Goal: Communication & Community: Ask a question

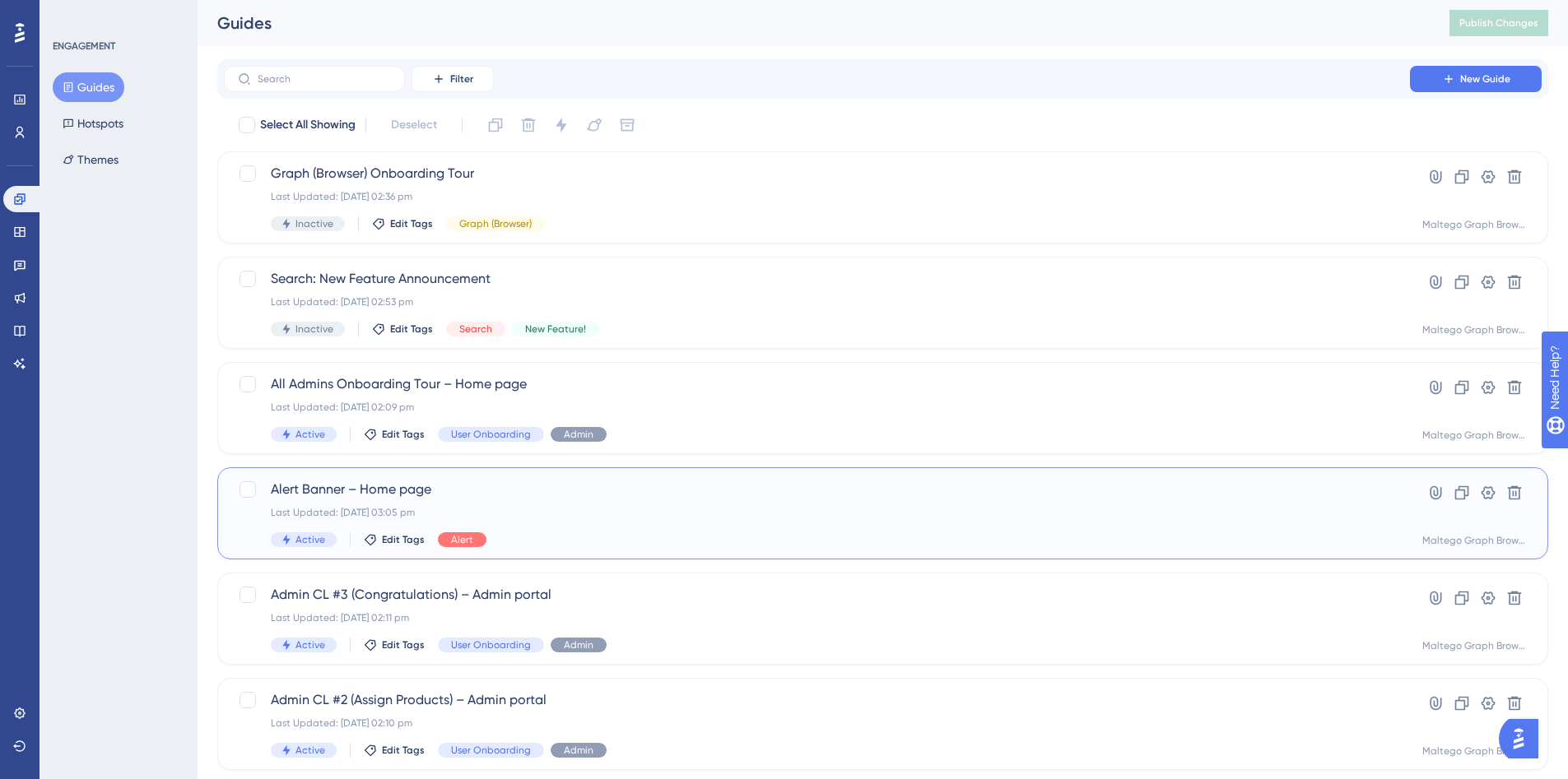
click at [675, 530] on div "Alert Banner – Home page Last Updated: 08 Oct 2025 03:05 pm Active Edit Tags Al…" at bounding box center [817, 513] width 1093 height 67
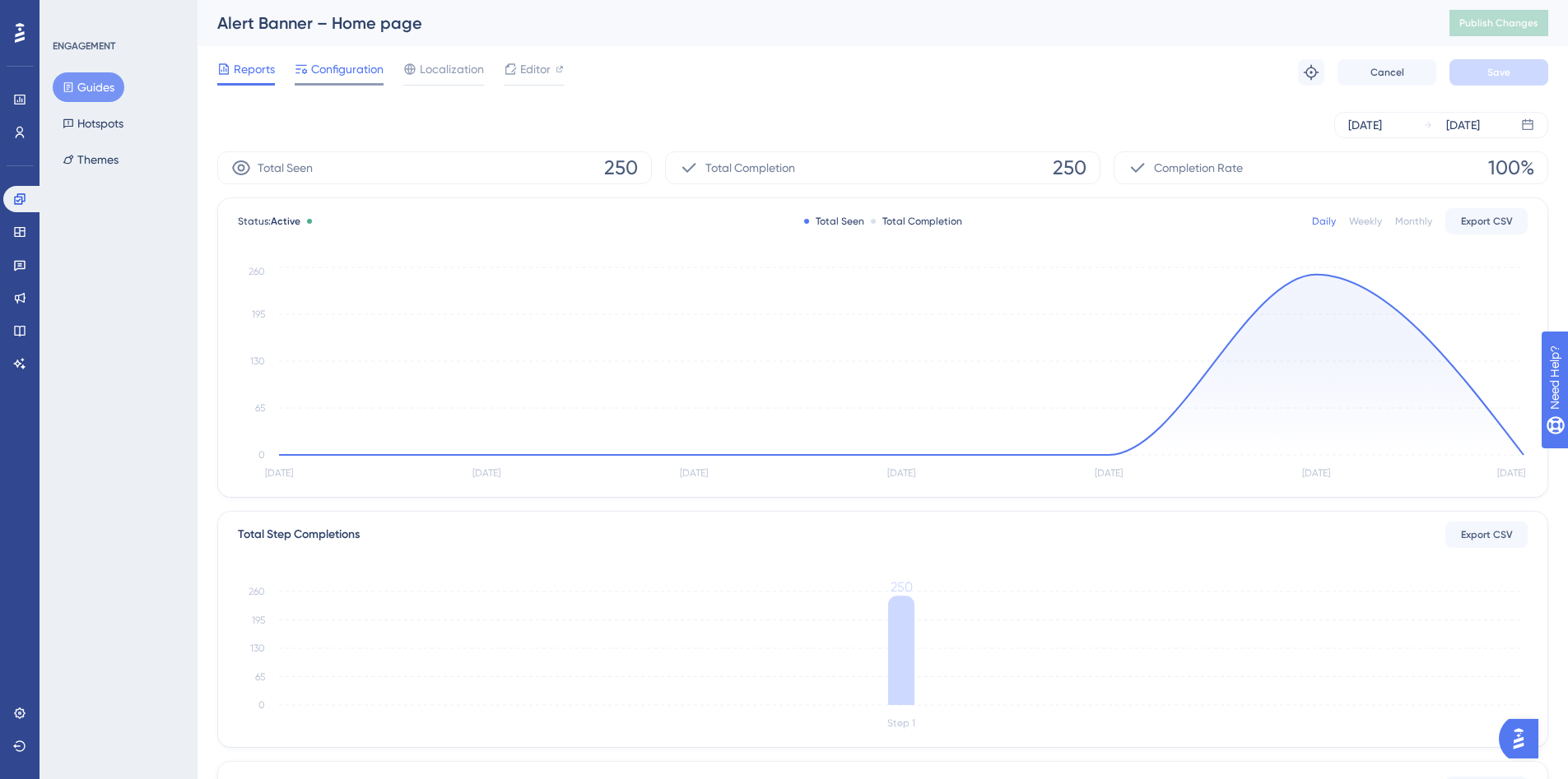
click at [354, 81] on div "Configuration" at bounding box center [339, 72] width 89 height 27
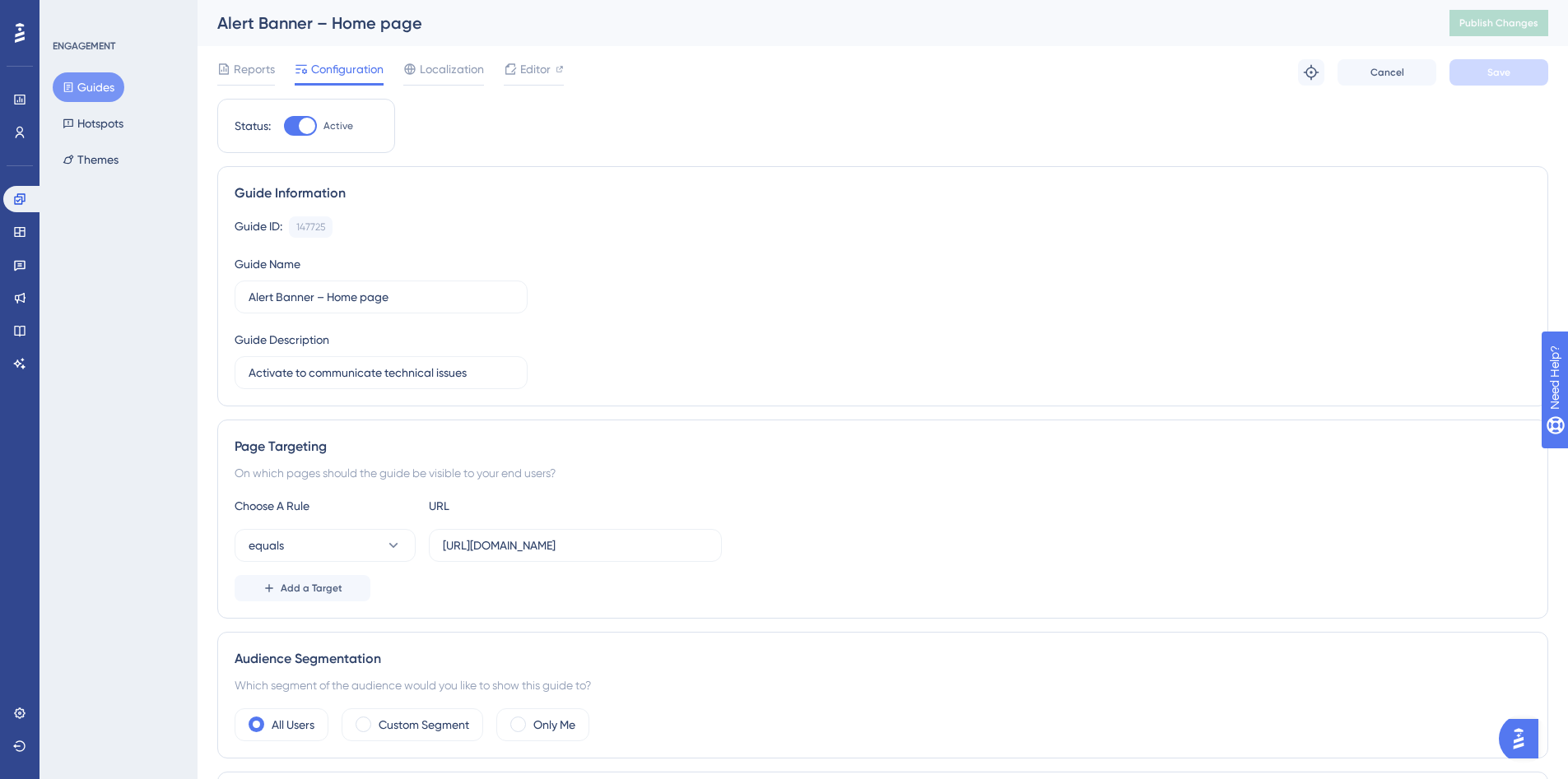
click at [283, 131] on div "Status: Active" at bounding box center [306, 126] width 143 height 20
click at [297, 119] on div at bounding box center [301, 126] width 33 height 20
click at [284, 126] on input "Active" at bounding box center [283, 126] width 1 height 1
checkbox input "false"
click at [1530, 72] on button "Save" at bounding box center [1498, 72] width 99 height 27
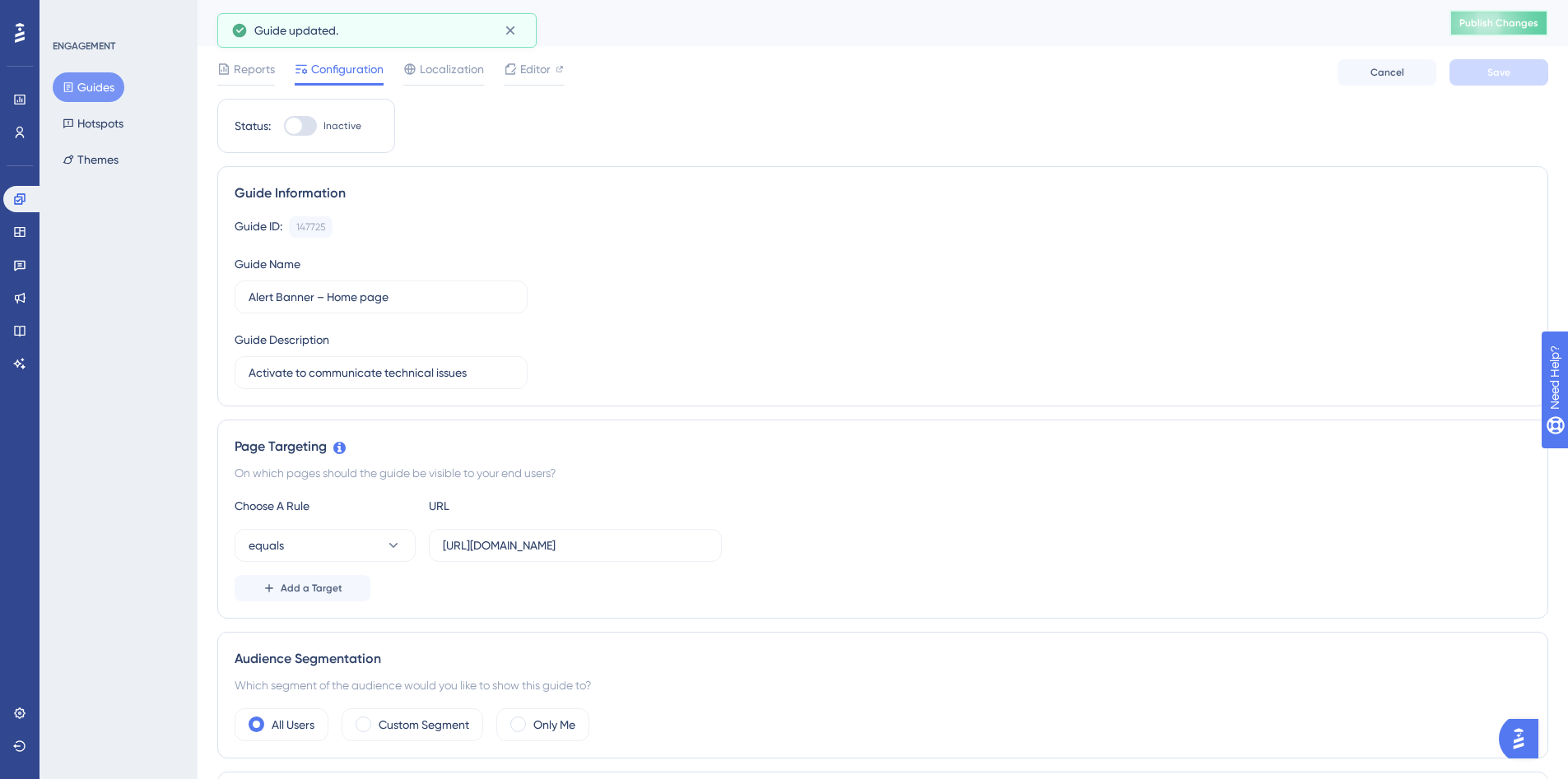
click at [1536, 31] on button "Publish Changes" at bounding box center [1498, 23] width 99 height 27
click at [255, 67] on span "Reports" at bounding box center [254, 69] width 41 height 20
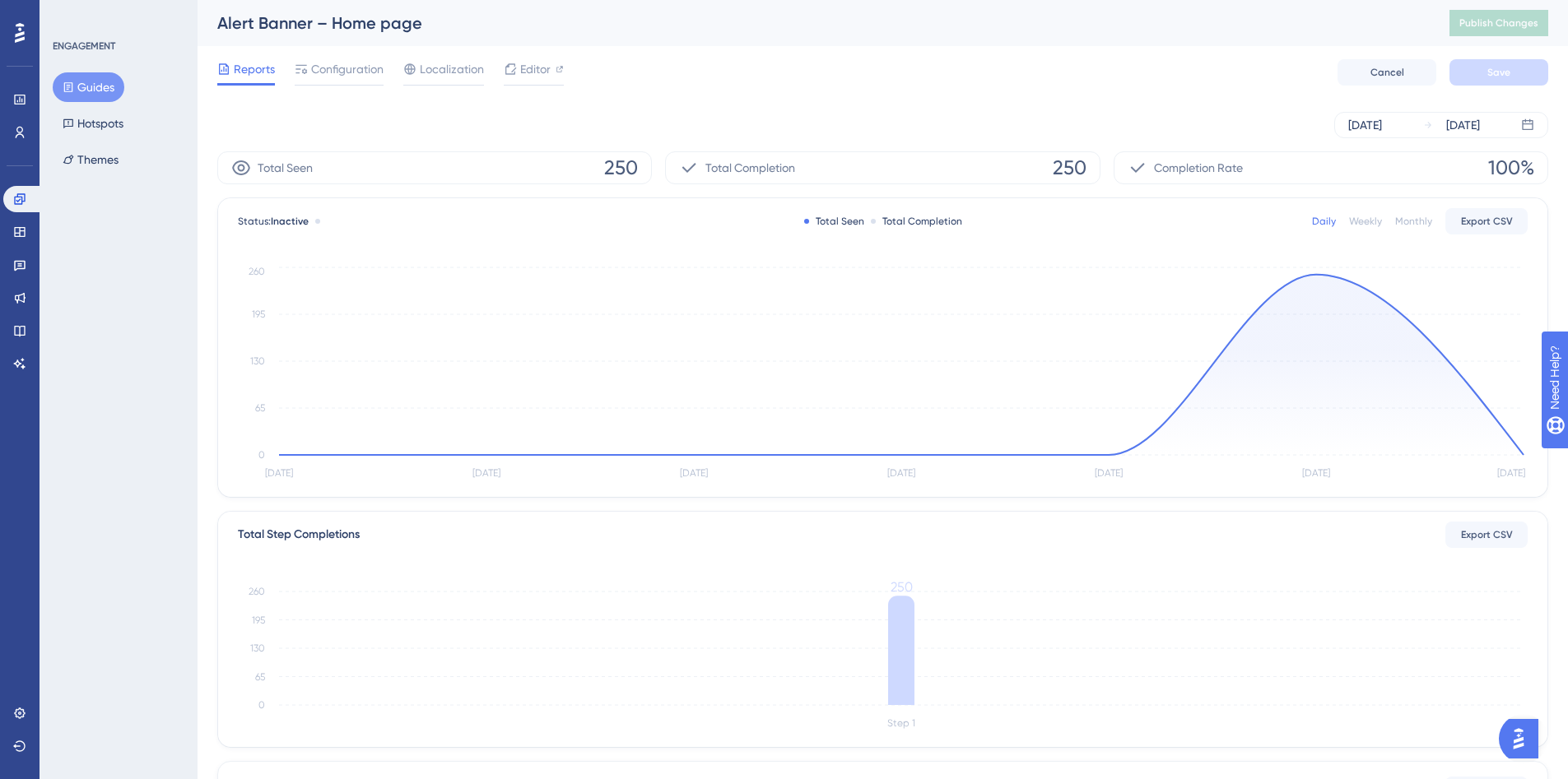
click at [96, 85] on button "Guides" at bounding box center [88, 87] width 72 height 30
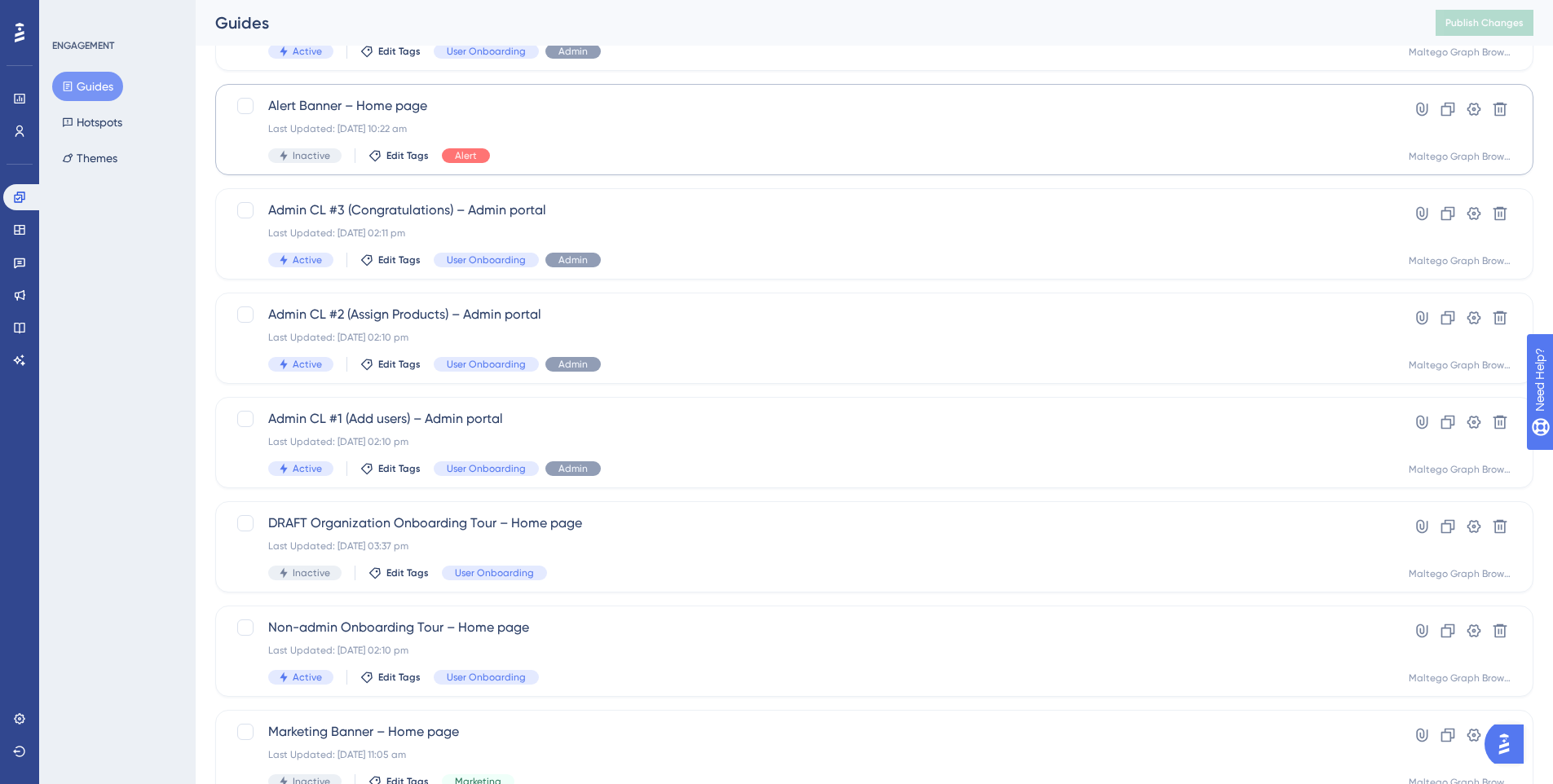
scroll to position [481, 0]
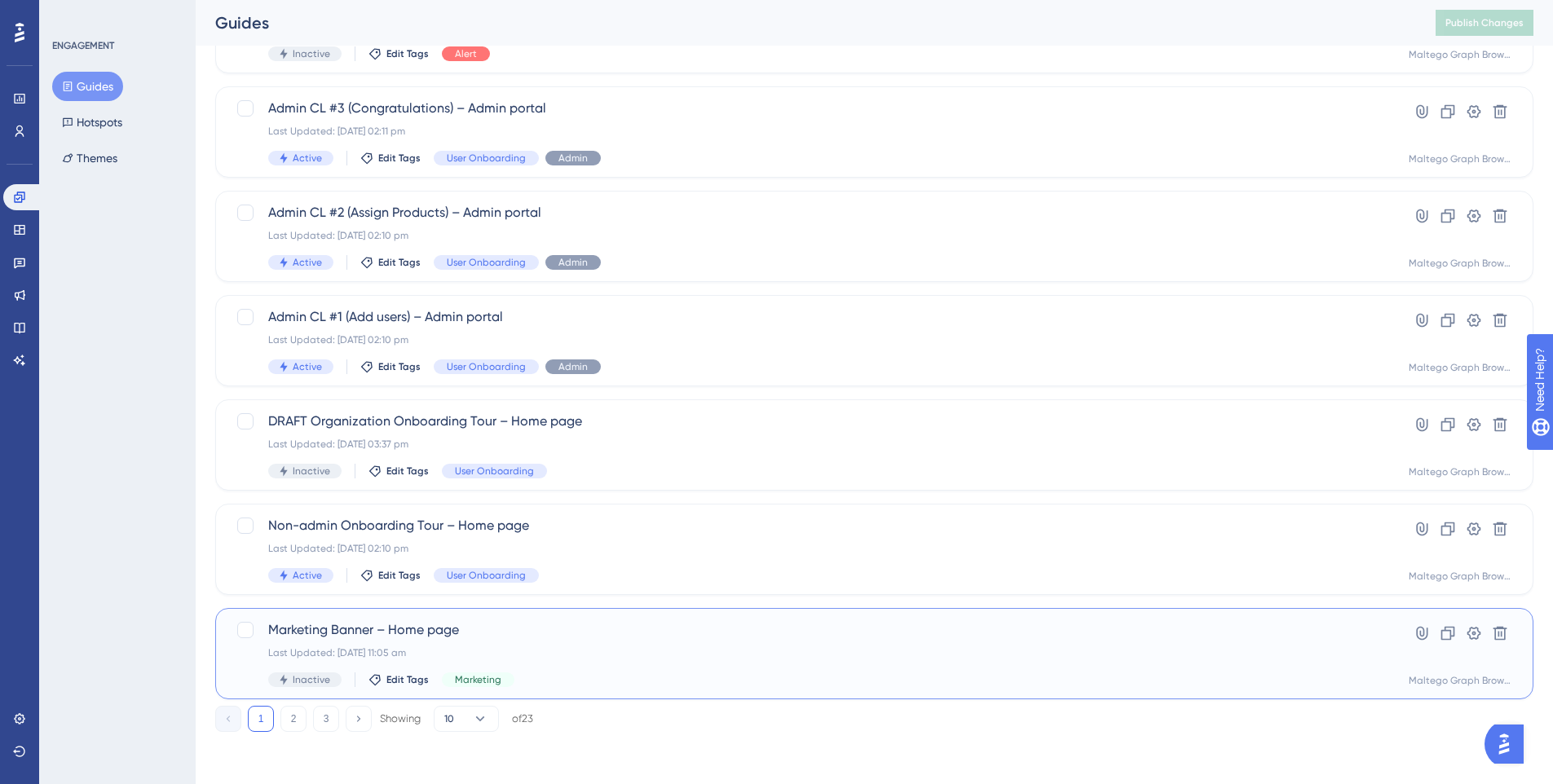
click at [696, 628] on span "Marketing Banner – Home page" at bounding box center [809, 630] width 1082 height 20
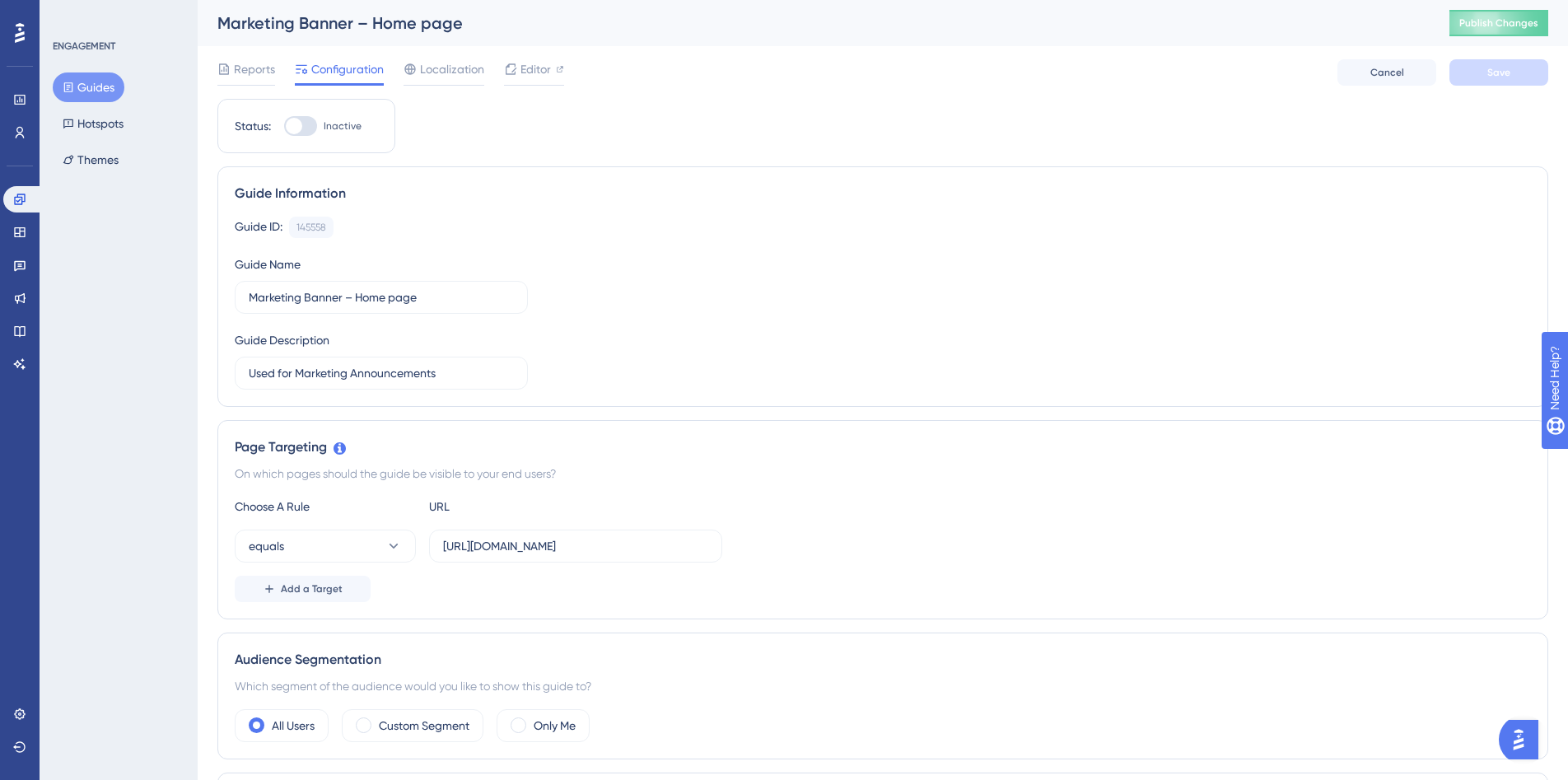
click at [295, 123] on div at bounding box center [294, 126] width 17 height 17
click at [284, 126] on input "Inactive" at bounding box center [283, 126] width 1 height 1
checkbox input "true"
click at [1526, 79] on button "Save" at bounding box center [1498, 72] width 99 height 27
click at [1534, 27] on span "Publish Changes" at bounding box center [1498, 23] width 79 height 13
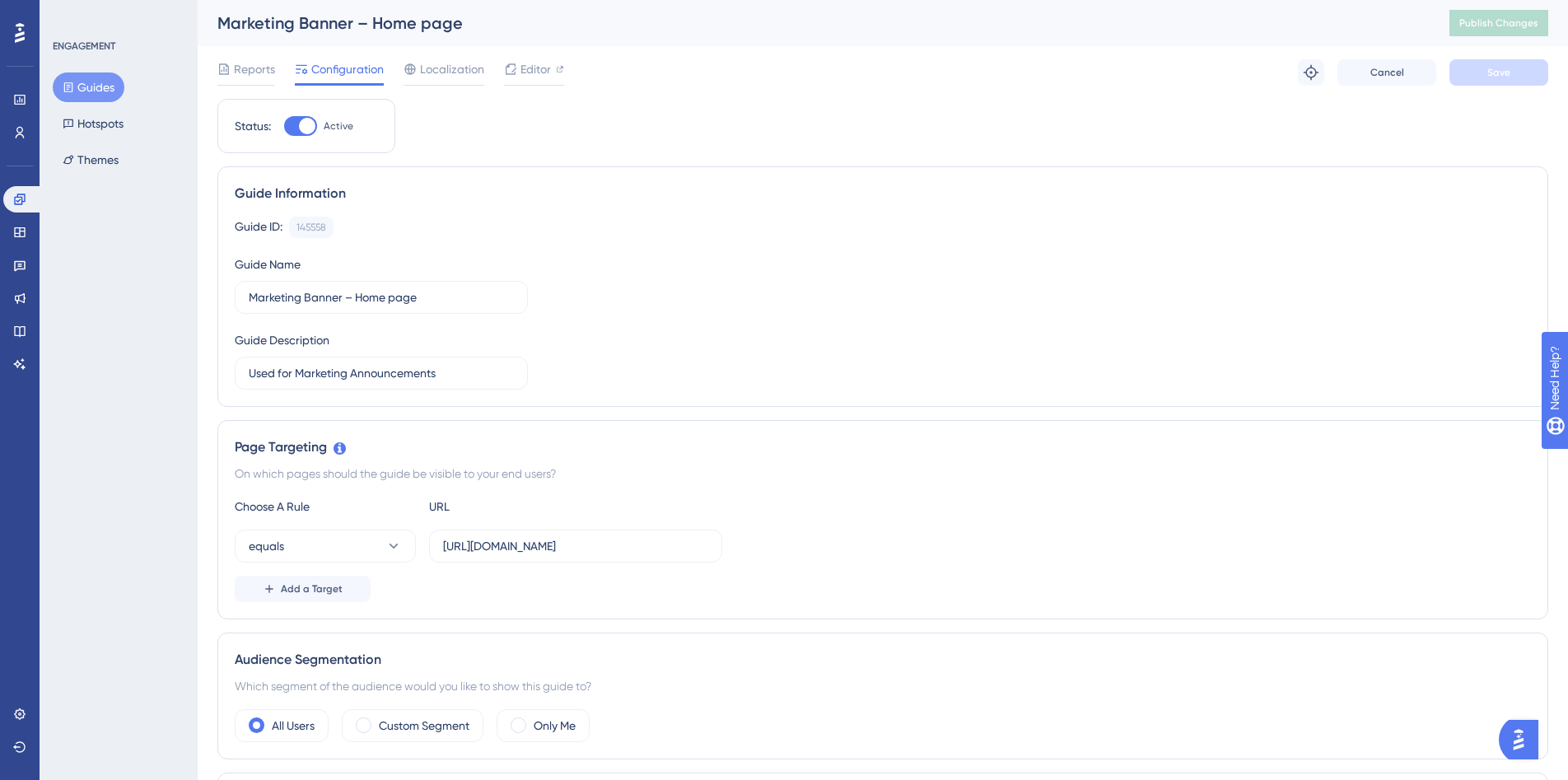
click at [97, 76] on button "Guides" at bounding box center [88, 88] width 72 height 30
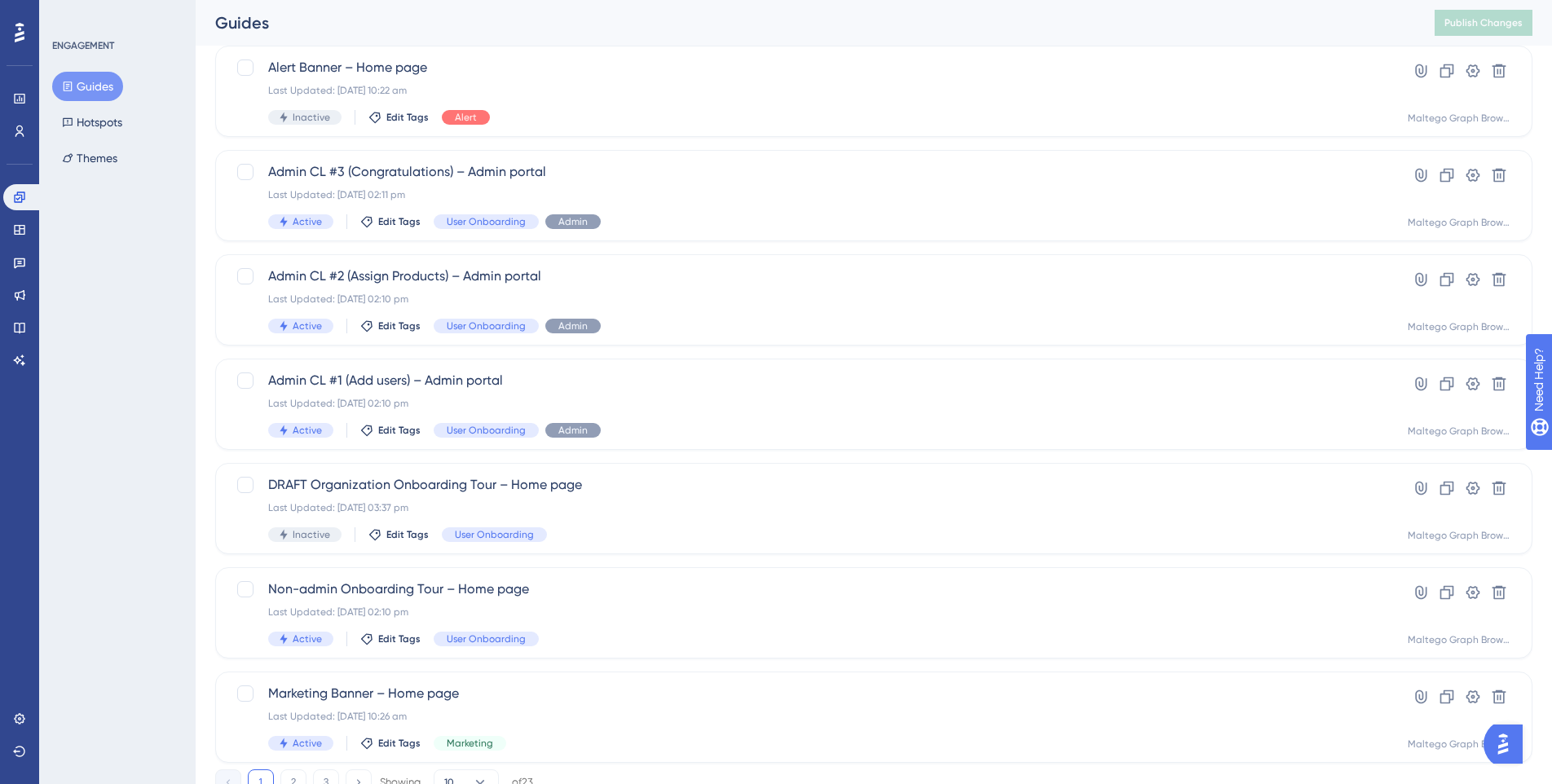
scroll to position [434, 0]
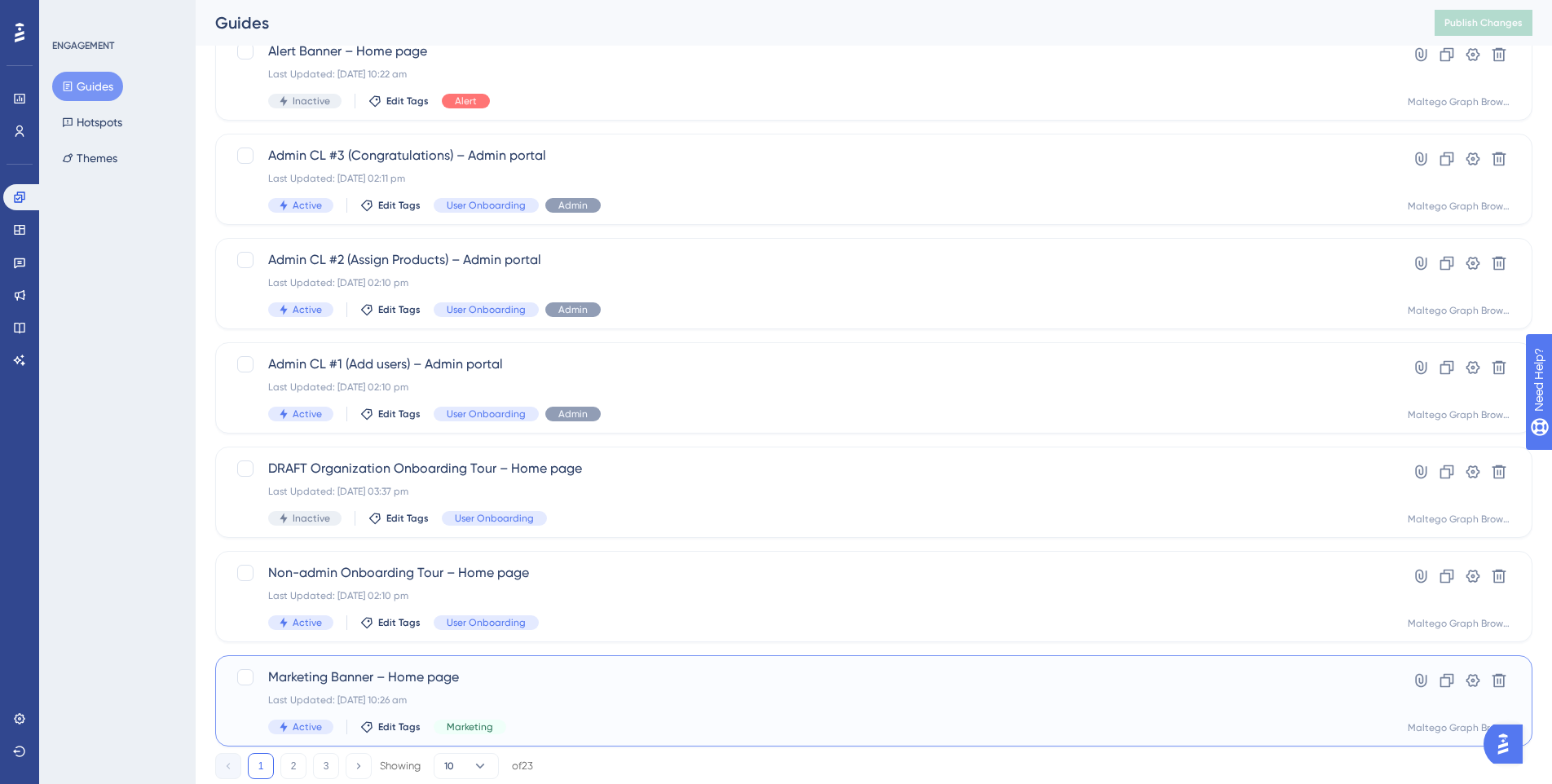
click at [748, 683] on span "Marketing Banner – Home page" at bounding box center [808, 677] width 1081 height 20
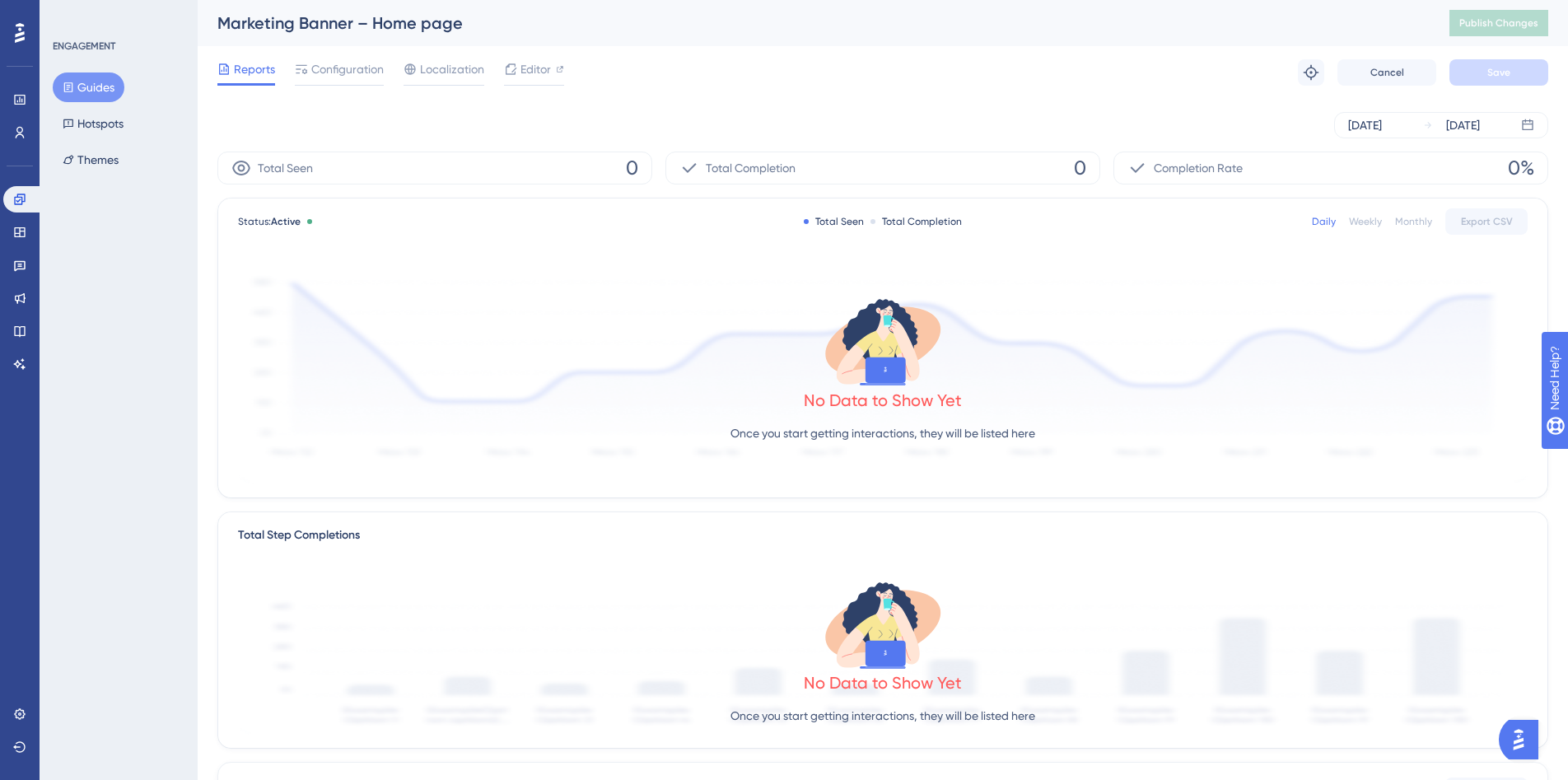
click at [82, 92] on button "Guides" at bounding box center [88, 88] width 72 height 30
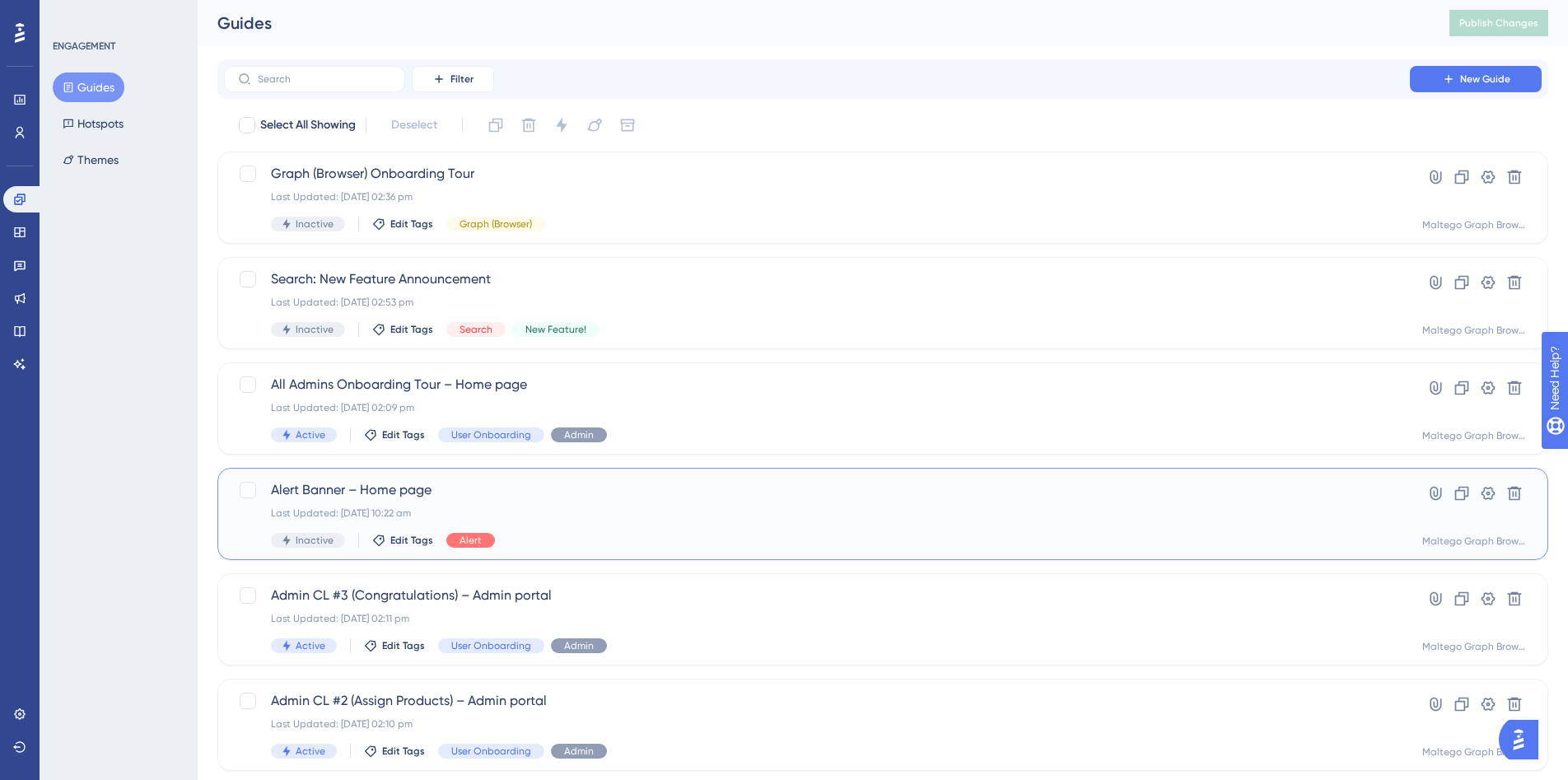
click at [769, 492] on span "Alert Banner – Home page" at bounding box center [816, 490] width 1092 height 20
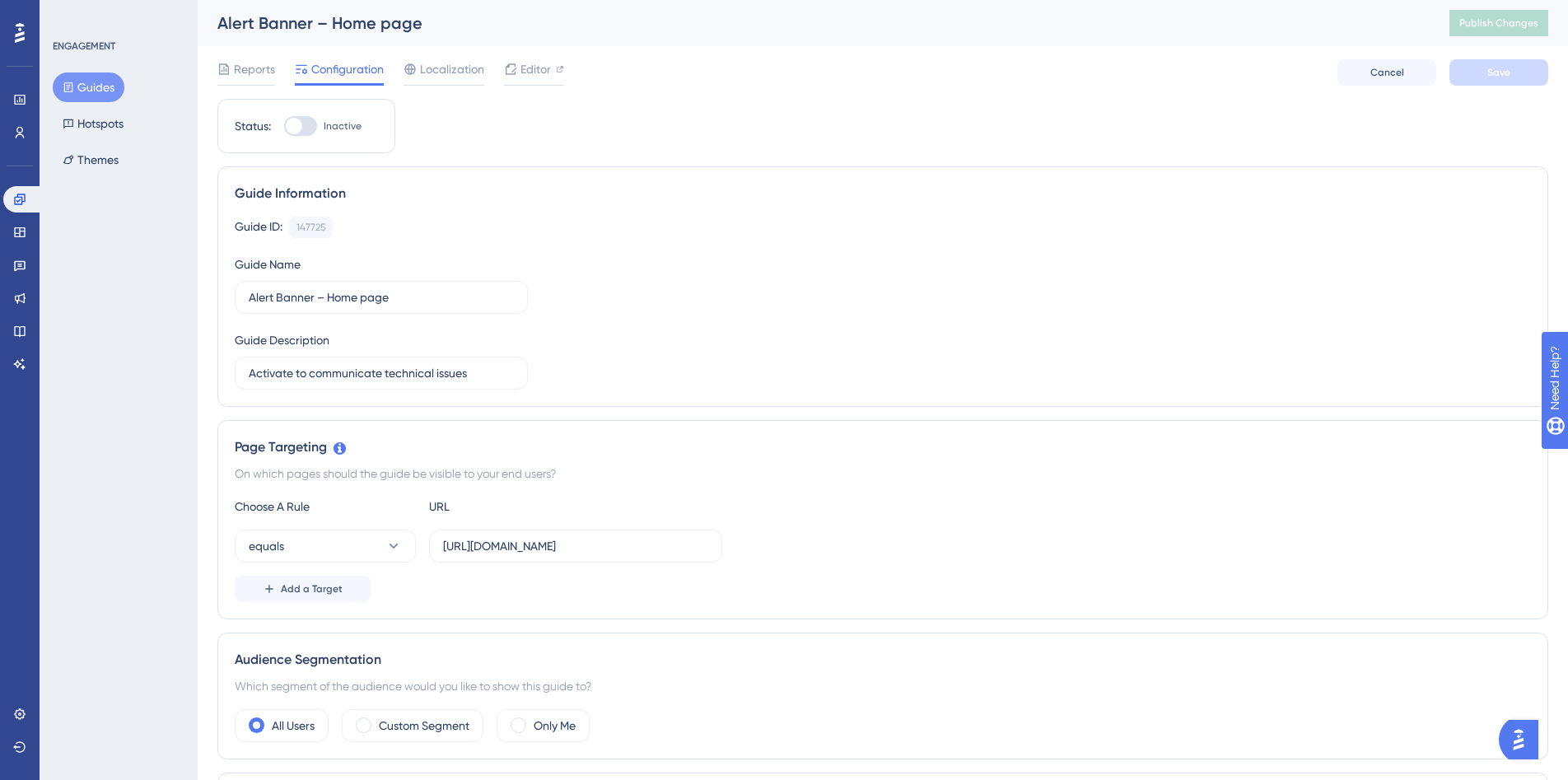
click at [95, 88] on button "Guides" at bounding box center [88, 88] width 72 height 30
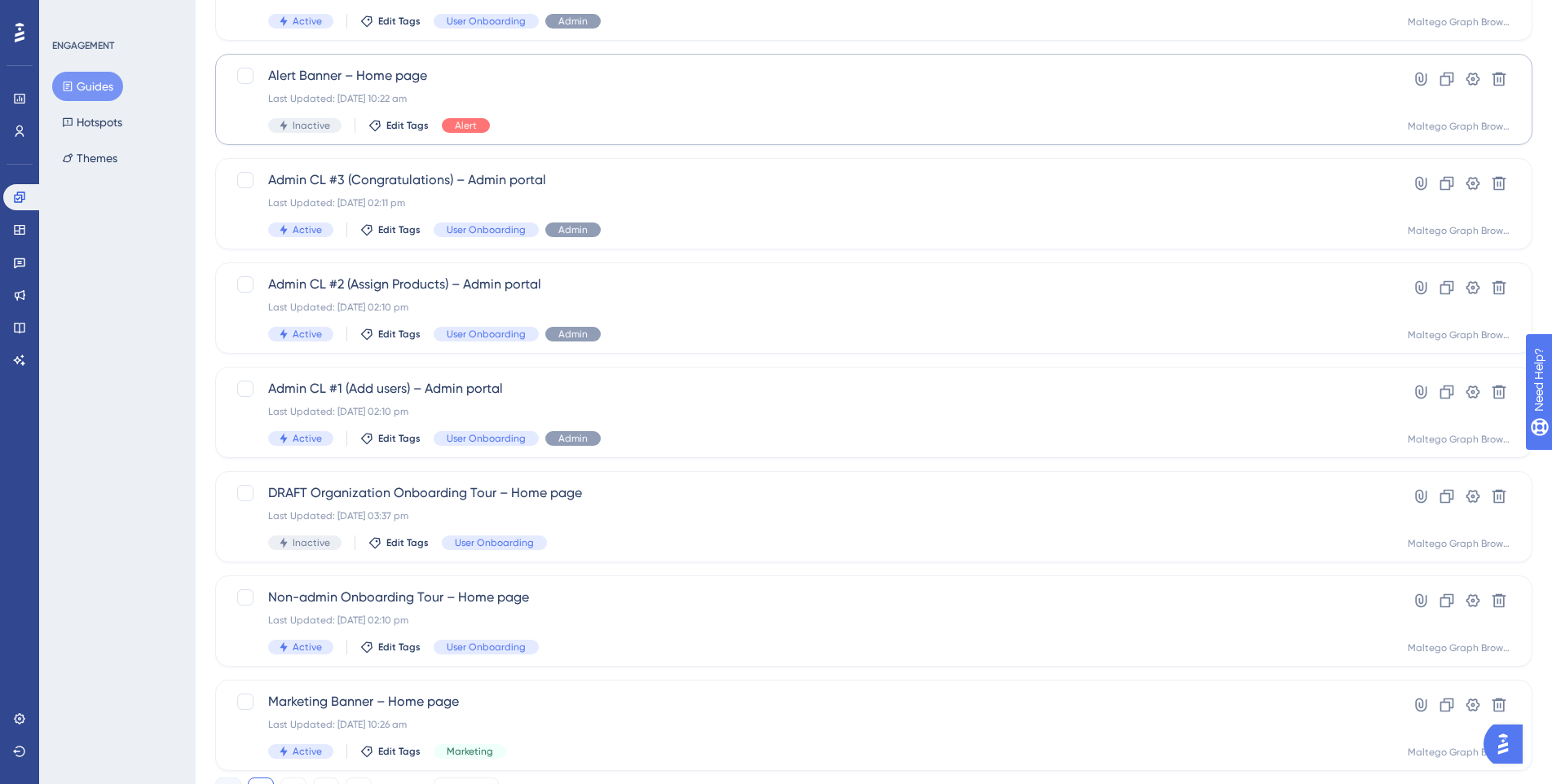
scroll to position [481, 0]
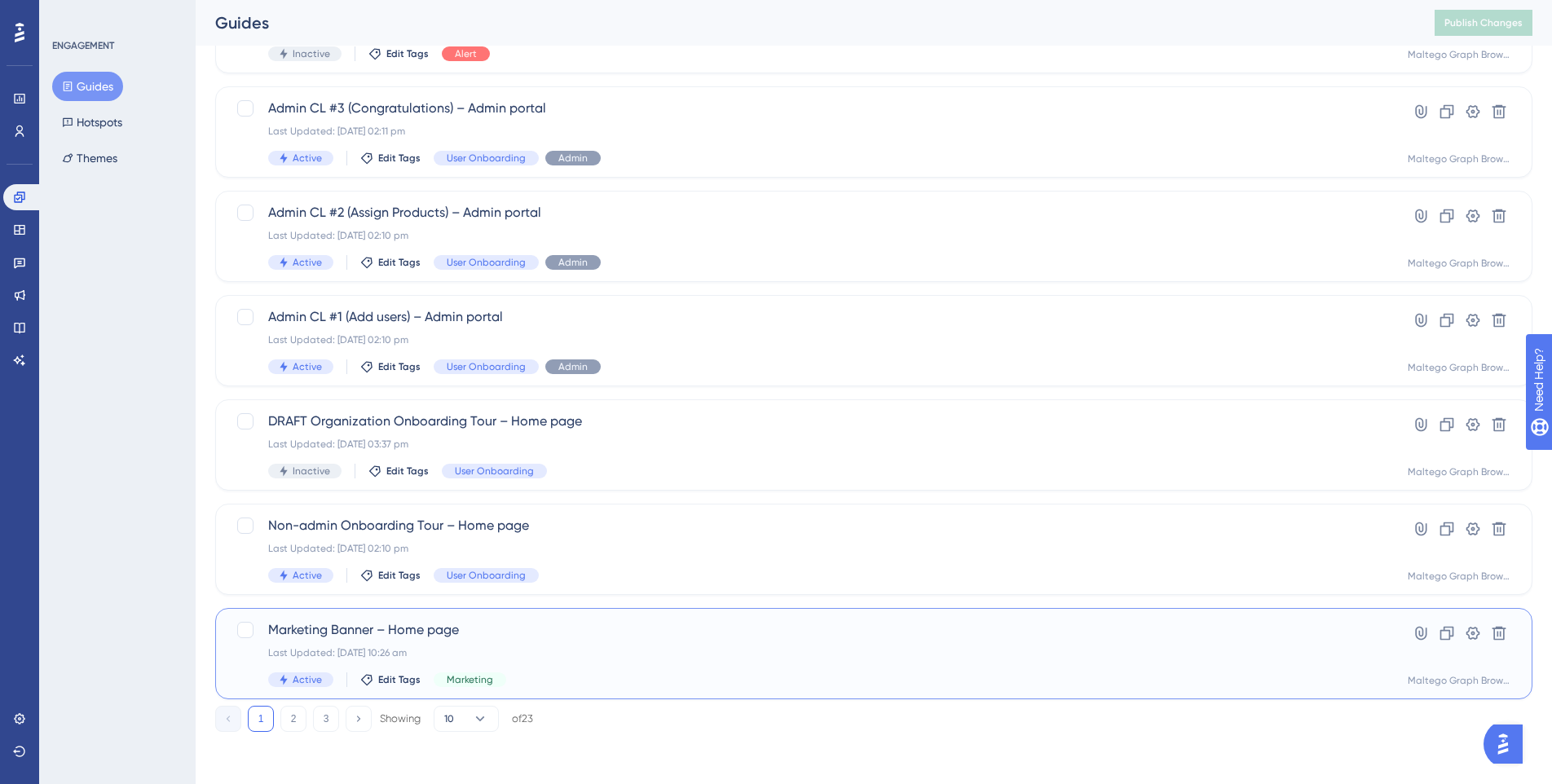
click at [750, 639] on span "Marketing Banner – Home page" at bounding box center [808, 630] width 1081 height 20
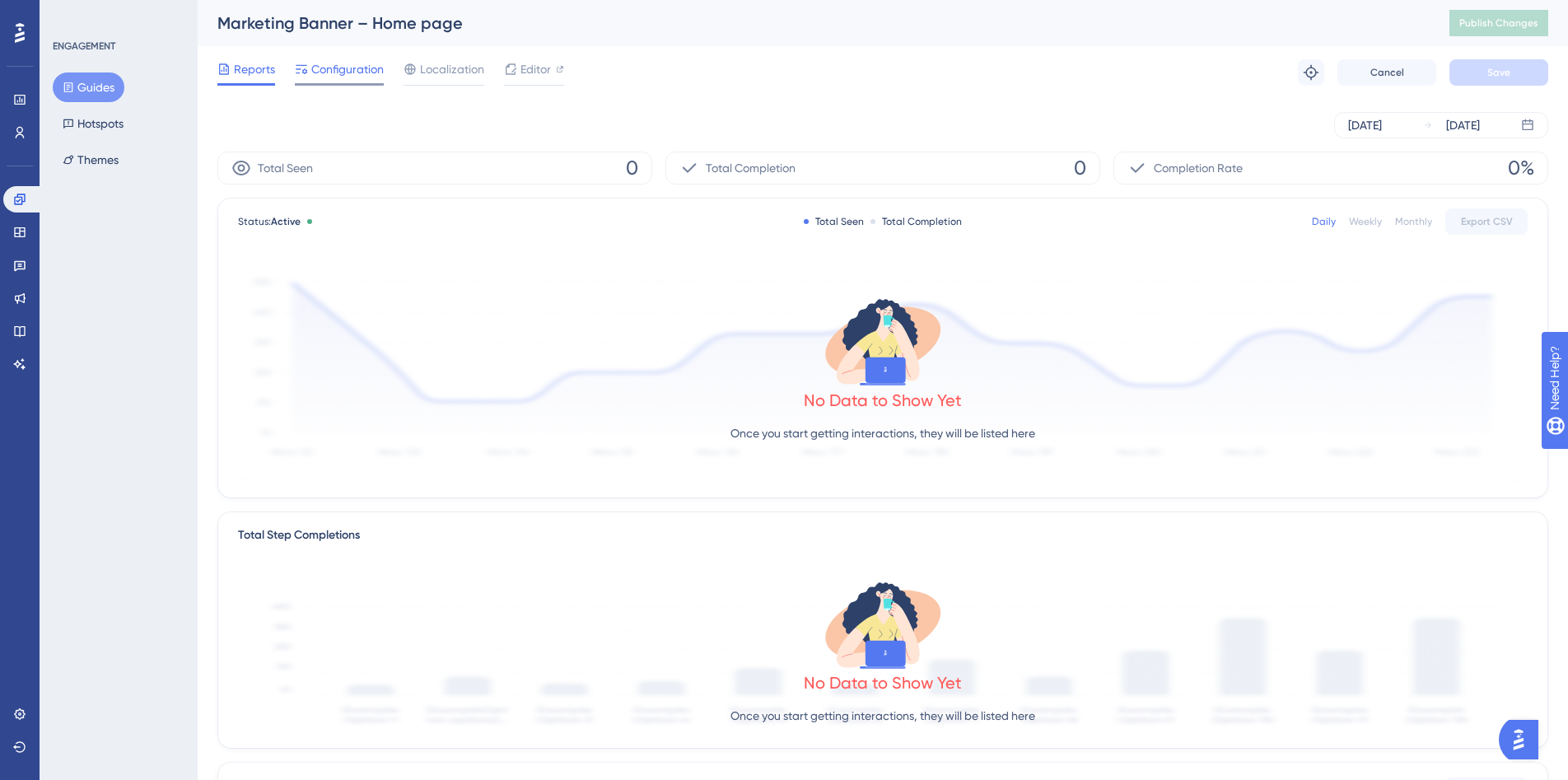
click at [344, 74] on span "Configuration" at bounding box center [347, 69] width 72 height 20
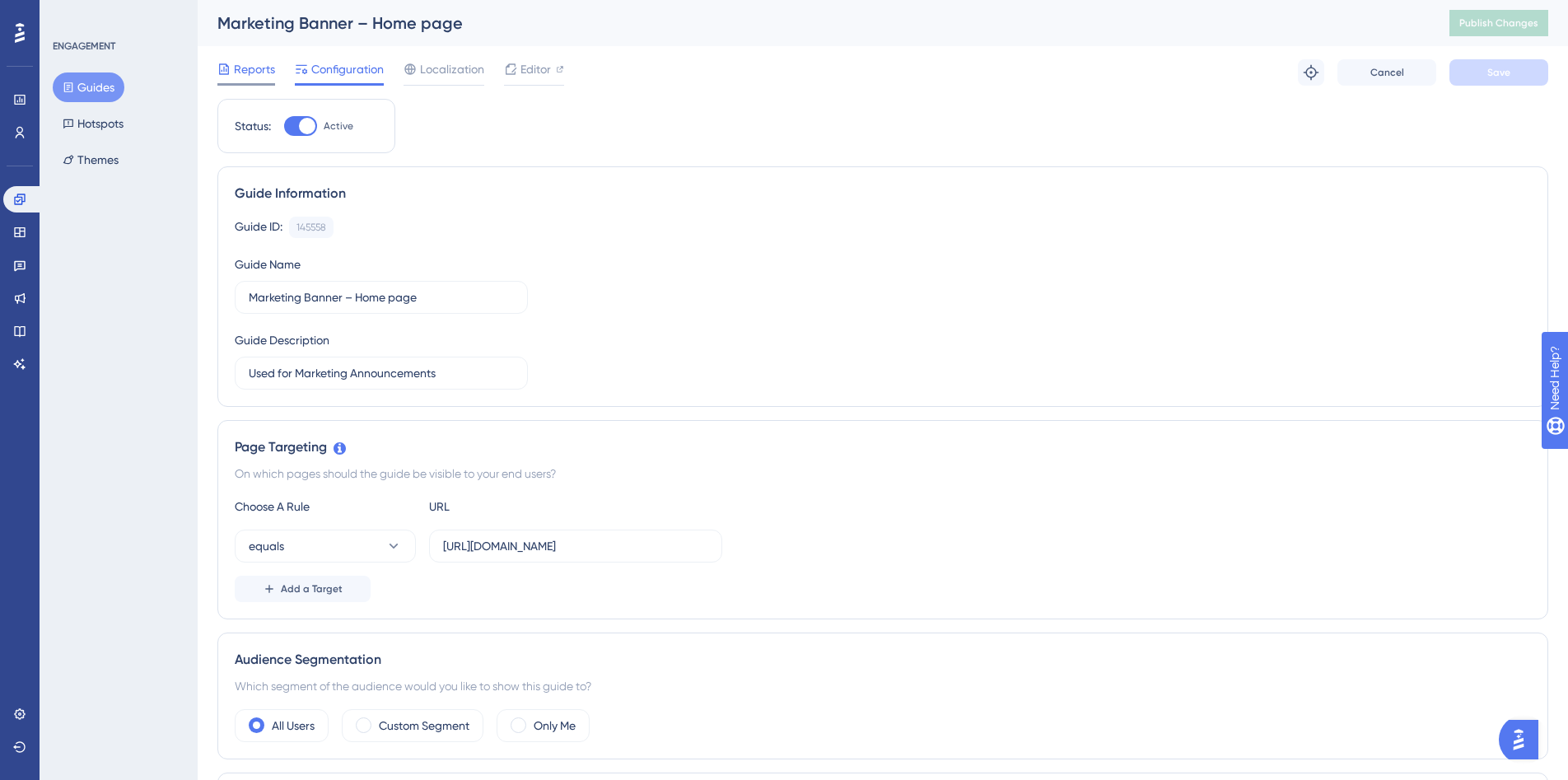
click at [246, 72] on span "Reports" at bounding box center [254, 69] width 41 height 20
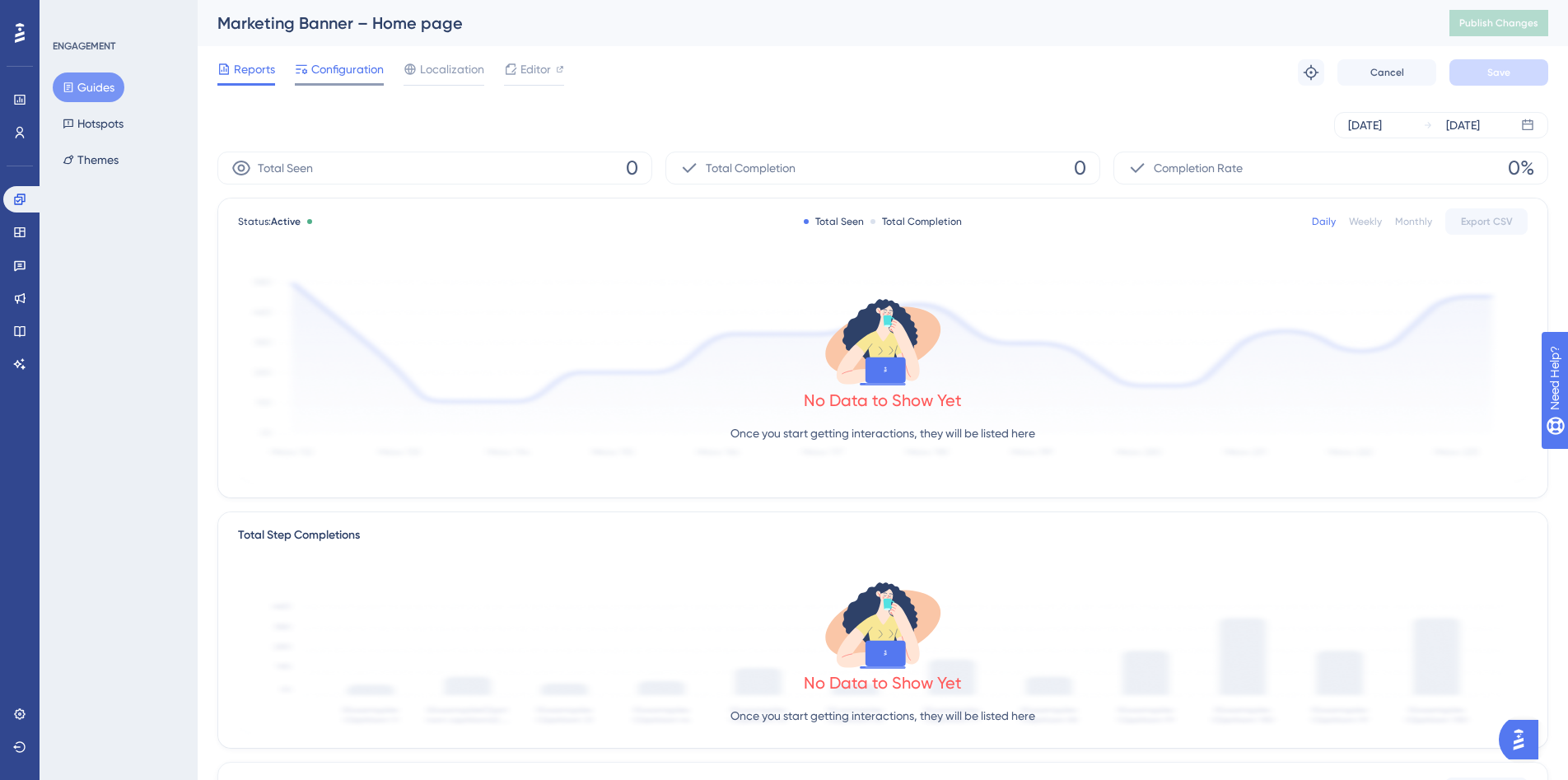
click at [341, 68] on span "Configuration" at bounding box center [347, 69] width 72 height 20
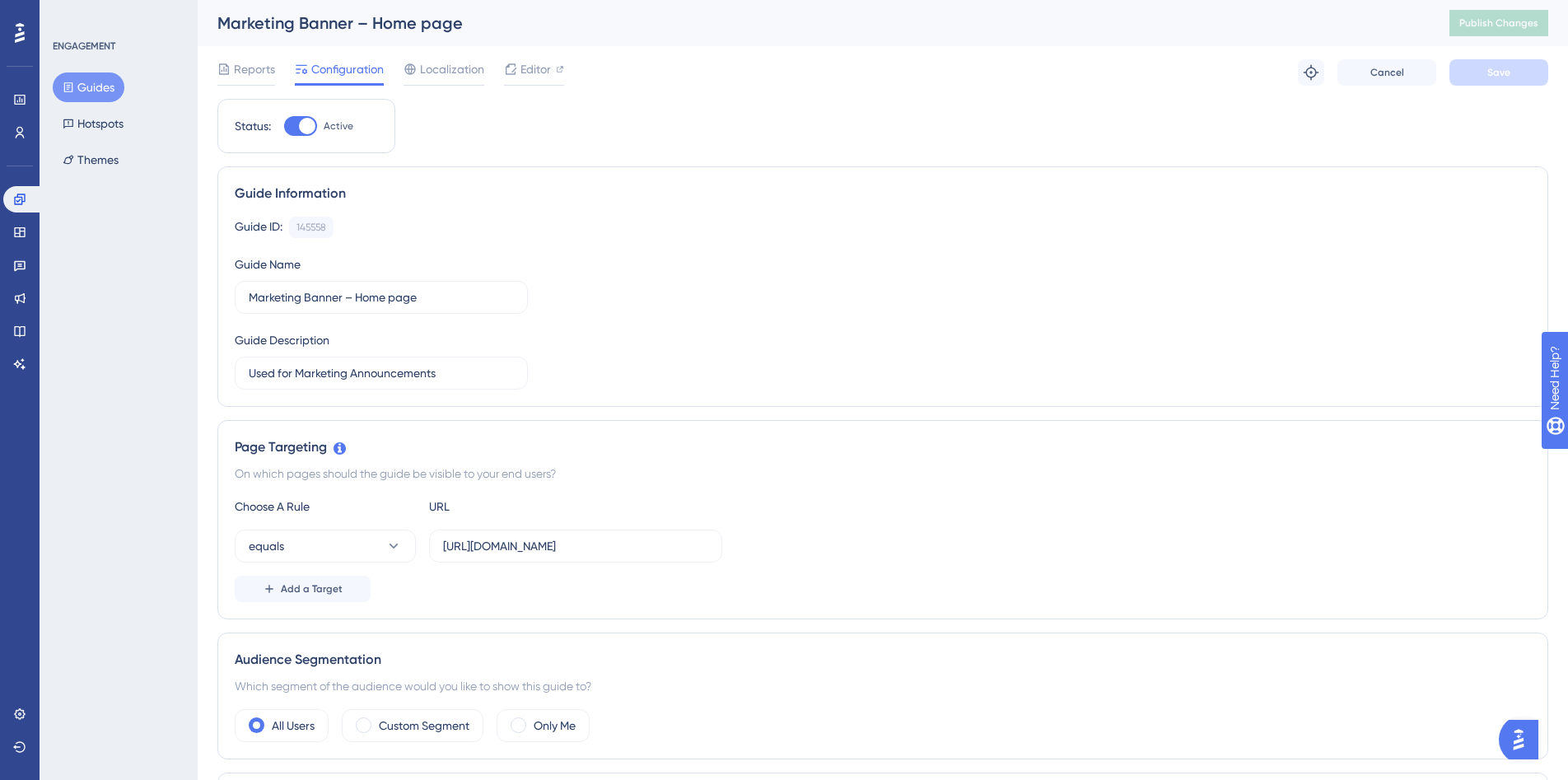
click at [1514, 738] on img "Open AI Assistant Launcher" at bounding box center [1519, 740] width 30 height 30
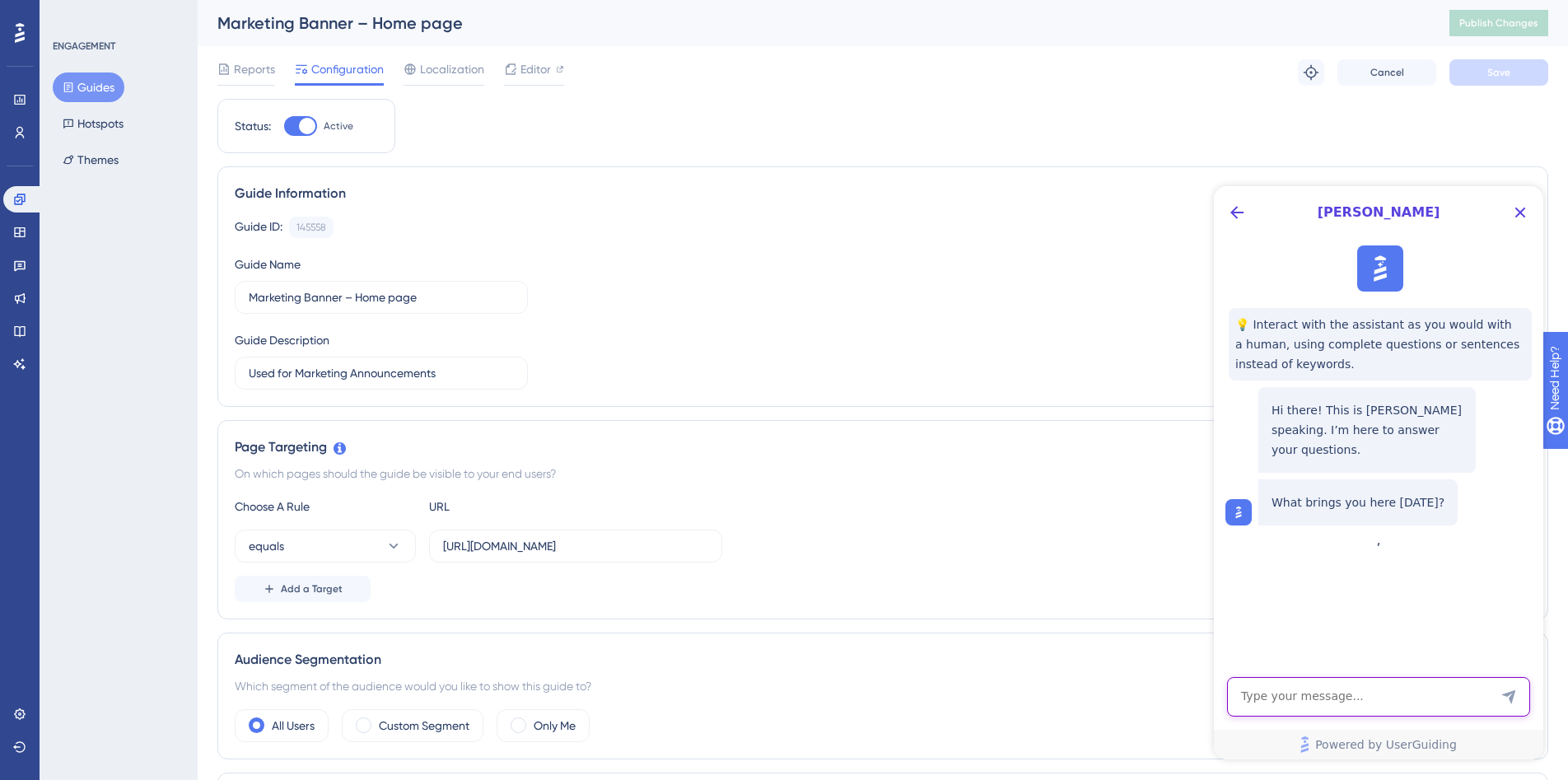
click at [1401, 688] on textarea "AI Assistant Text Input" at bounding box center [1379, 696] width 303 height 39
type textarea "Can you connect me with the support team?"
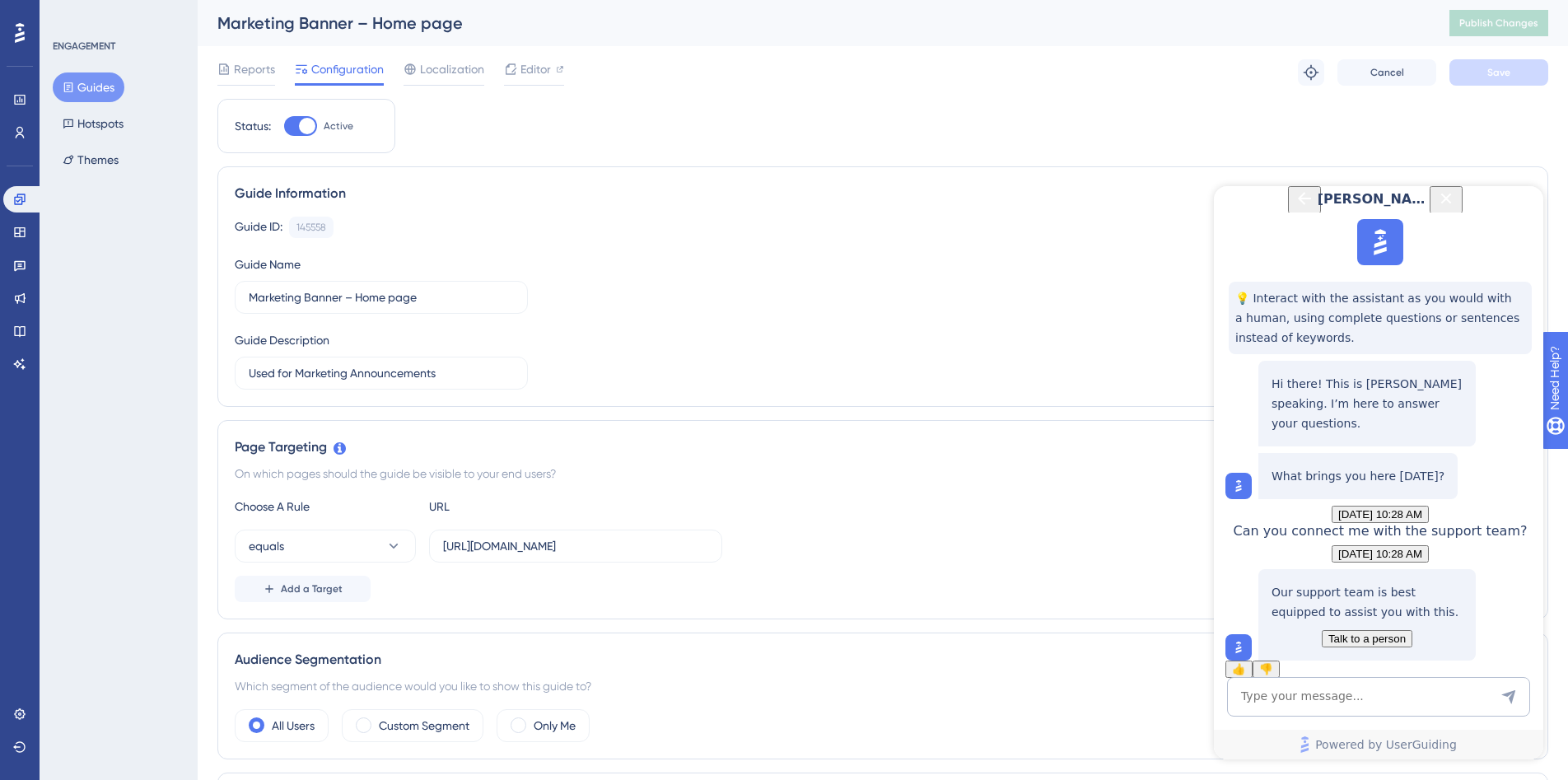
scroll to position [147, 0]
click at [1412, 630] on button "Talk to a person" at bounding box center [1366, 638] width 91 height 18
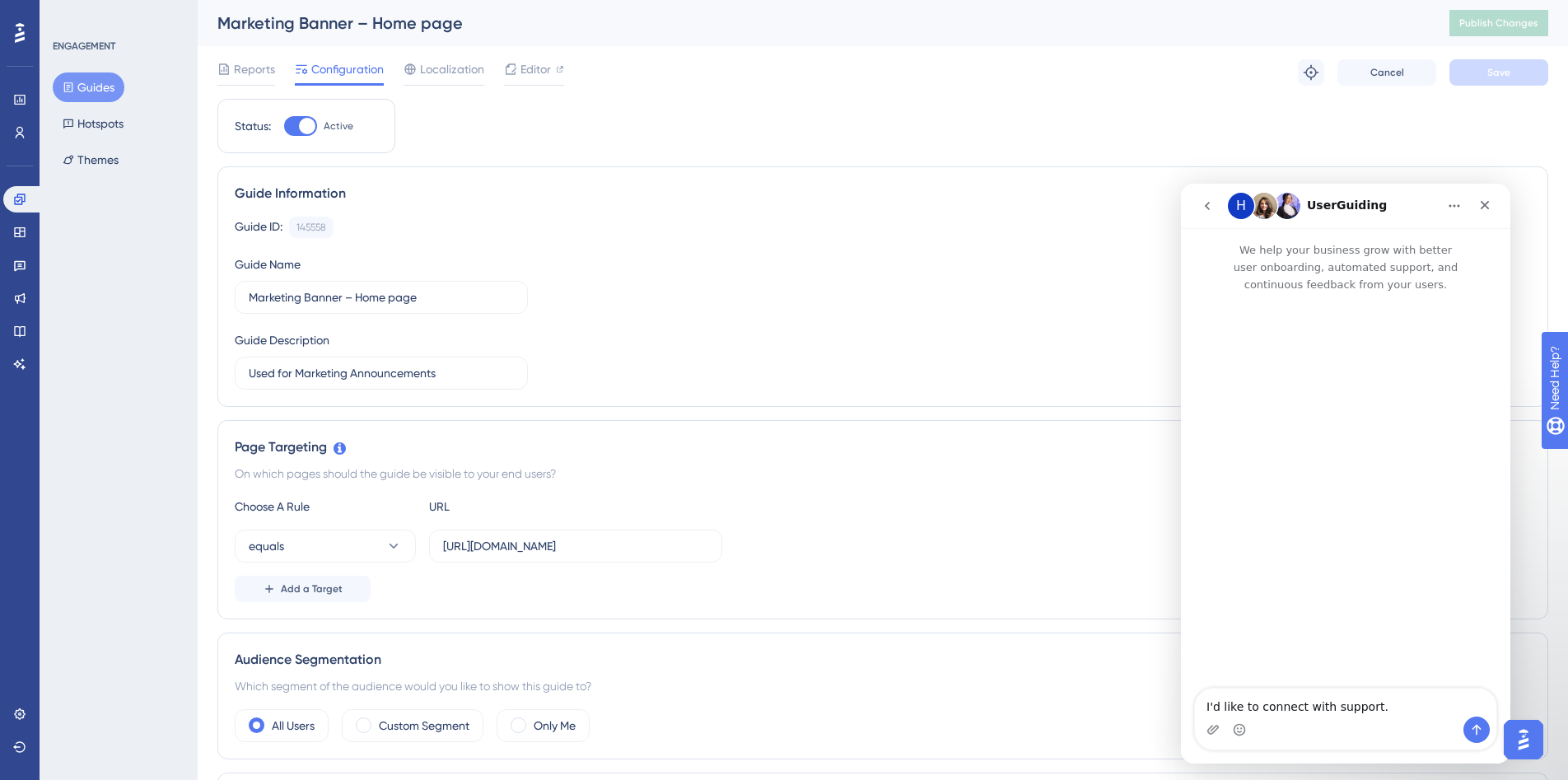
scroll to position [0, 0]
drag, startPoint x: 1394, startPoint y: 707, endPoint x: 1167, endPoint y: 692, distance: 227.5
click at [1181, 692] on html "H UserGuiding We help your business grow with better user onboarding, automated…" at bounding box center [1345, 473] width 329 height 580
type textarea "H"
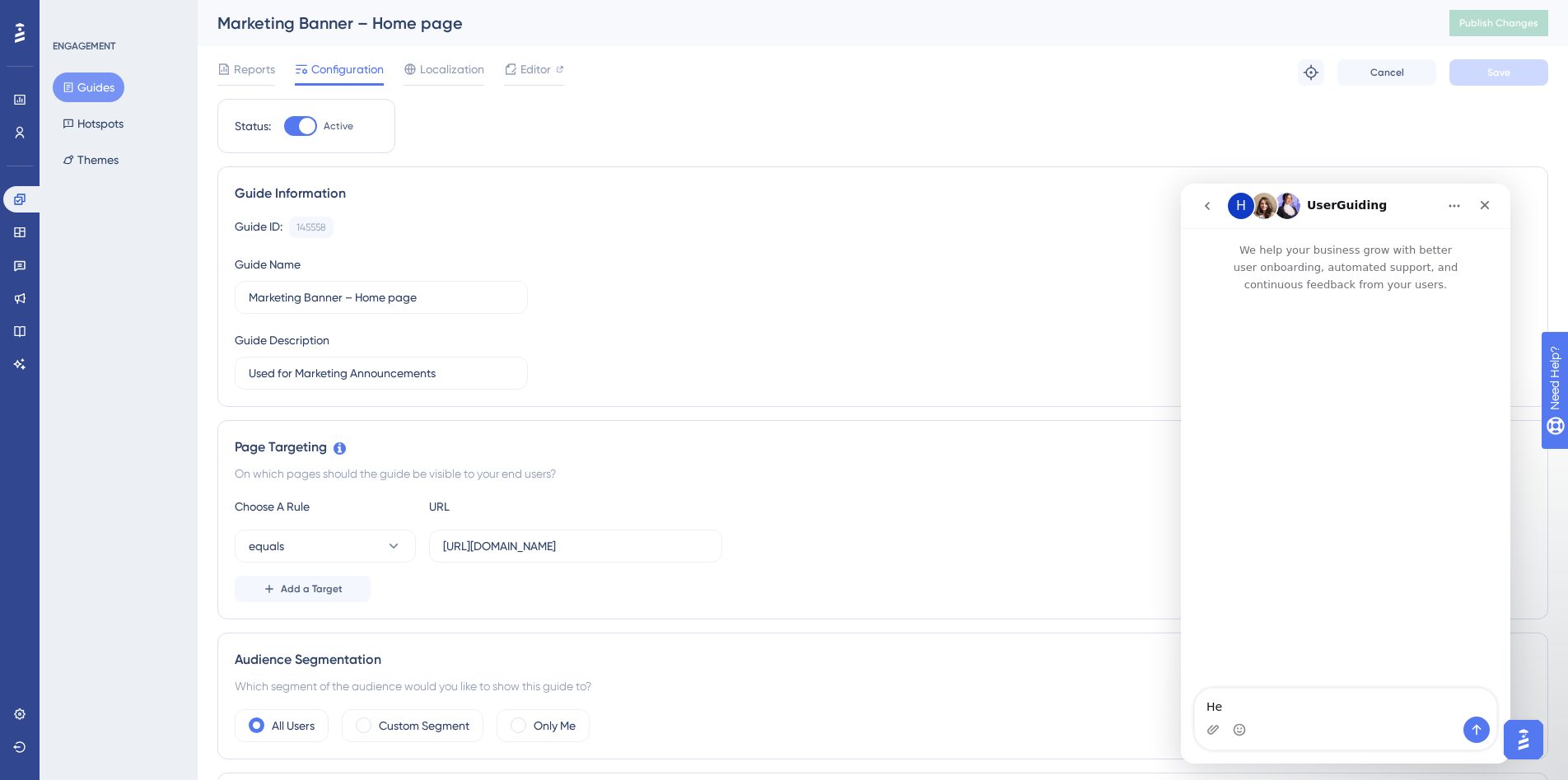
type textarea "H"
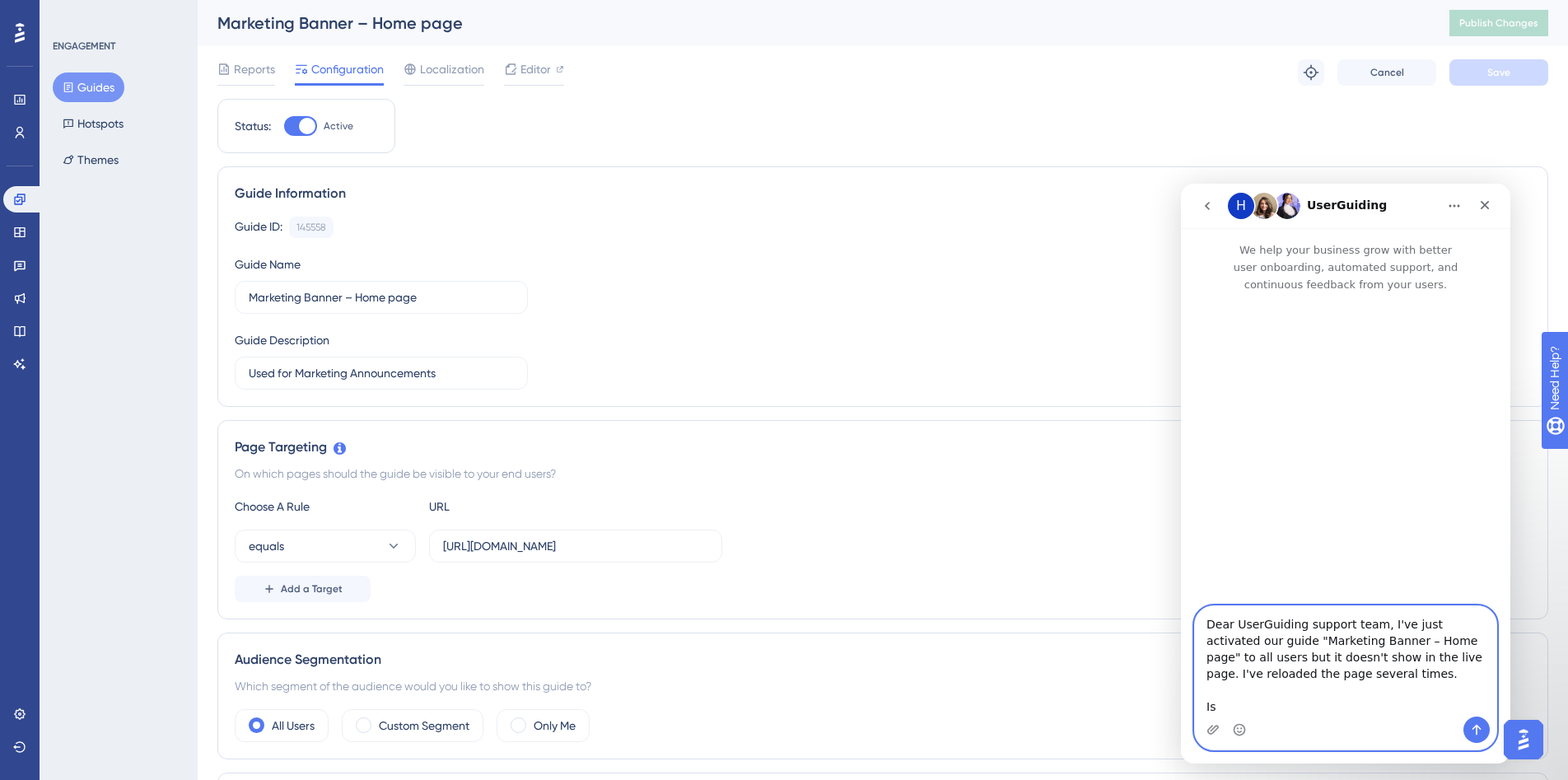
drag, startPoint x: 1265, startPoint y: 706, endPoint x: 1212, endPoint y: 690, distance: 55.4
click at [1212, 690] on textarea "Dear UserGuiding support team, I've just activated our guide "Marketing Banner …" at bounding box center [1346, 661] width 302 height 110
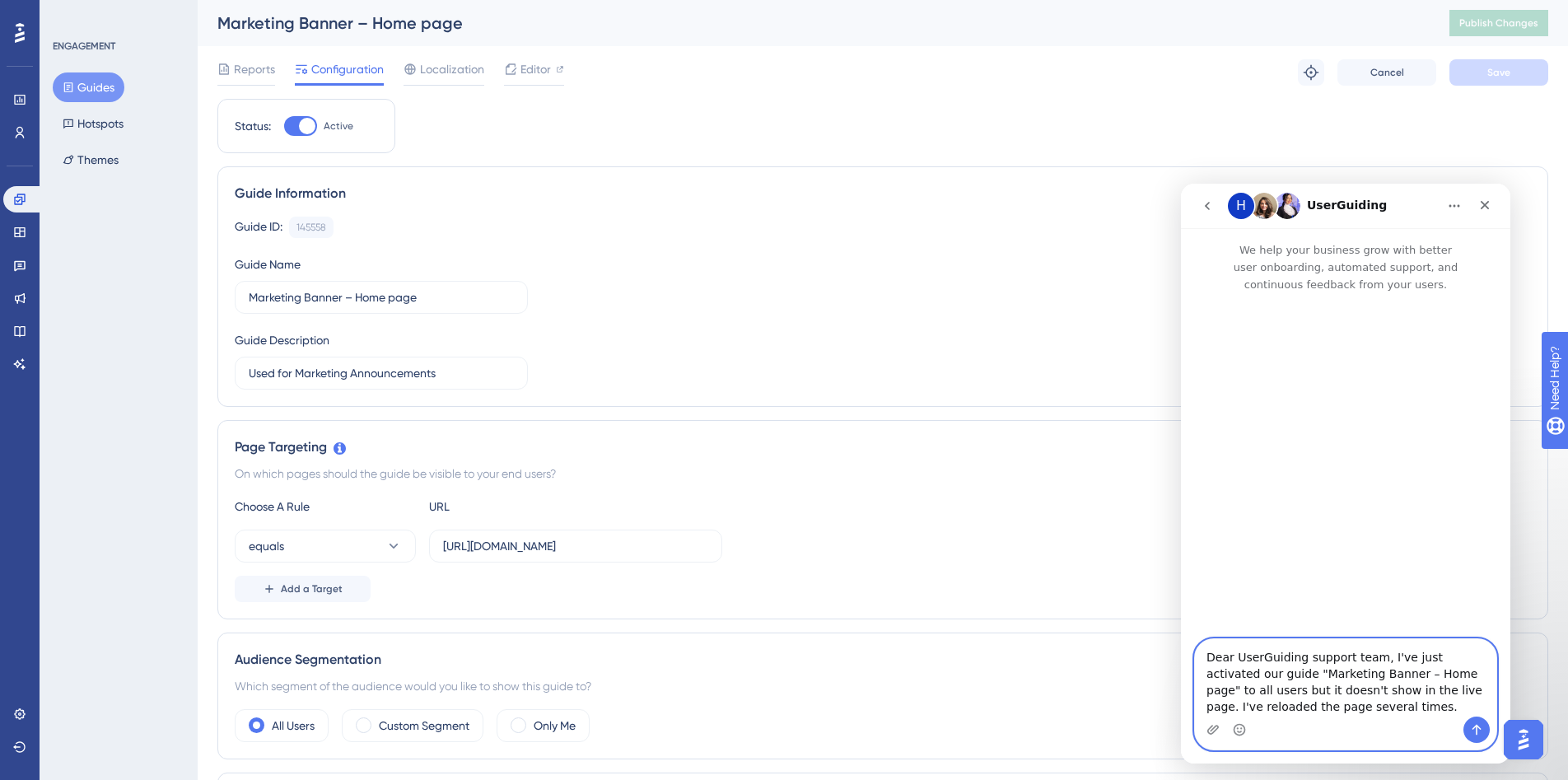
type textarea "Dear UserGuiding support team, I've just activated our guide "Marketing Banner …"
drag, startPoint x: 1407, startPoint y: 708, endPoint x: 1200, endPoint y: 632, distance: 220.5
click at [1200, 639] on textarea "Dear UserGuiding support team, I've just activated our guide "Marketing Banner …" at bounding box center [1346, 678] width 302 height 78
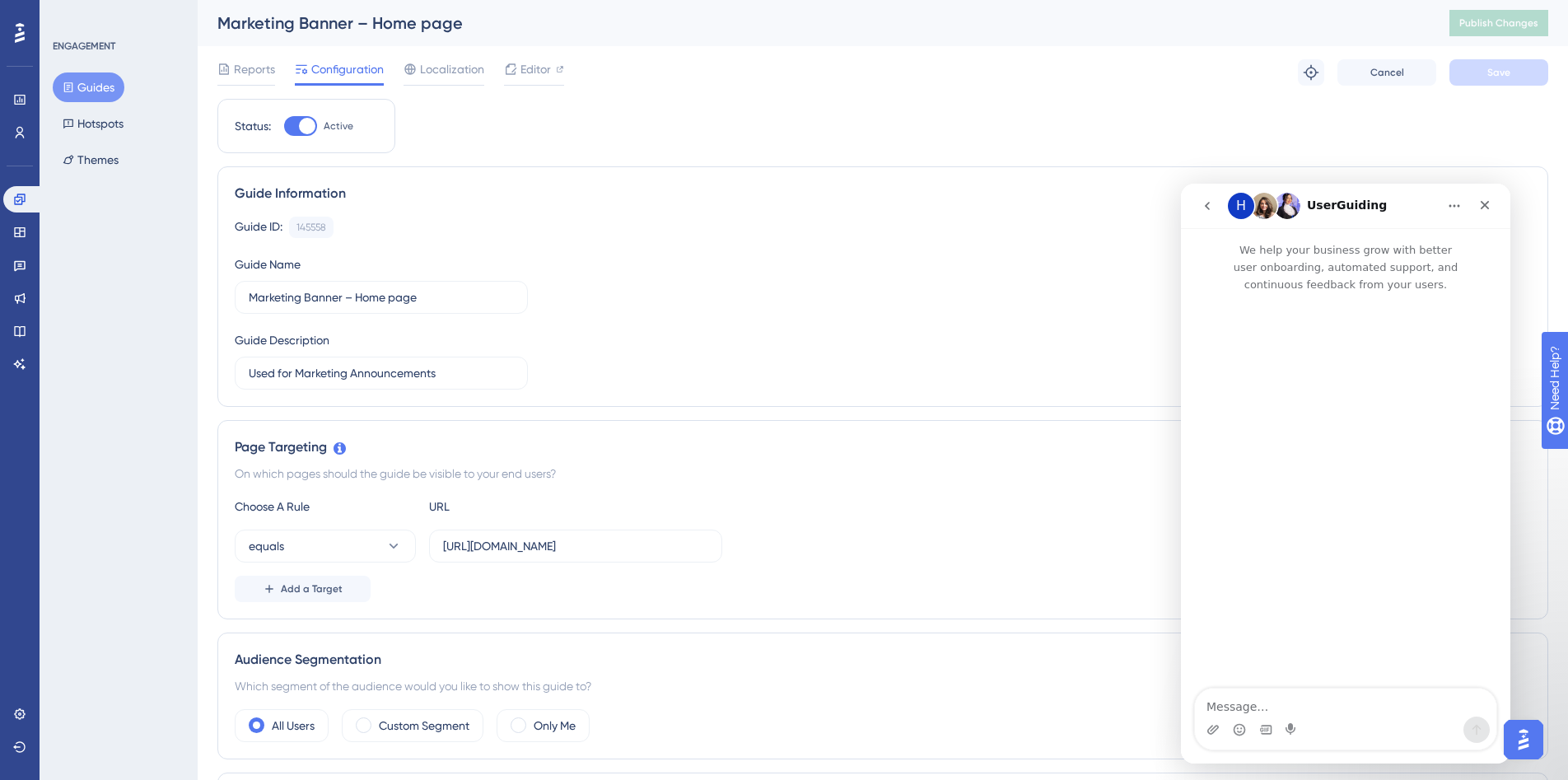
click at [1297, 711] on textarea "Message…" at bounding box center [1346, 702] width 302 height 28
click at [105, 80] on button "Guides" at bounding box center [88, 88] width 72 height 30
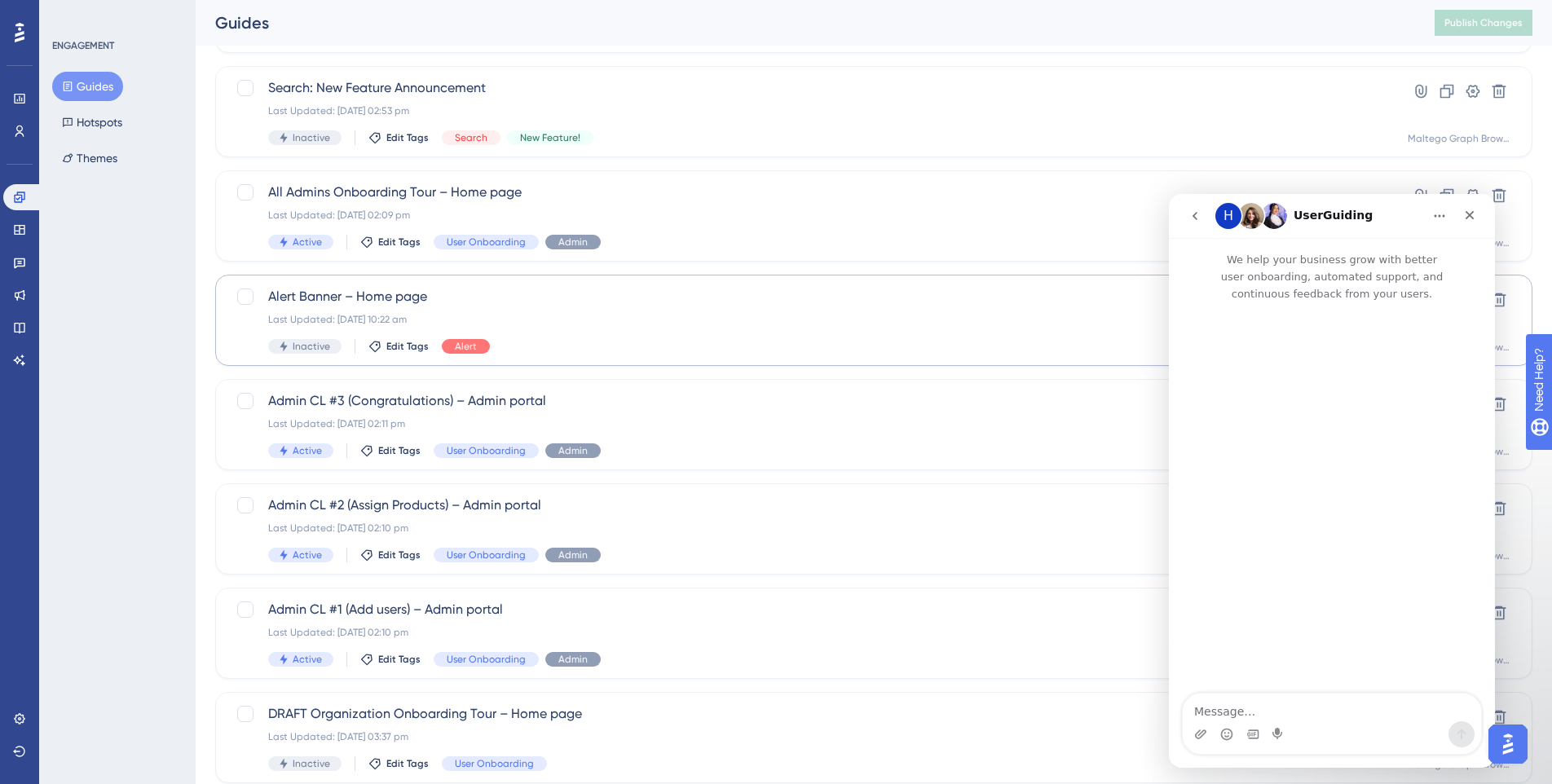
scroll to position [481, 0]
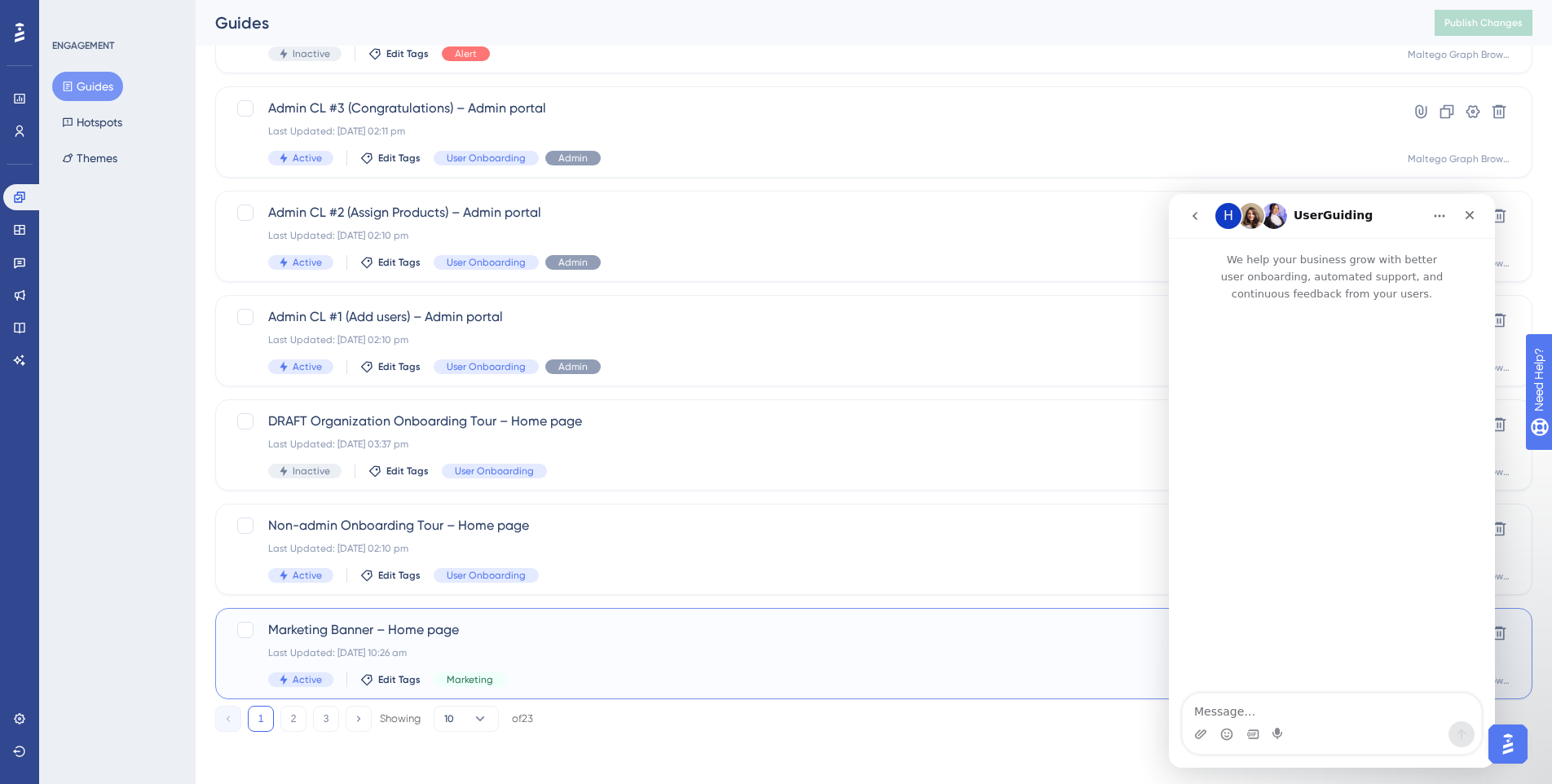
click at [736, 647] on div "Last Updated: [DATE] 10:26 am" at bounding box center [808, 653] width 1081 height 13
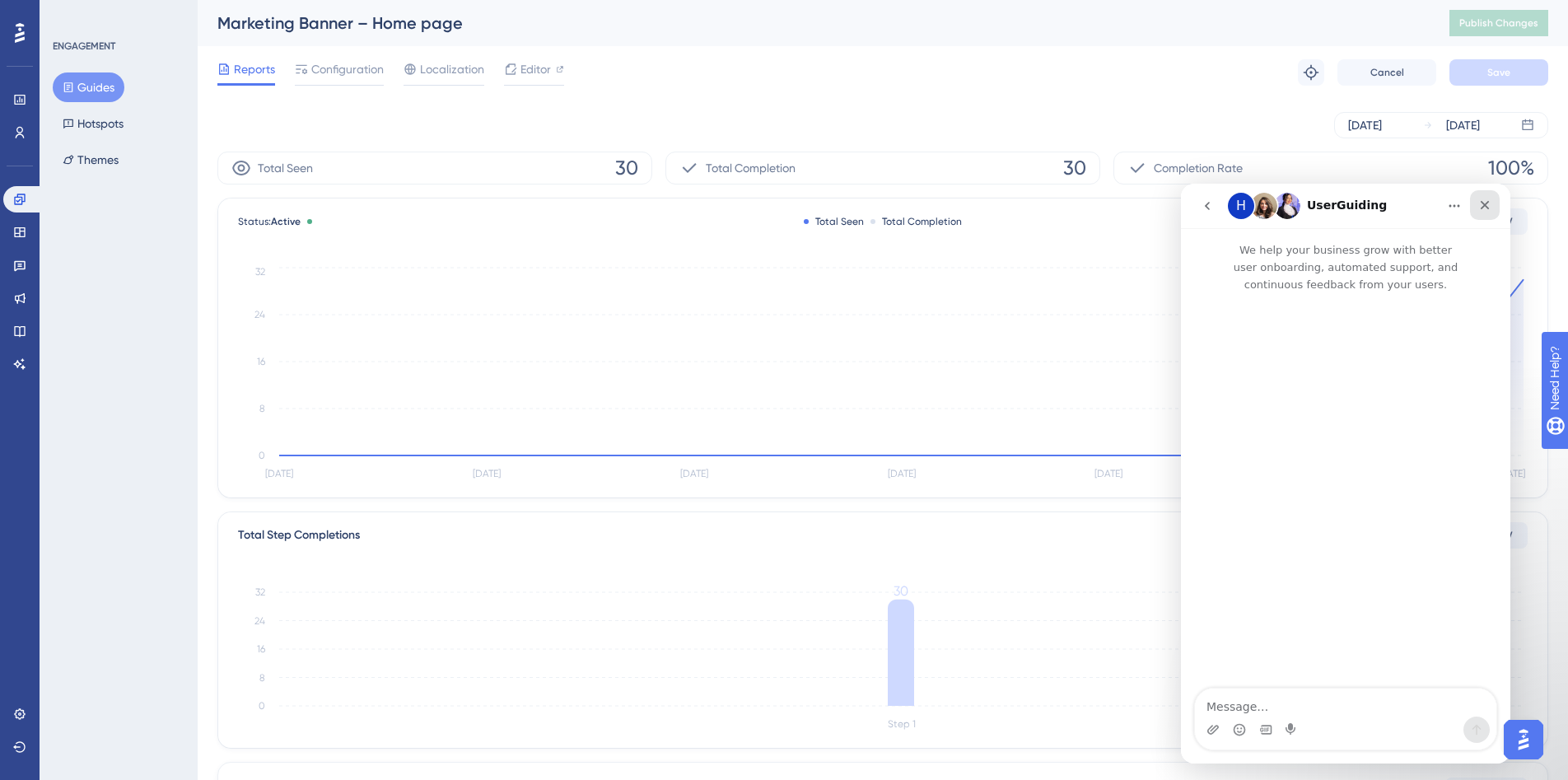
click at [1486, 208] on icon "Close" at bounding box center [1485, 205] width 13 height 13
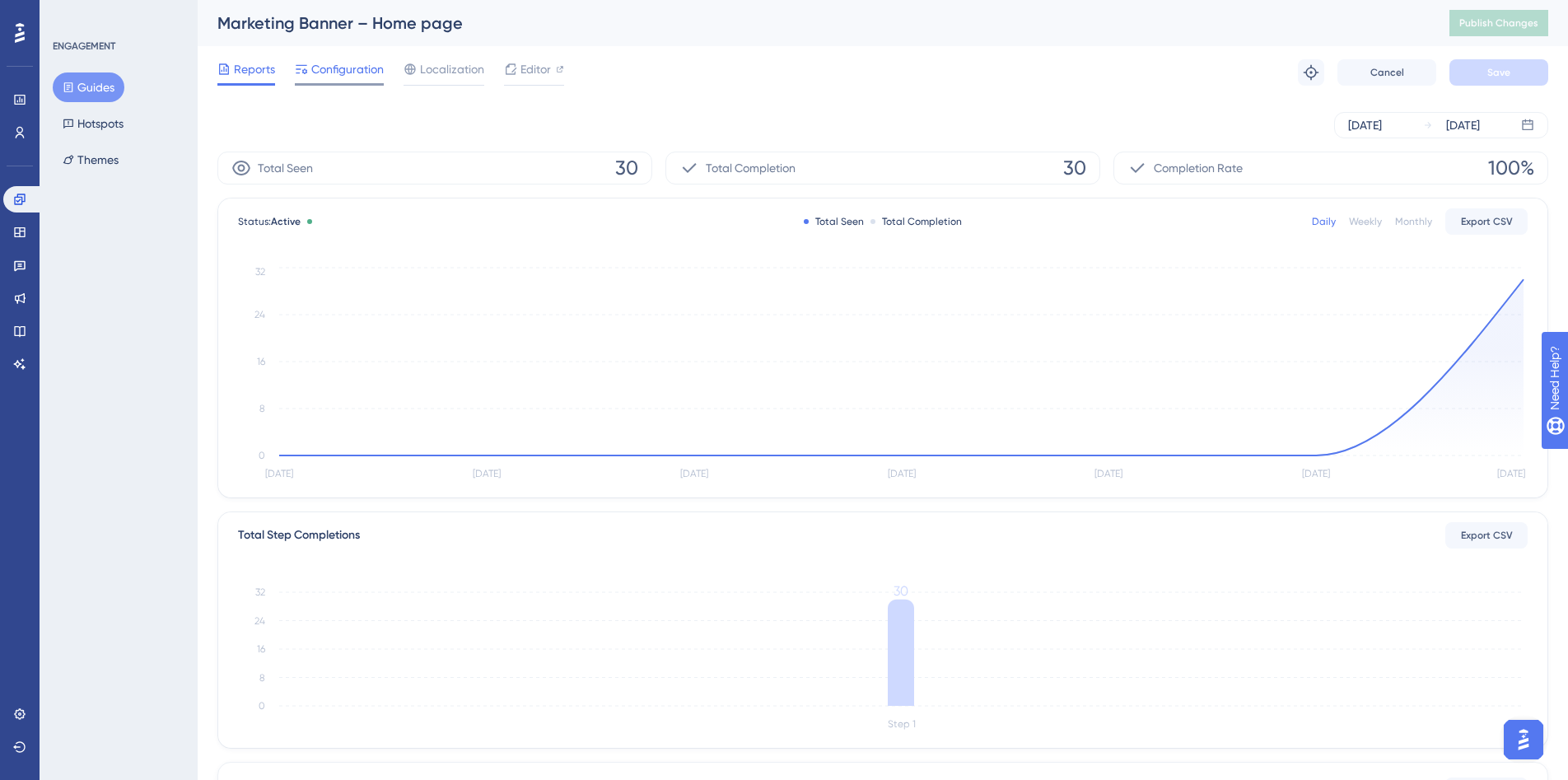
click at [370, 76] on span "Configuration" at bounding box center [347, 69] width 72 height 20
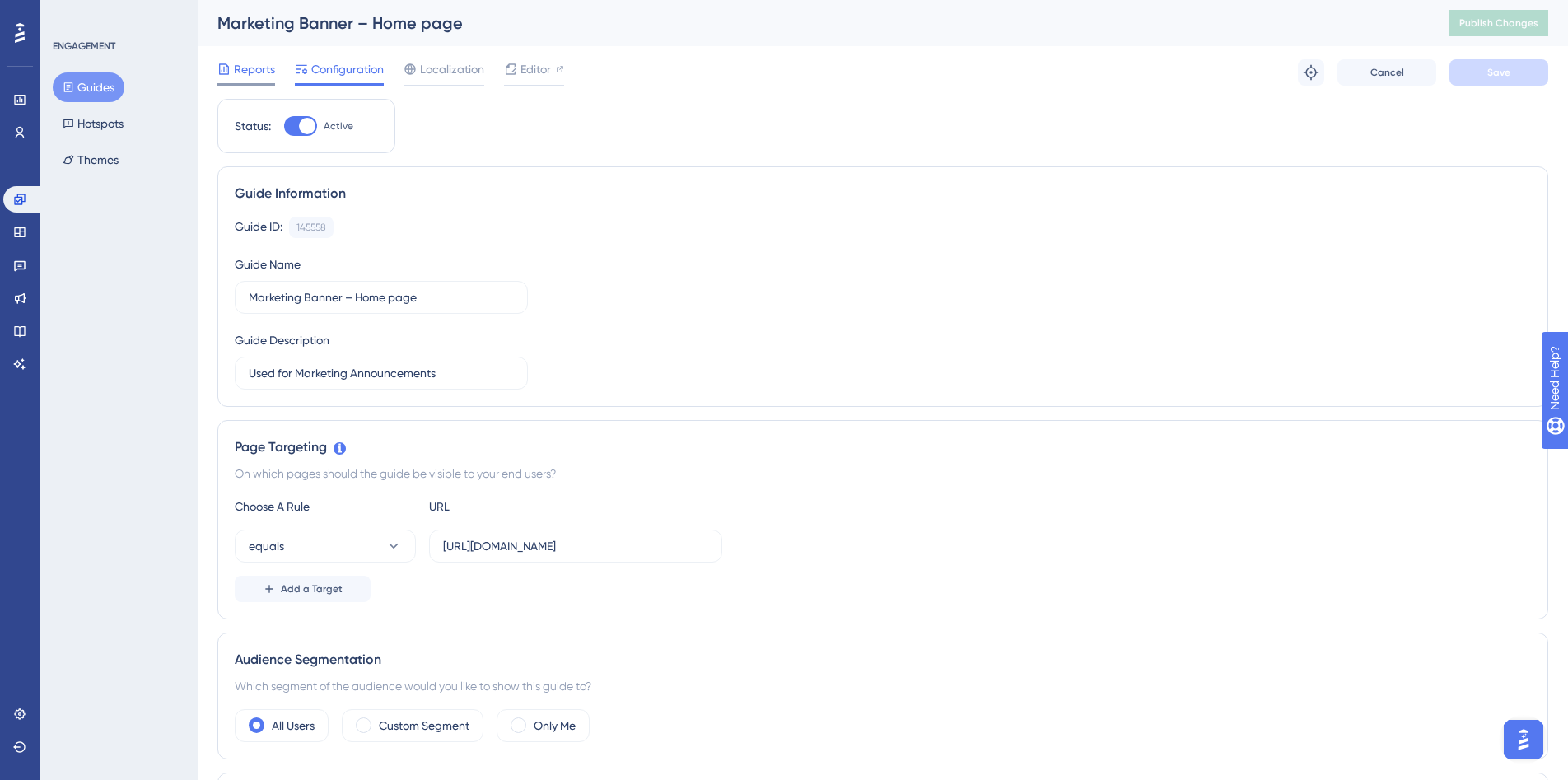
click at [253, 72] on span "Reports" at bounding box center [254, 69] width 41 height 20
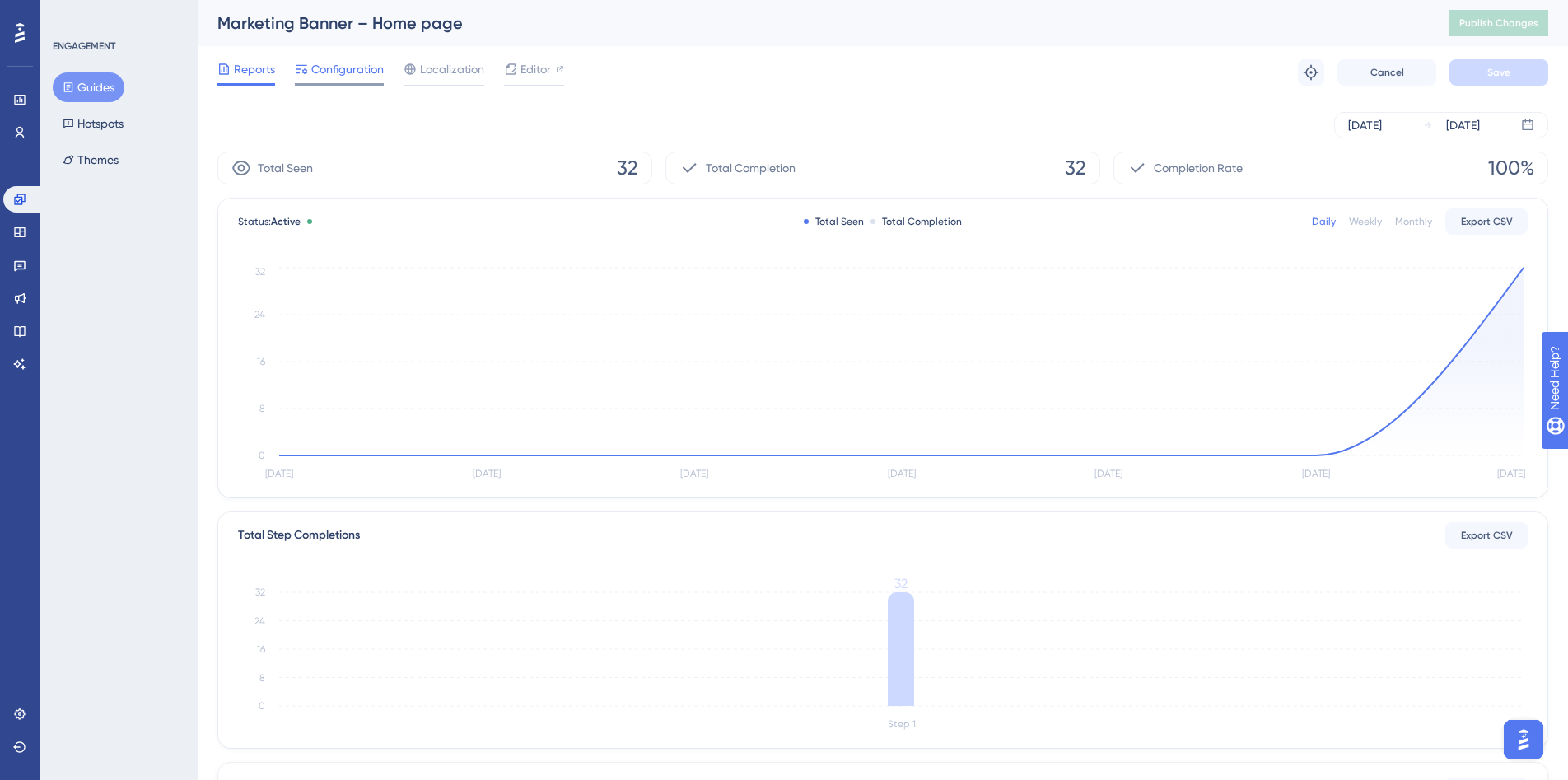
click at [299, 77] on div at bounding box center [302, 69] width 13 height 20
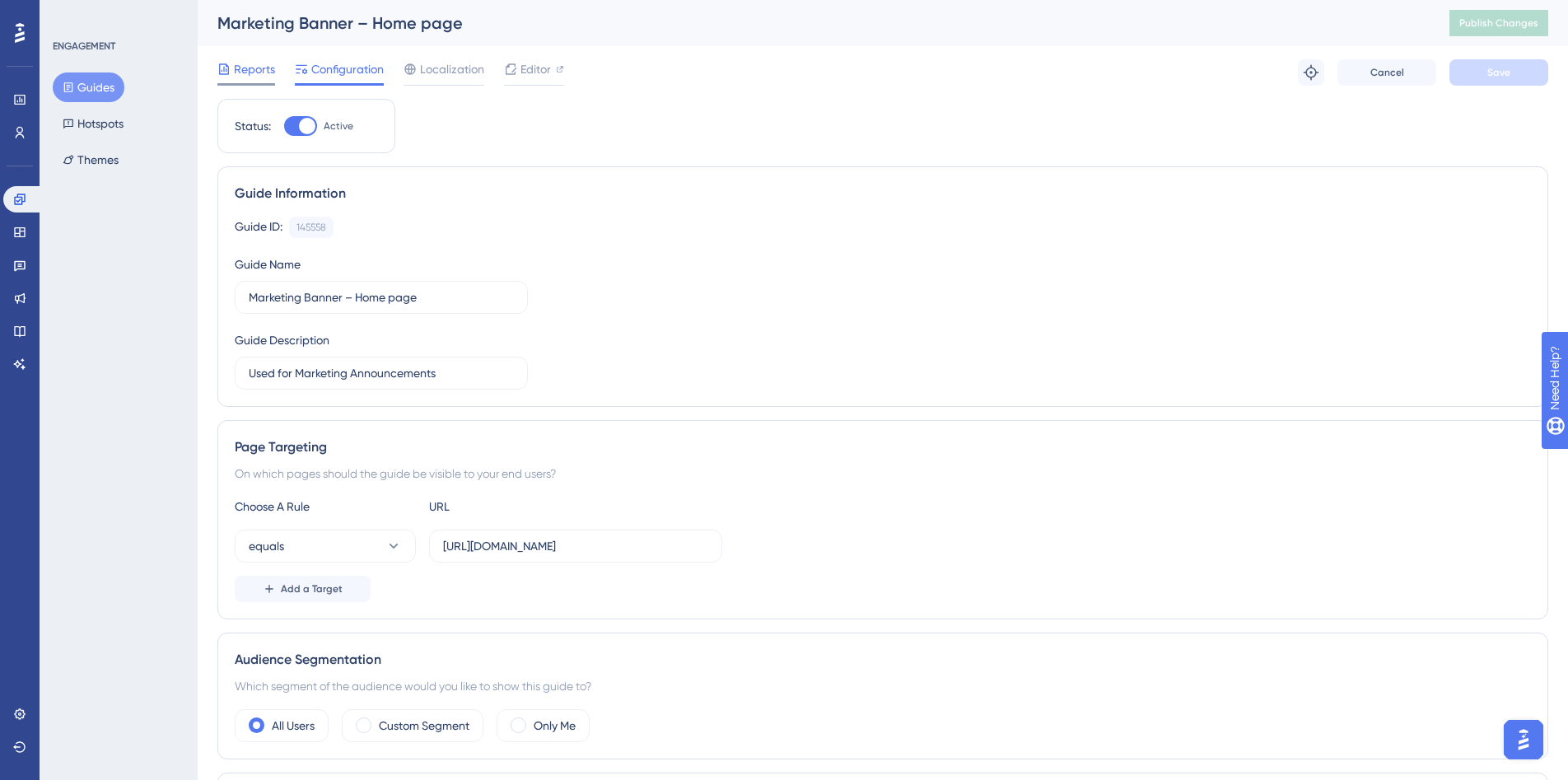
click at [252, 72] on span "Reports" at bounding box center [254, 69] width 41 height 20
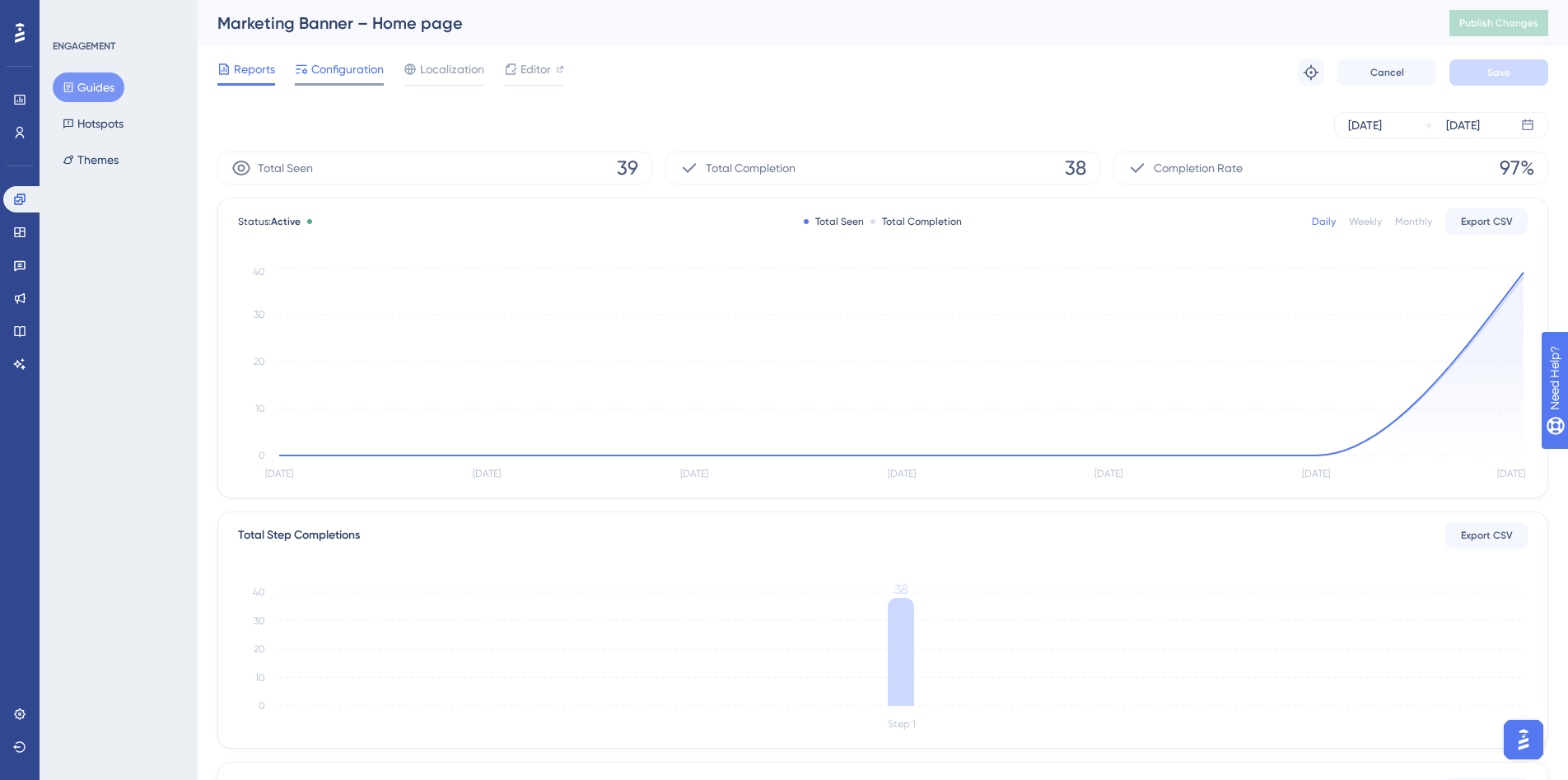
click at [340, 75] on span "Configuration" at bounding box center [347, 69] width 72 height 20
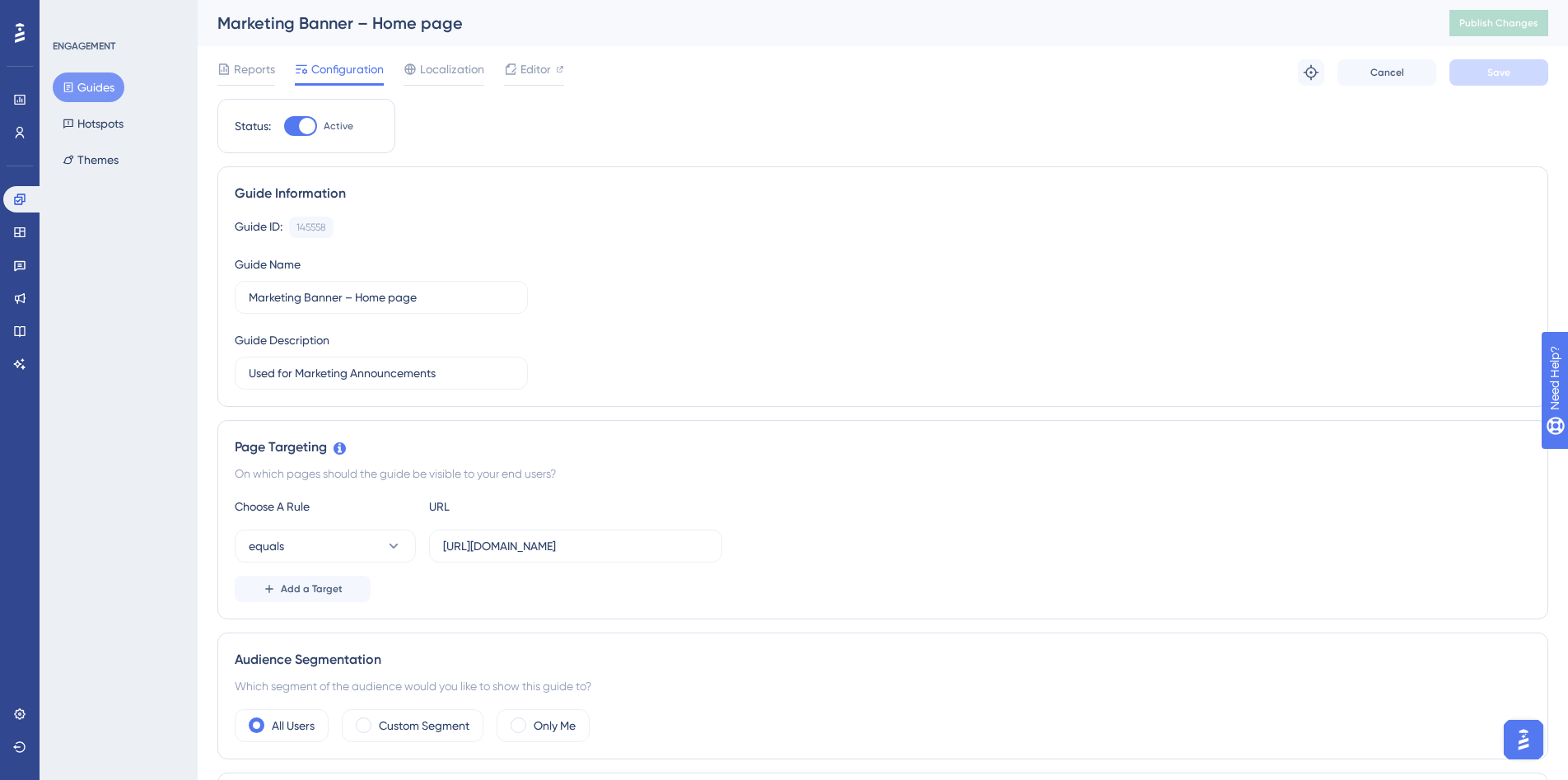
click at [101, 85] on button "Guides" at bounding box center [88, 88] width 72 height 30
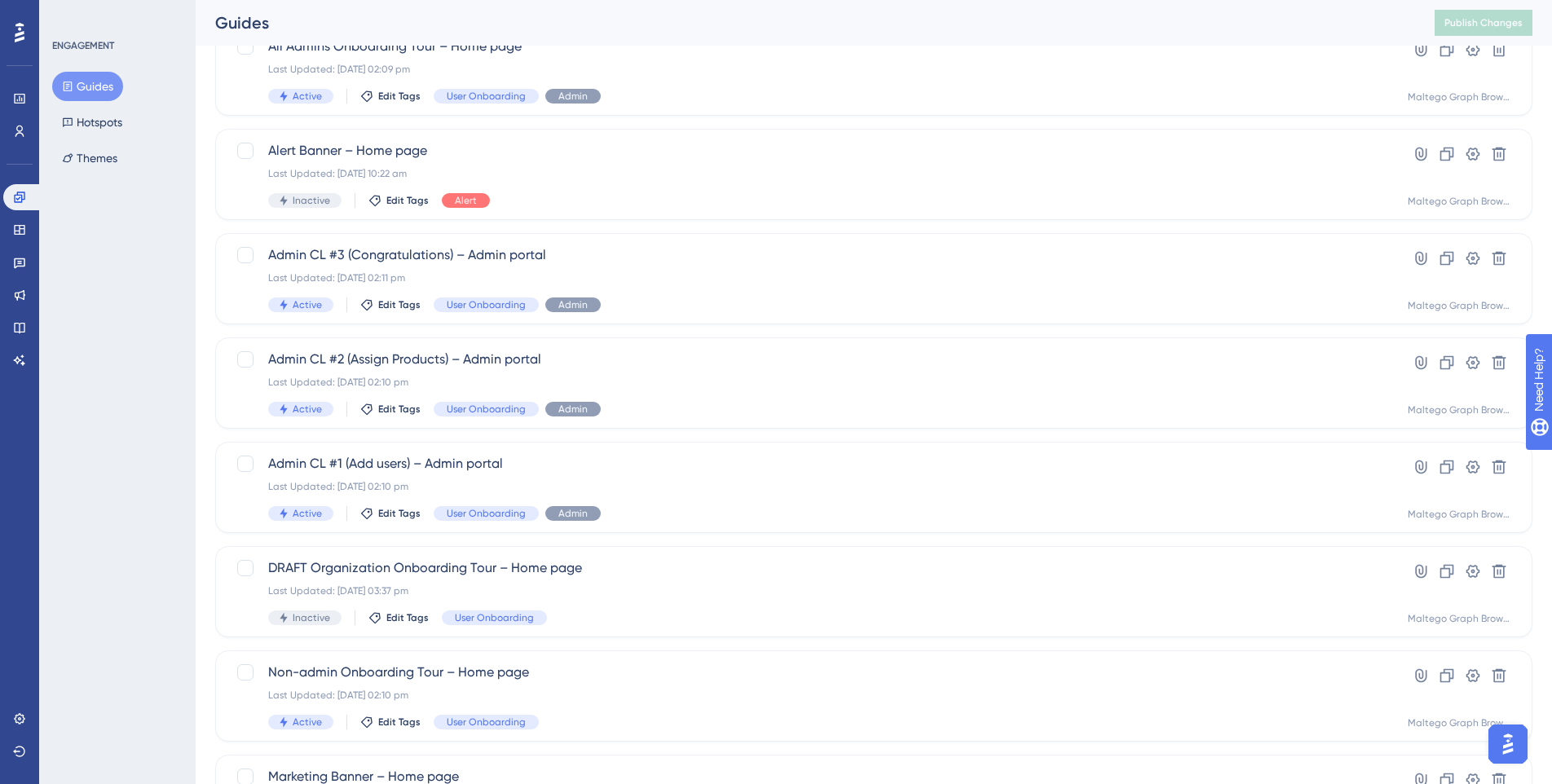
scroll to position [270, 0]
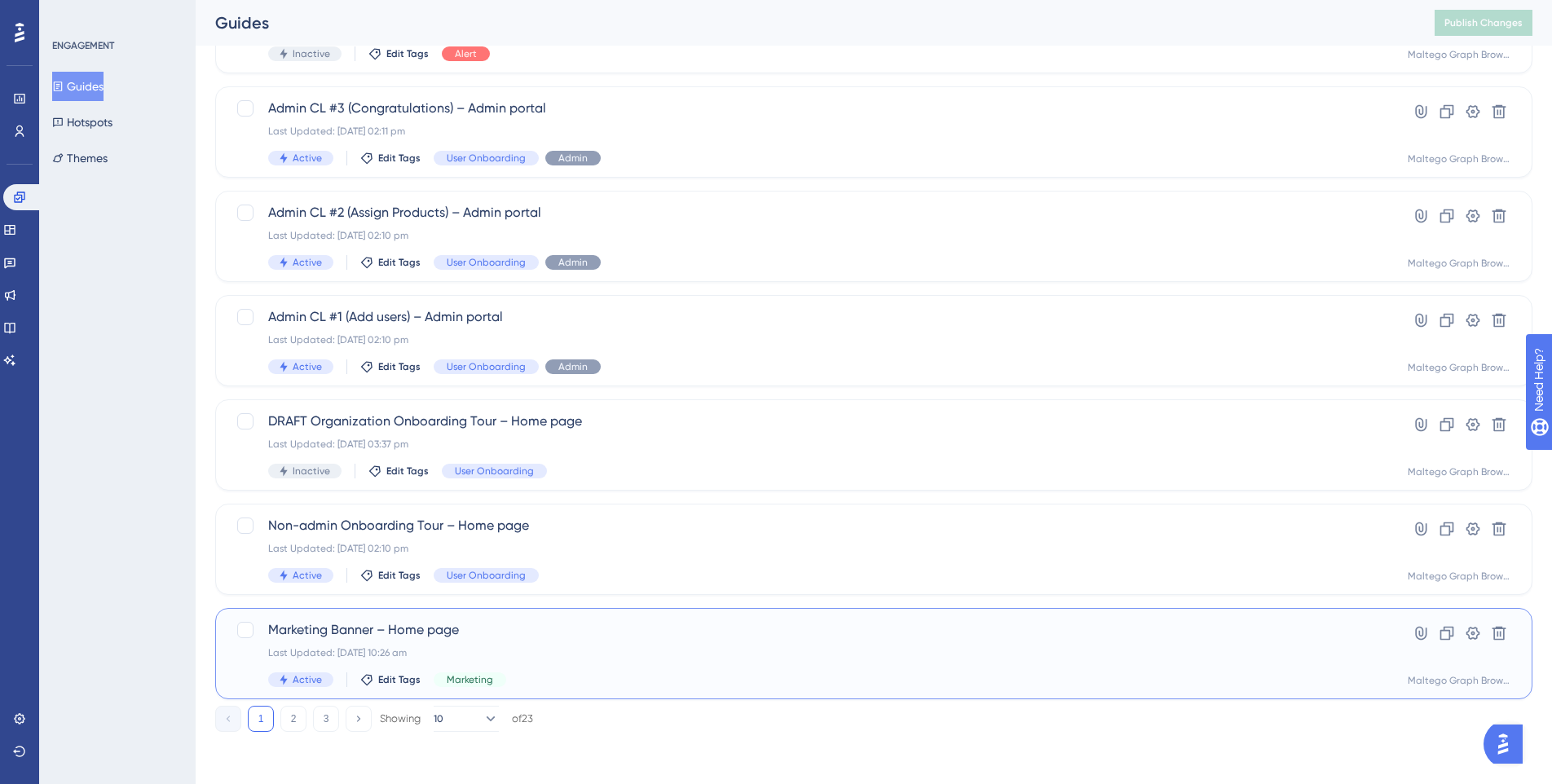
click at [826, 631] on span "Marketing Banner – Home page" at bounding box center [808, 630] width 1081 height 20
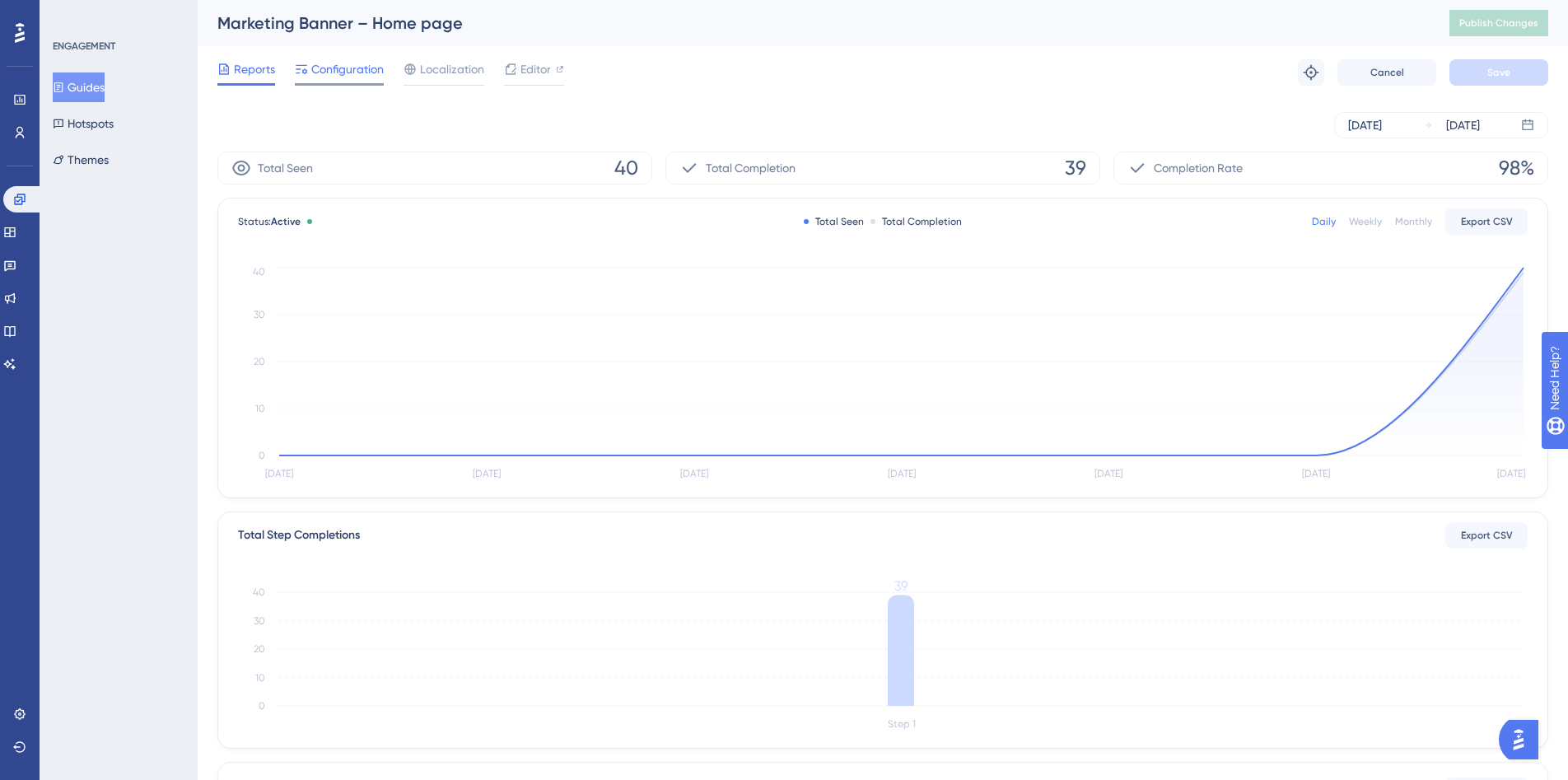
click at [348, 73] on span "Configuration" at bounding box center [347, 69] width 72 height 20
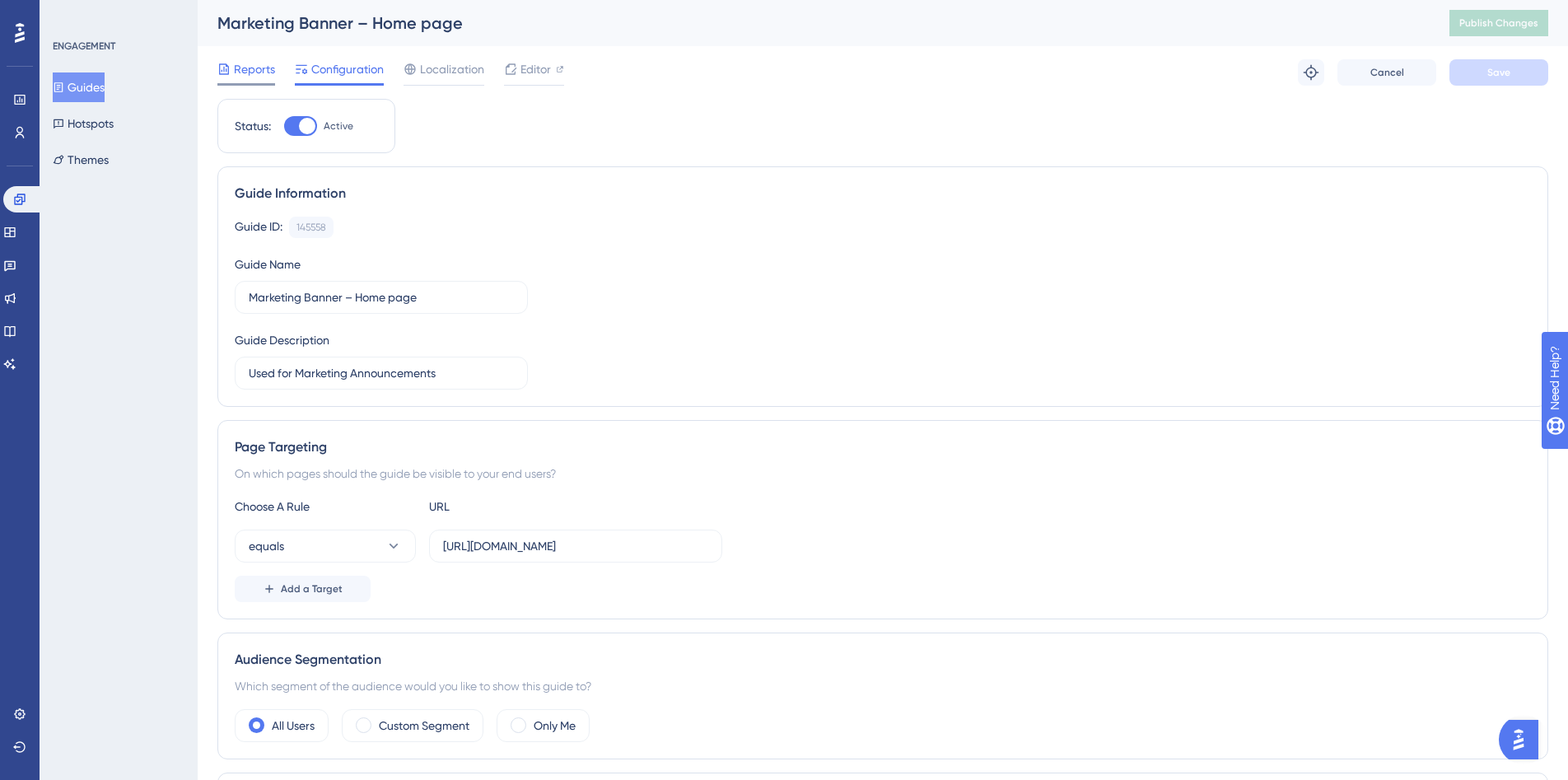
click at [239, 68] on span "Reports" at bounding box center [254, 69] width 41 height 20
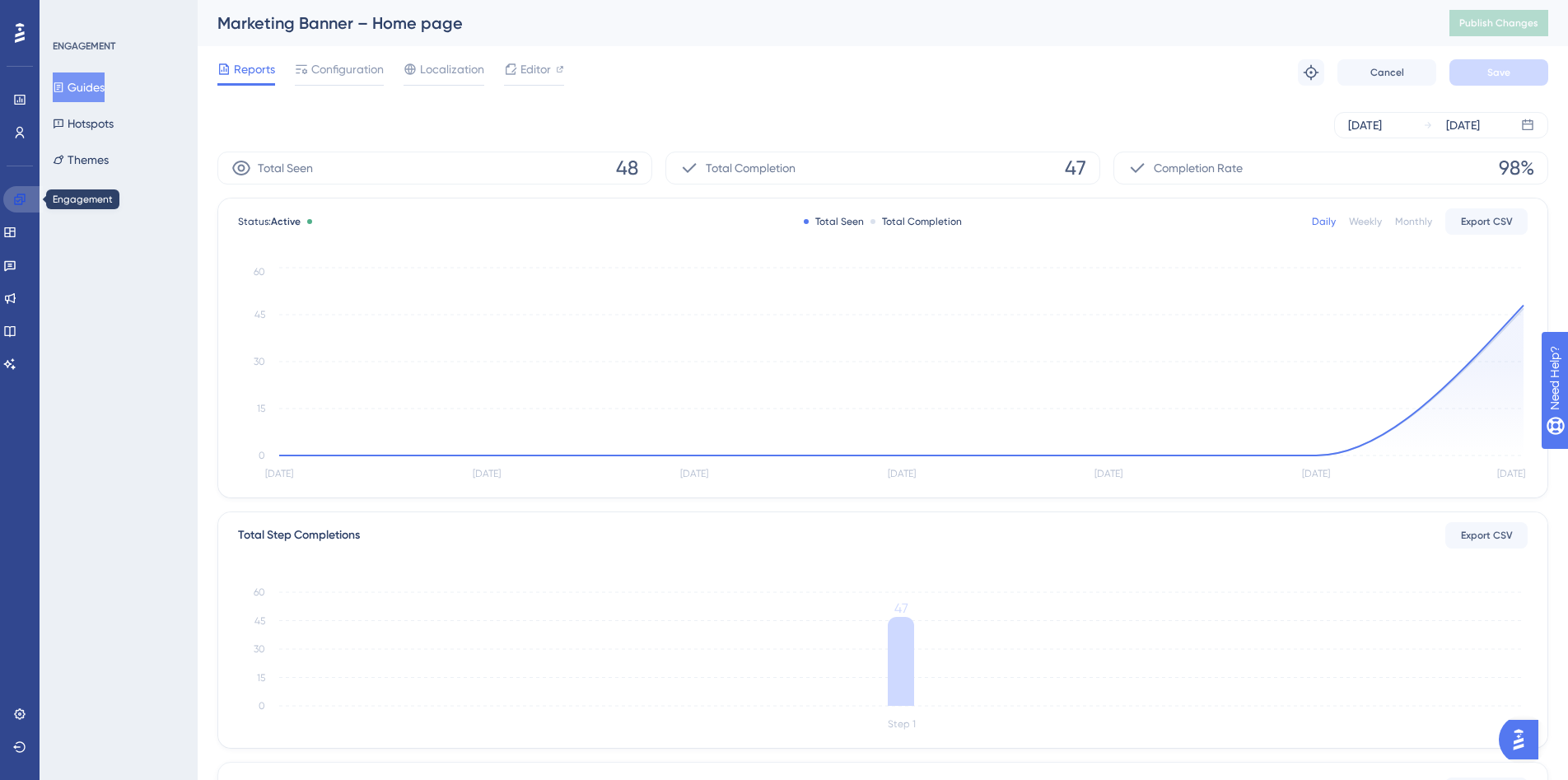
click at [16, 205] on icon at bounding box center [20, 199] width 13 height 13
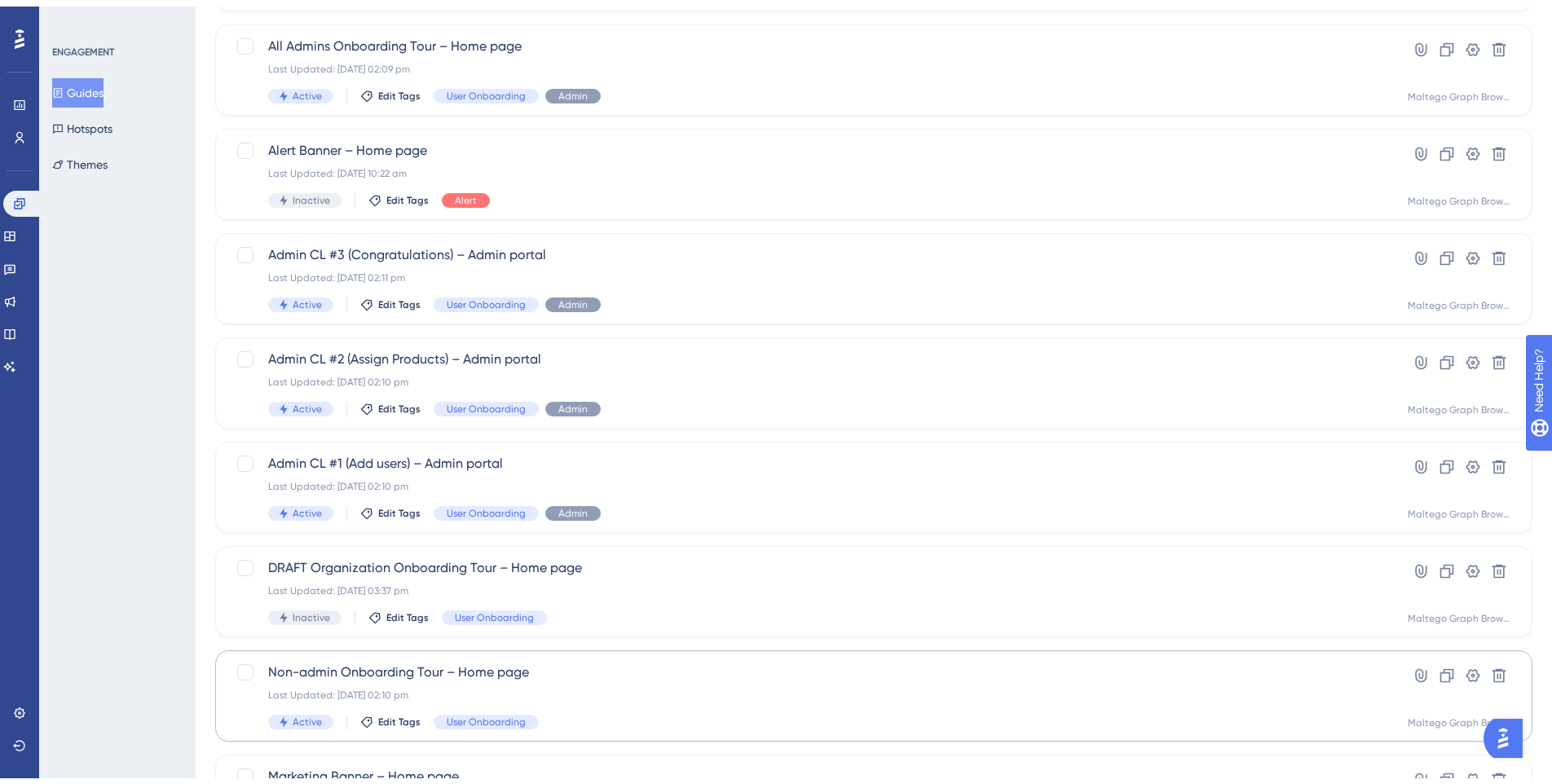
scroll to position [481, 0]
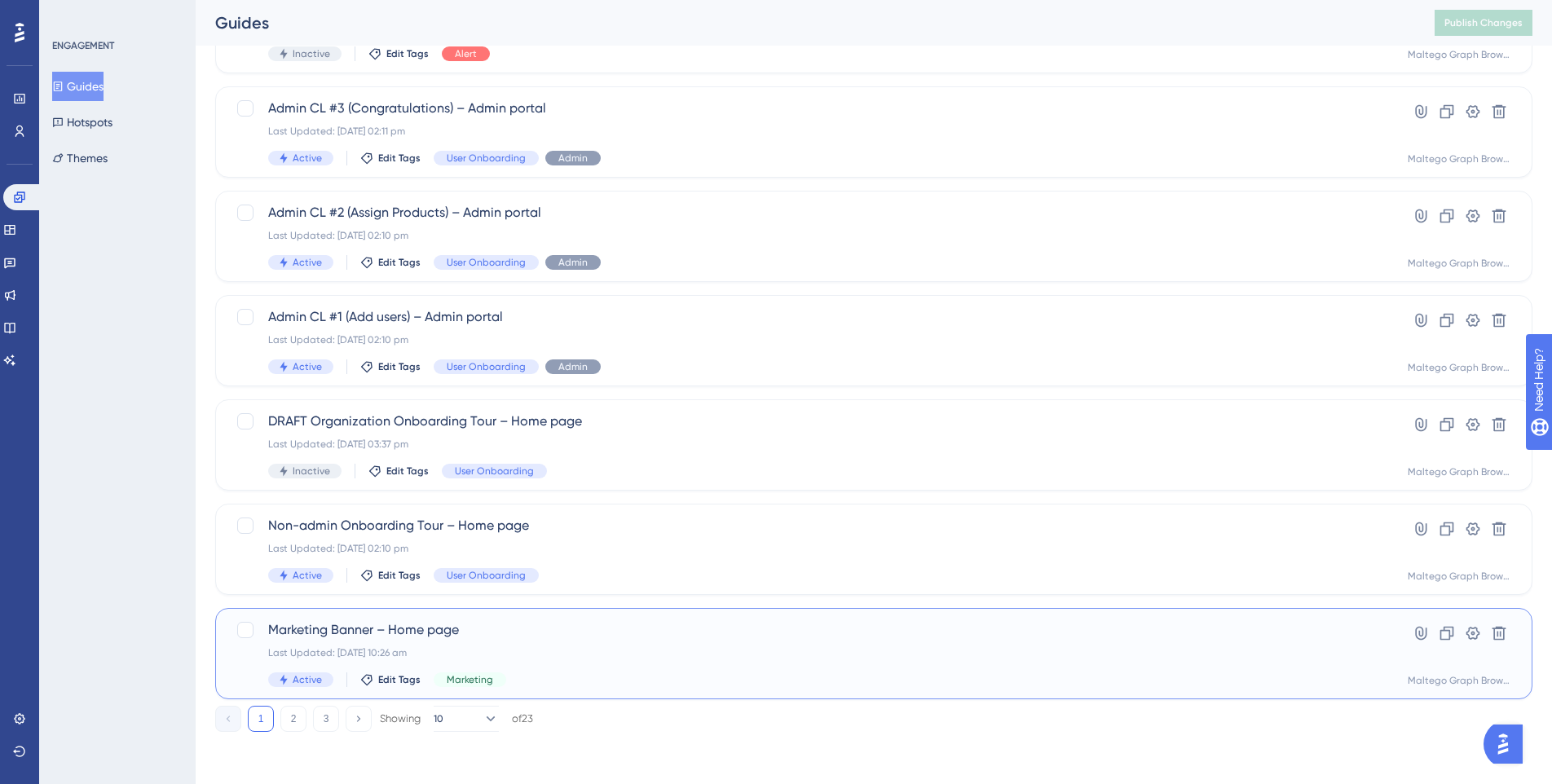
click at [709, 664] on div "Marketing Banner – Home page Last Updated: [DATE] 10:26 am Active Edit Tags Mar…" at bounding box center [808, 653] width 1081 height 67
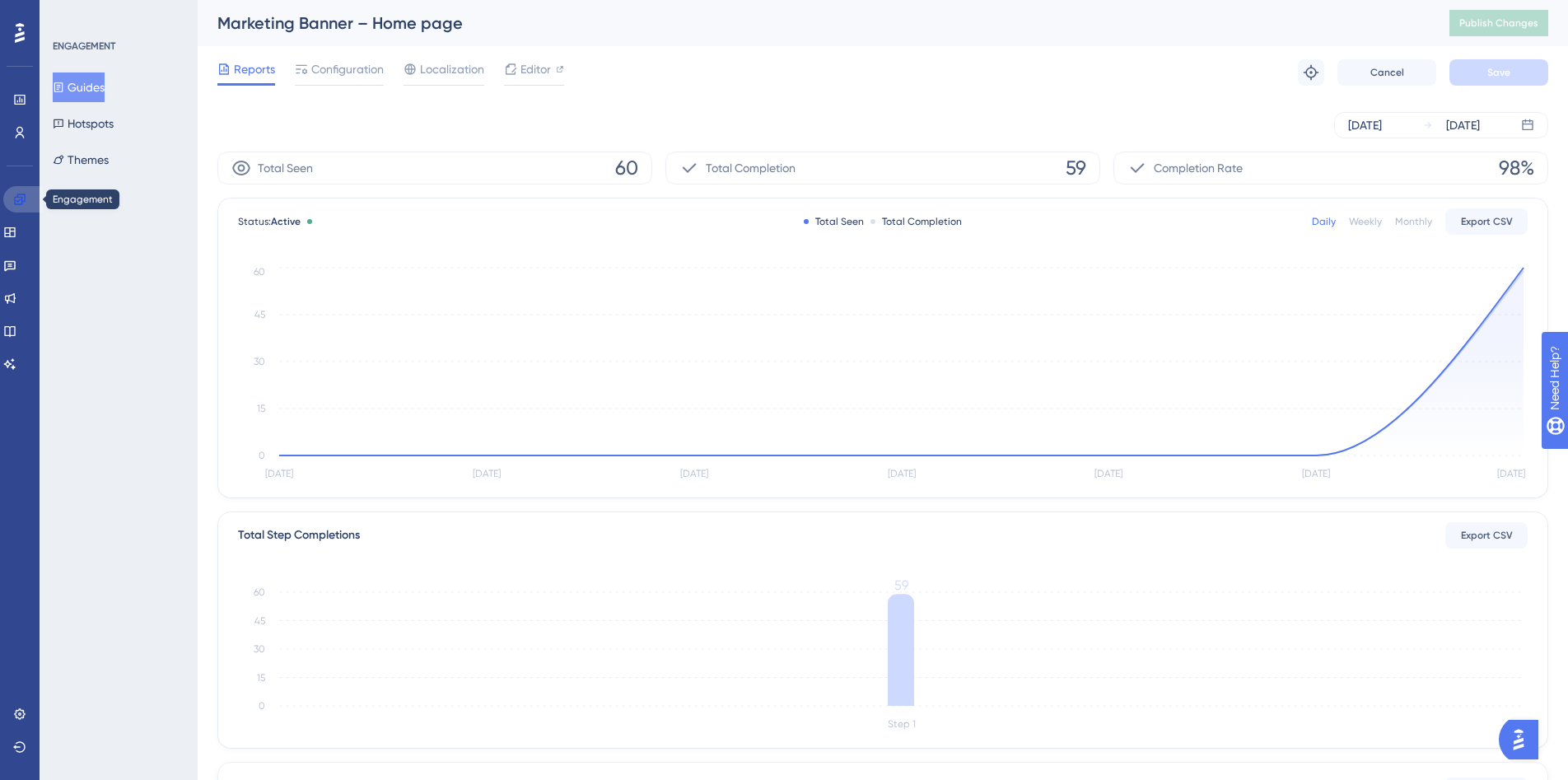
click at [17, 201] on icon at bounding box center [19, 198] width 11 height 11
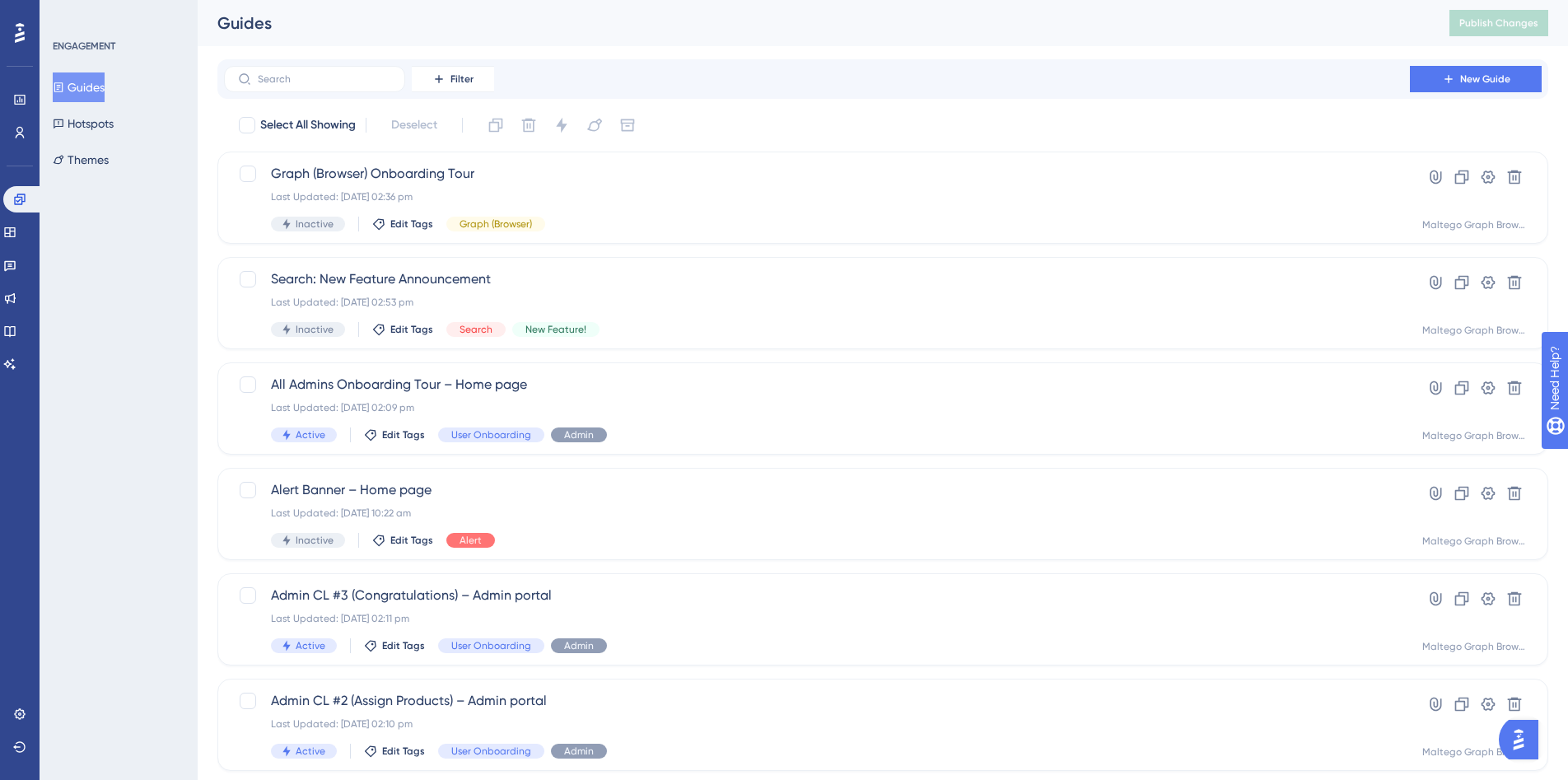
click at [97, 85] on button "Guides" at bounding box center [78, 88] width 52 height 30
click at [83, 129] on button "Hotspots" at bounding box center [82, 123] width 61 height 30
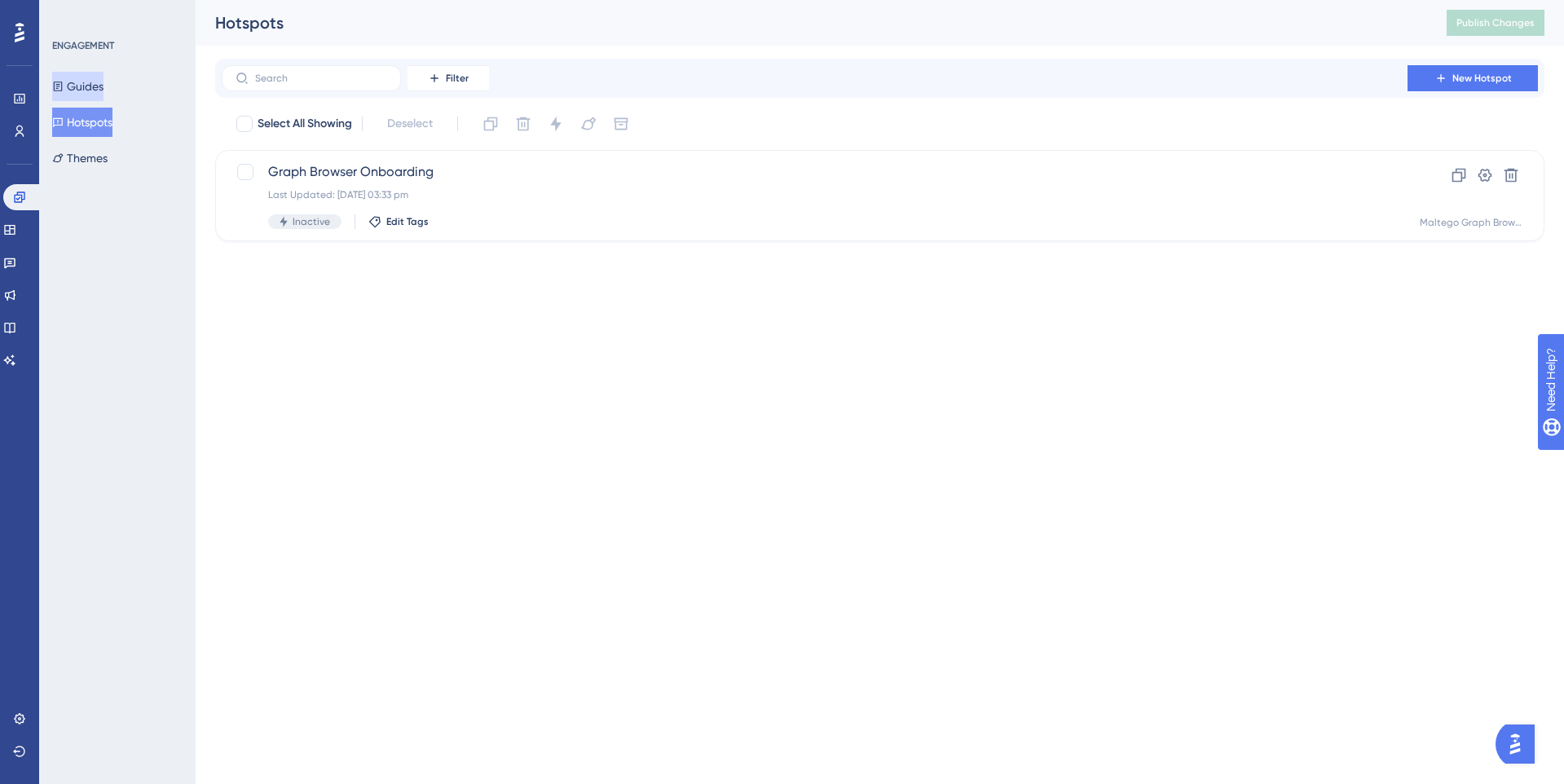
click at [86, 86] on button "Guides" at bounding box center [77, 87] width 51 height 30
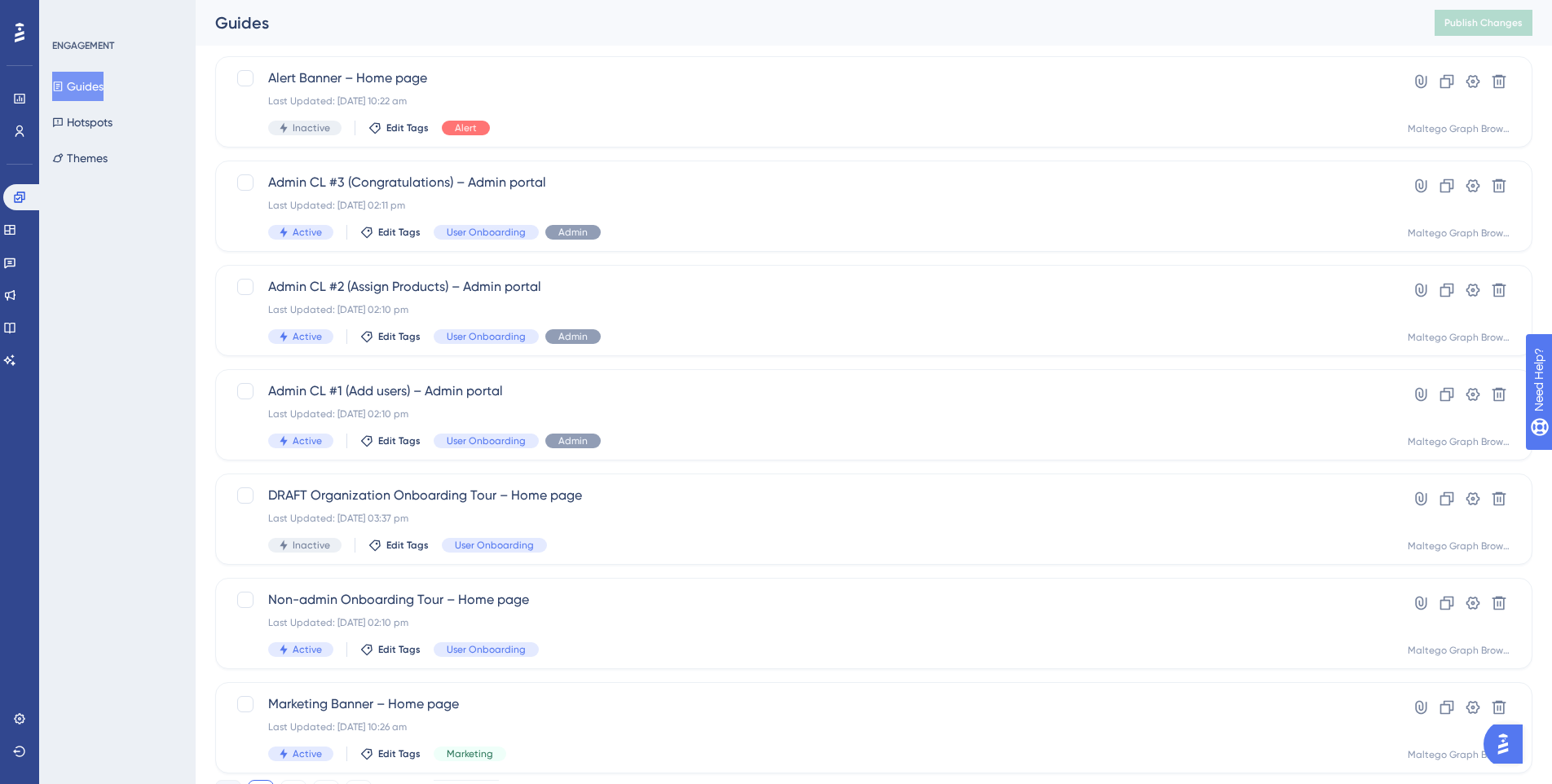
scroll to position [481, 0]
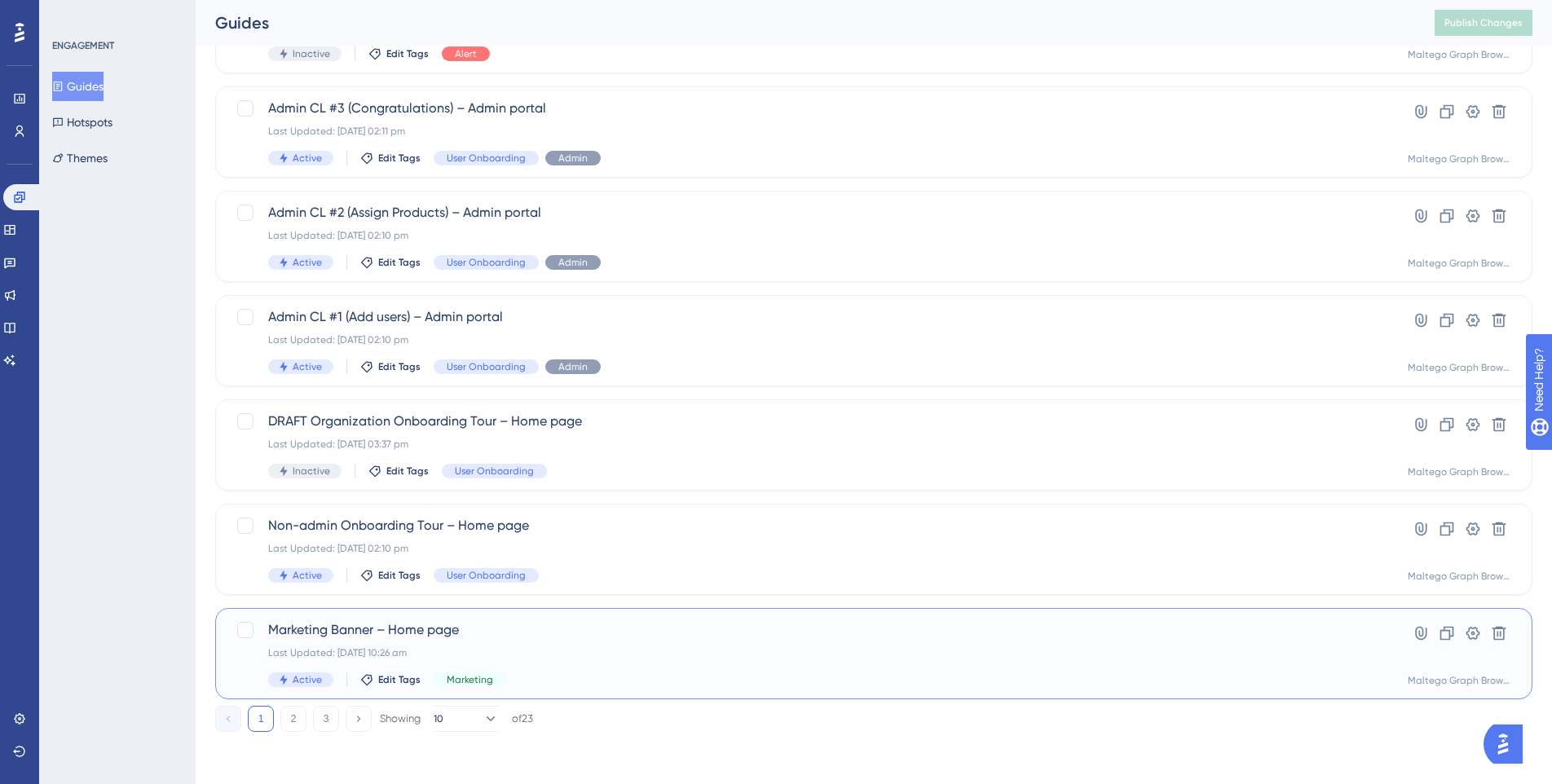
click at [586, 639] on span "Marketing Banner – Home page" at bounding box center [808, 630] width 1081 height 20
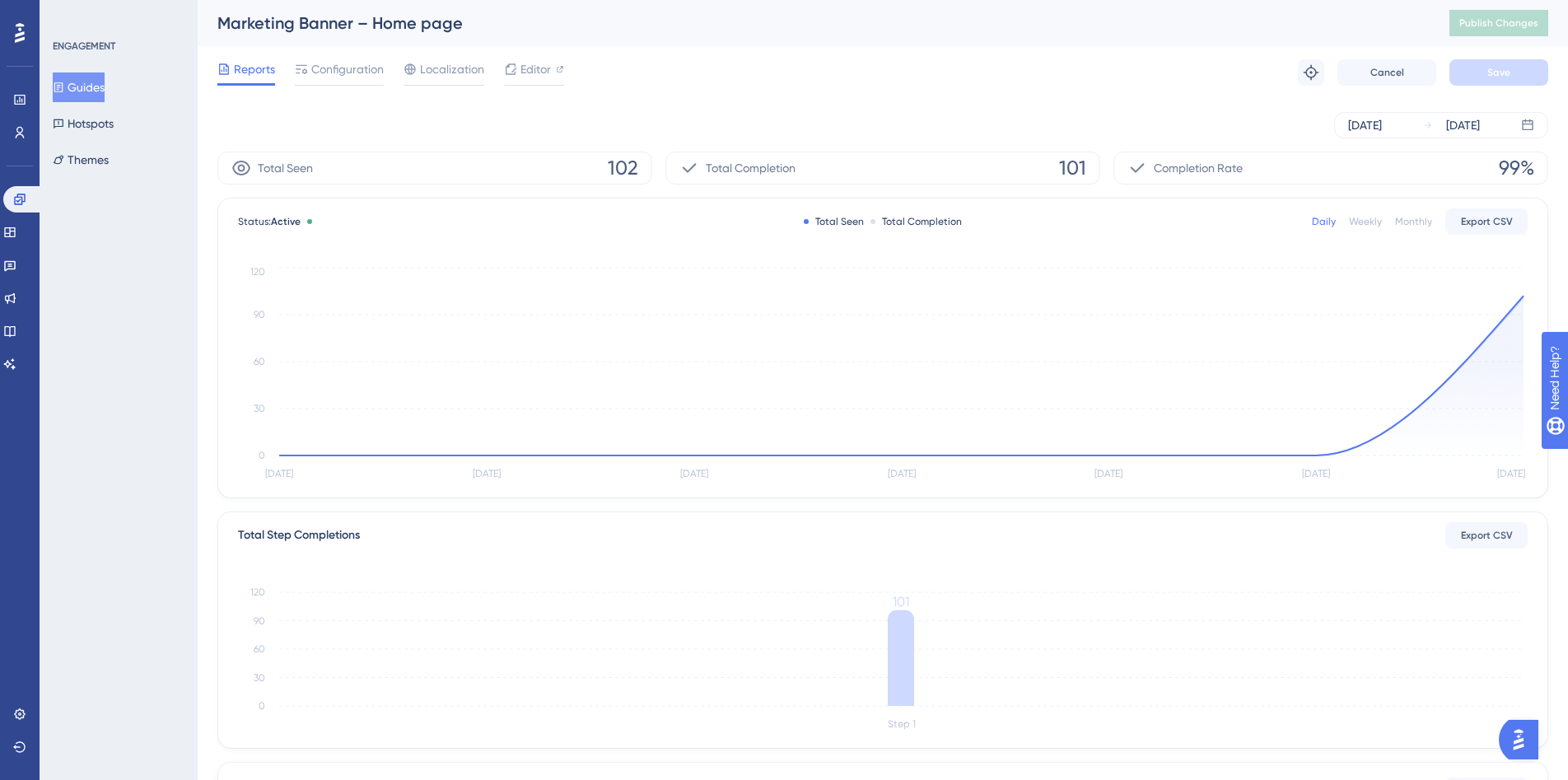
click at [91, 92] on button "Guides" at bounding box center [78, 88] width 52 height 30
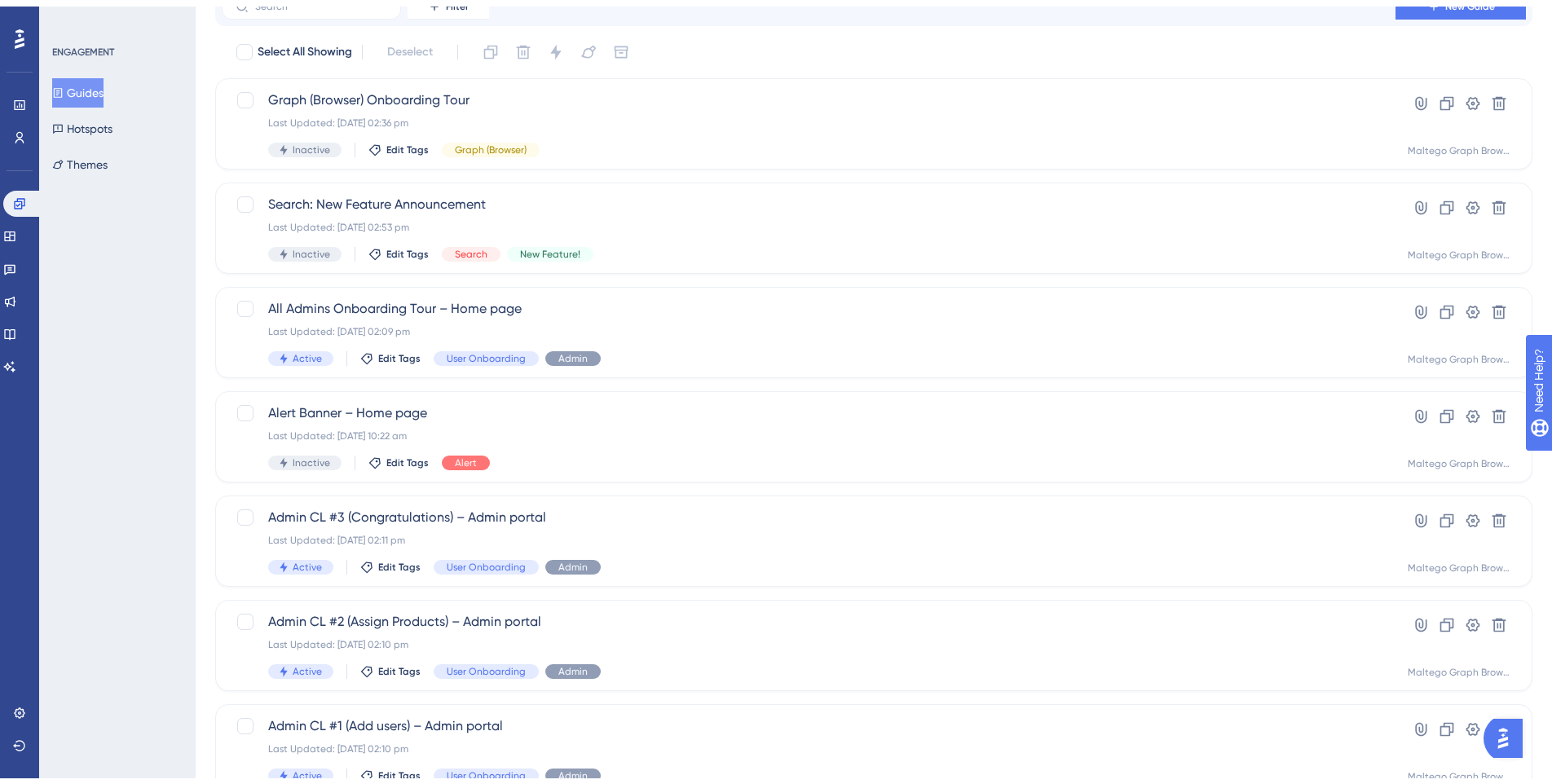
scroll to position [481, 0]
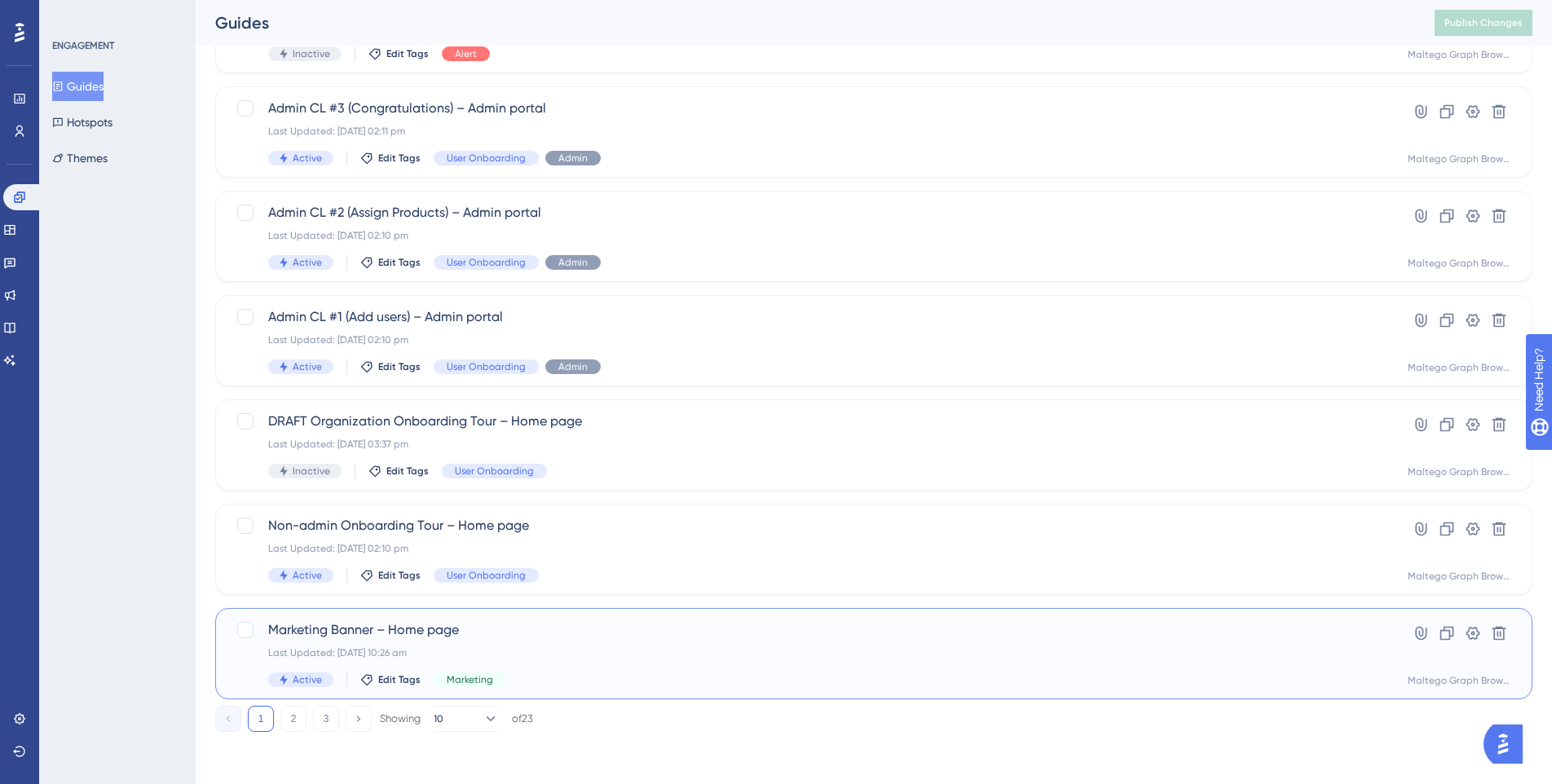
click at [735, 642] on div "Marketing Banner – Home page Last Updated: [DATE] 10:26 am Active Edit Tags Mar…" at bounding box center [808, 653] width 1081 height 67
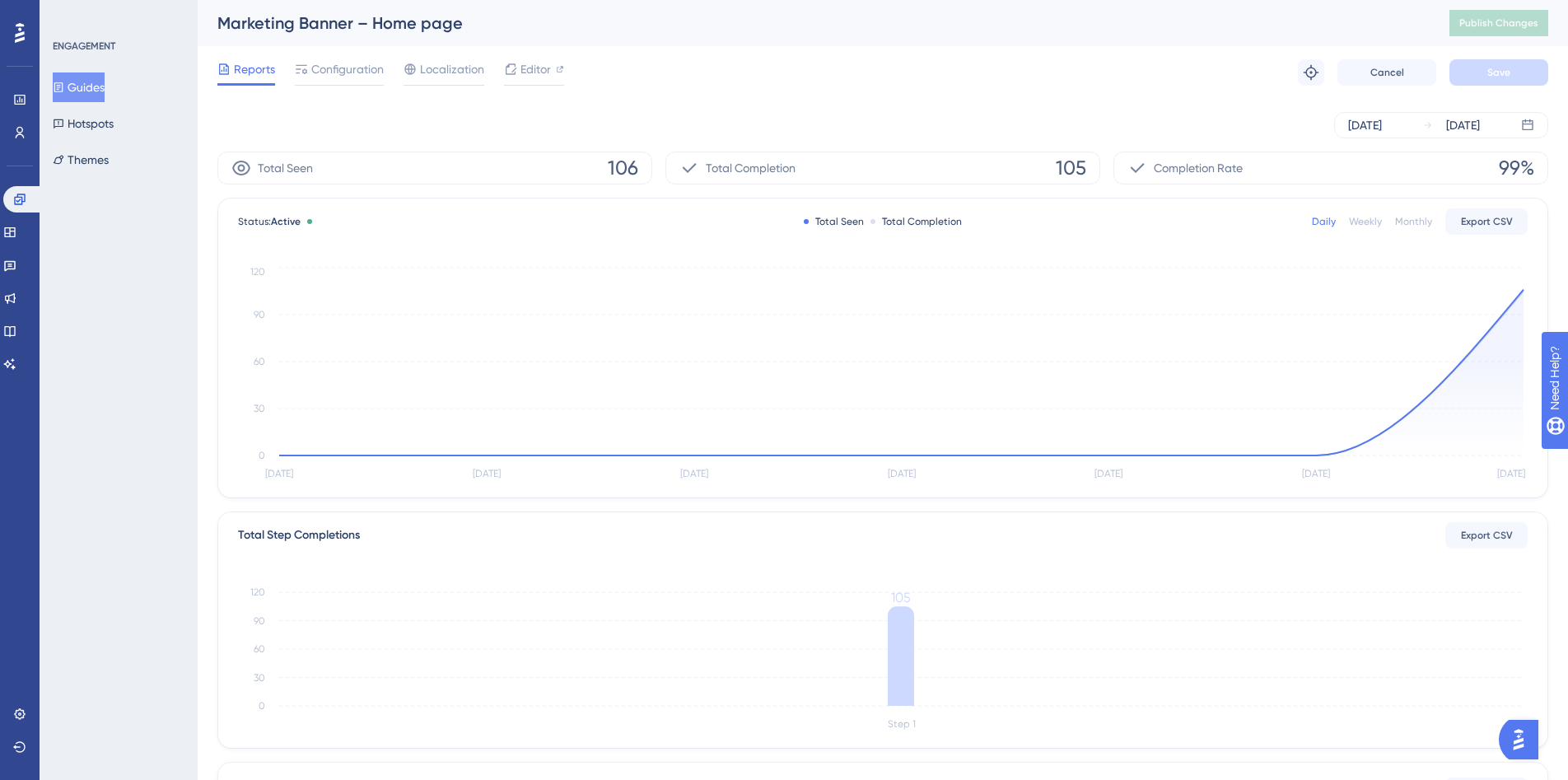
click at [105, 88] on button "Guides" at bounding box center [78, 88] width 52 height 30
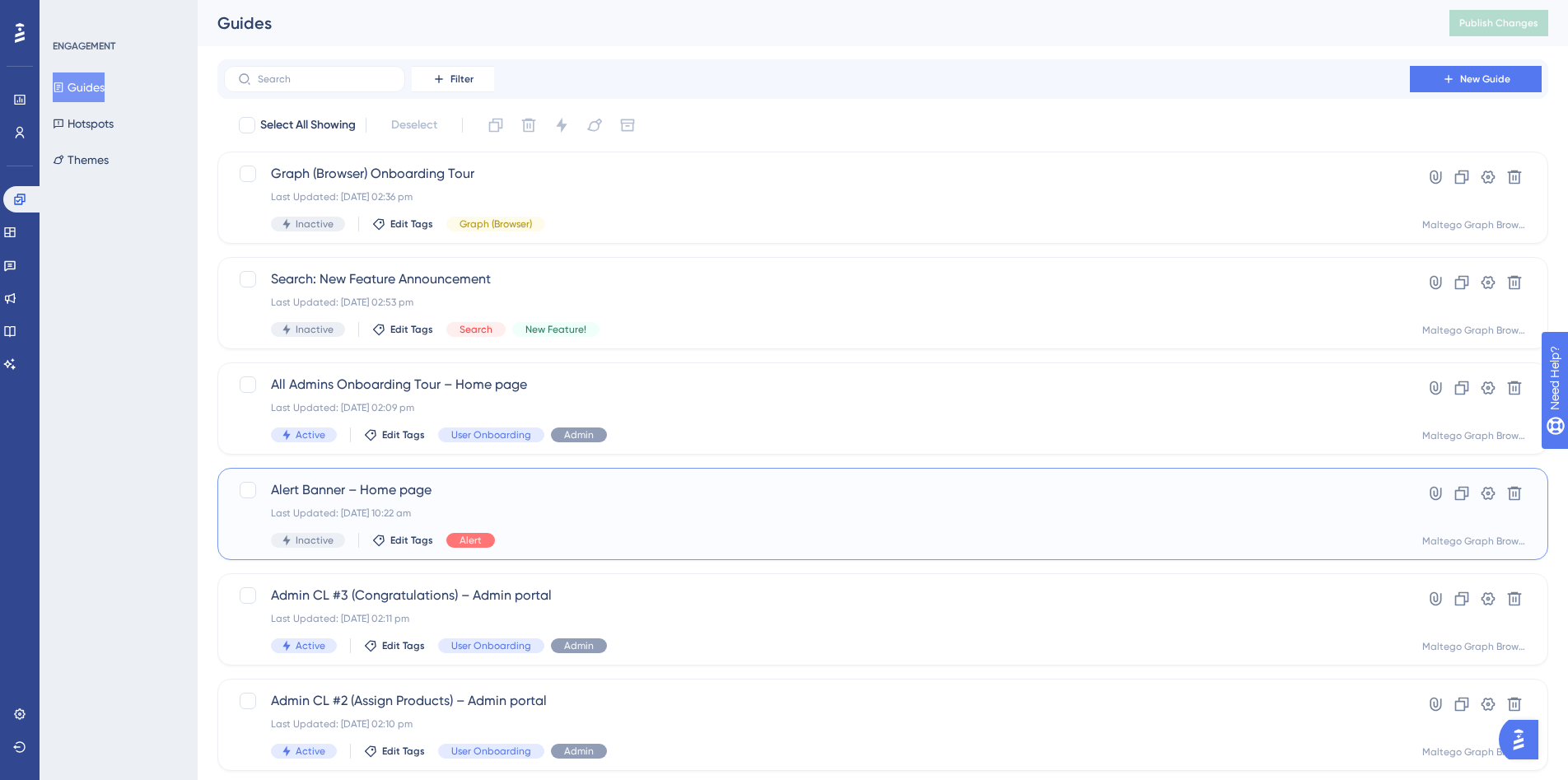
click at [787, 533] on div "Inactive Edit Tags Alert" at bounding box center [816, 540] width 1092 height 15
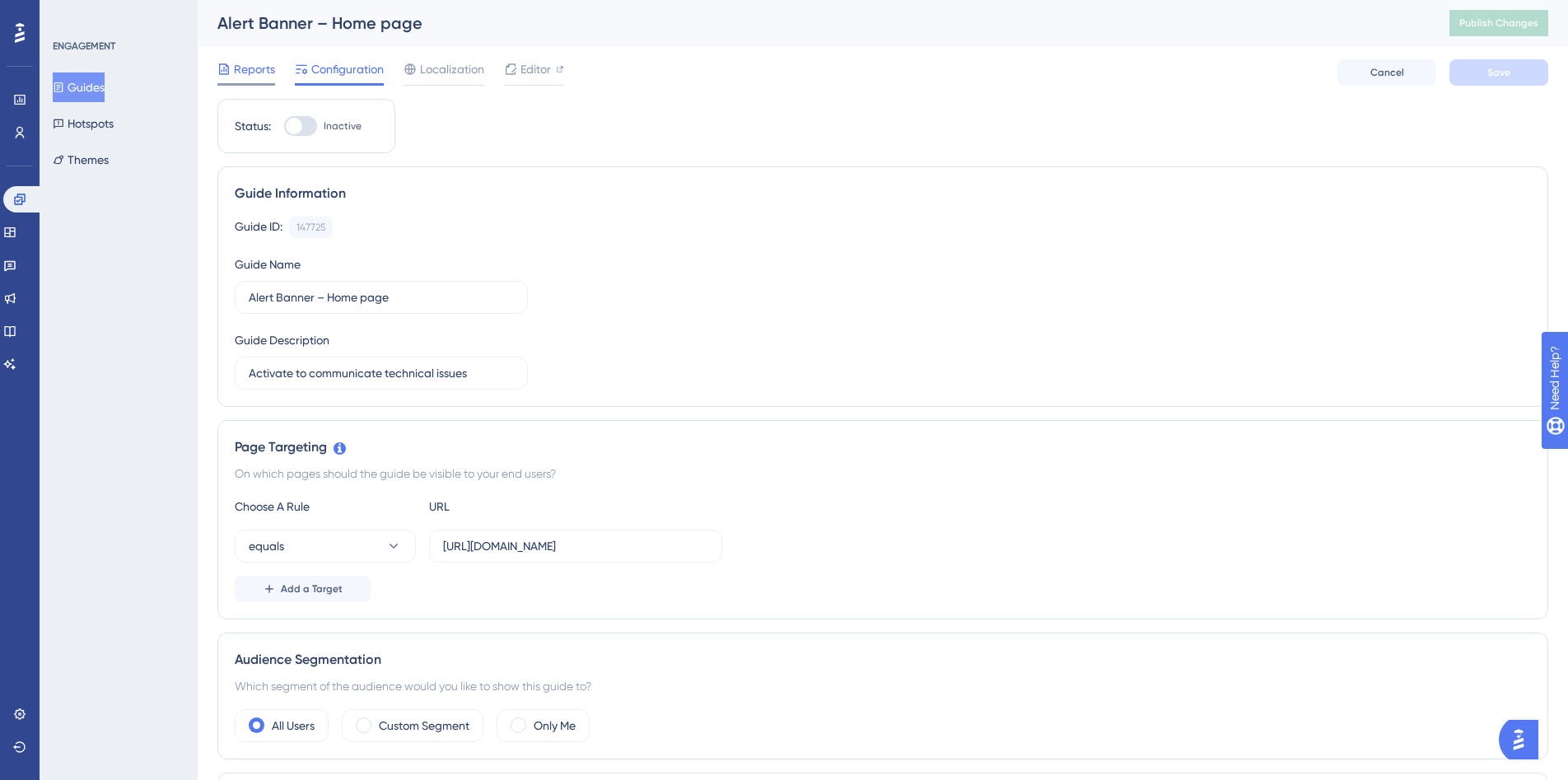
click at [257, 79] on div "Reports" at bounding box center [246, 72] width 57 height 27
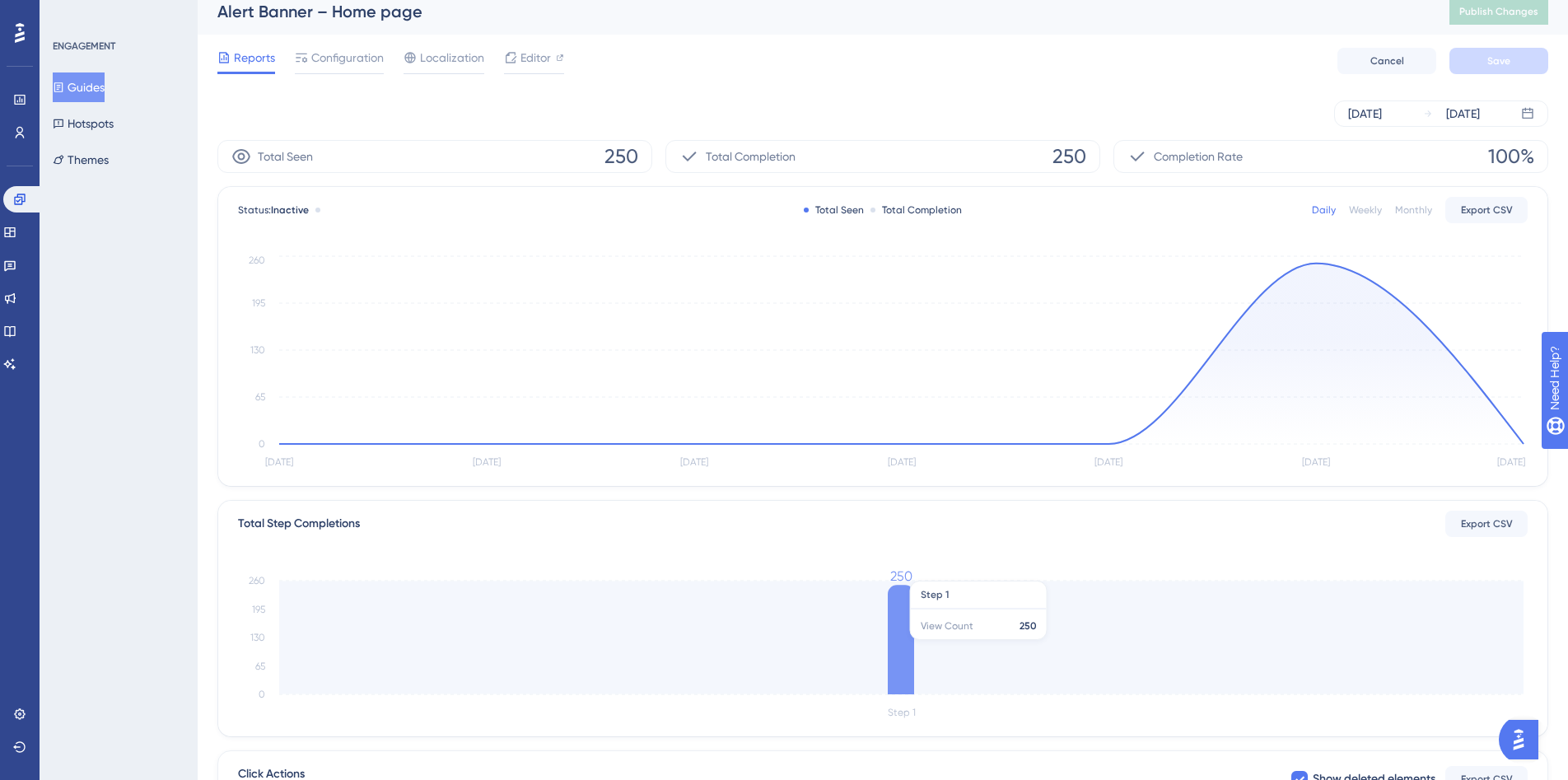
scroll to position [12, 0]
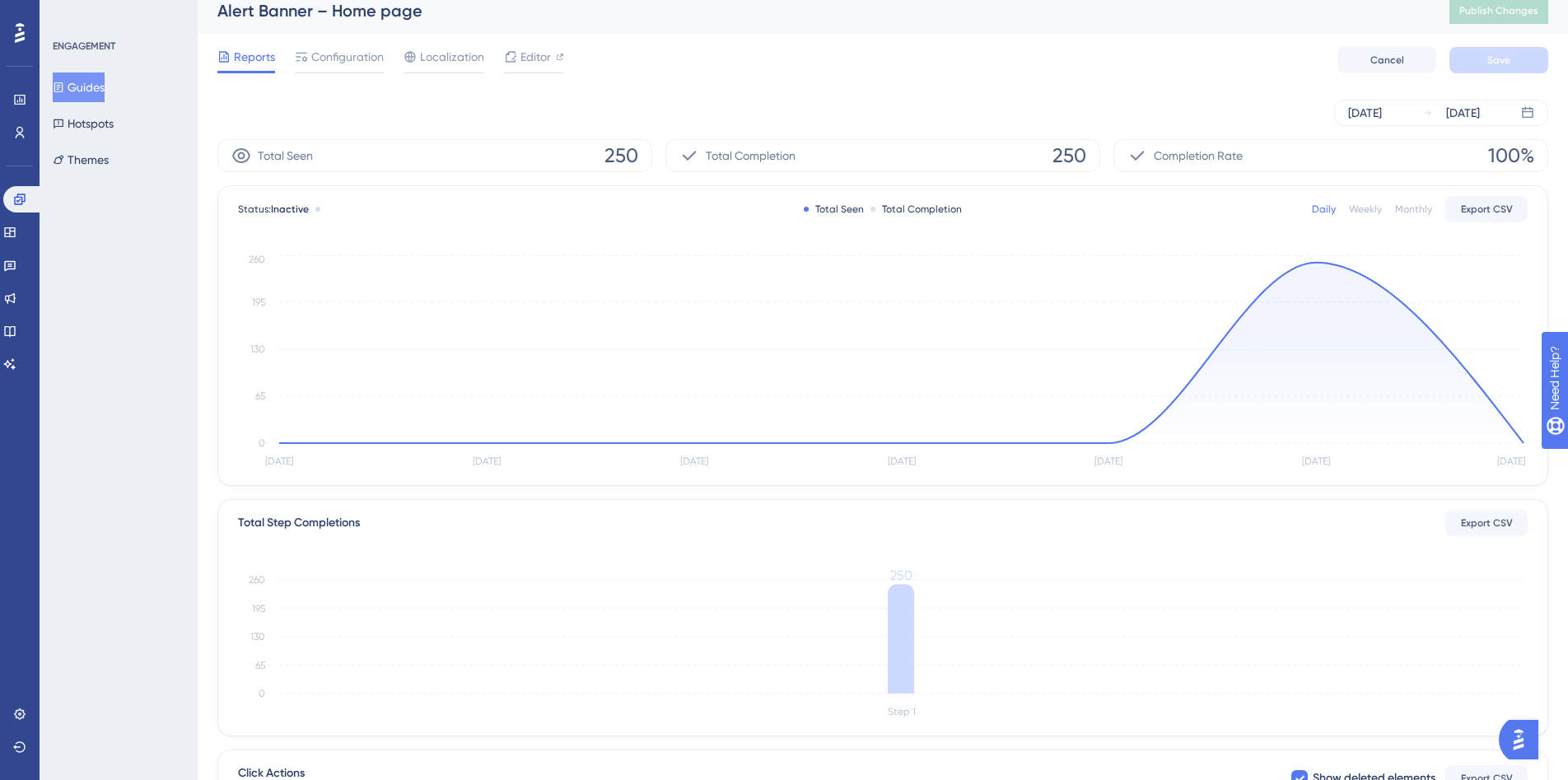
click at [82, 94] on button "Guides" at bounding box center [78, 88] width 52 height 30
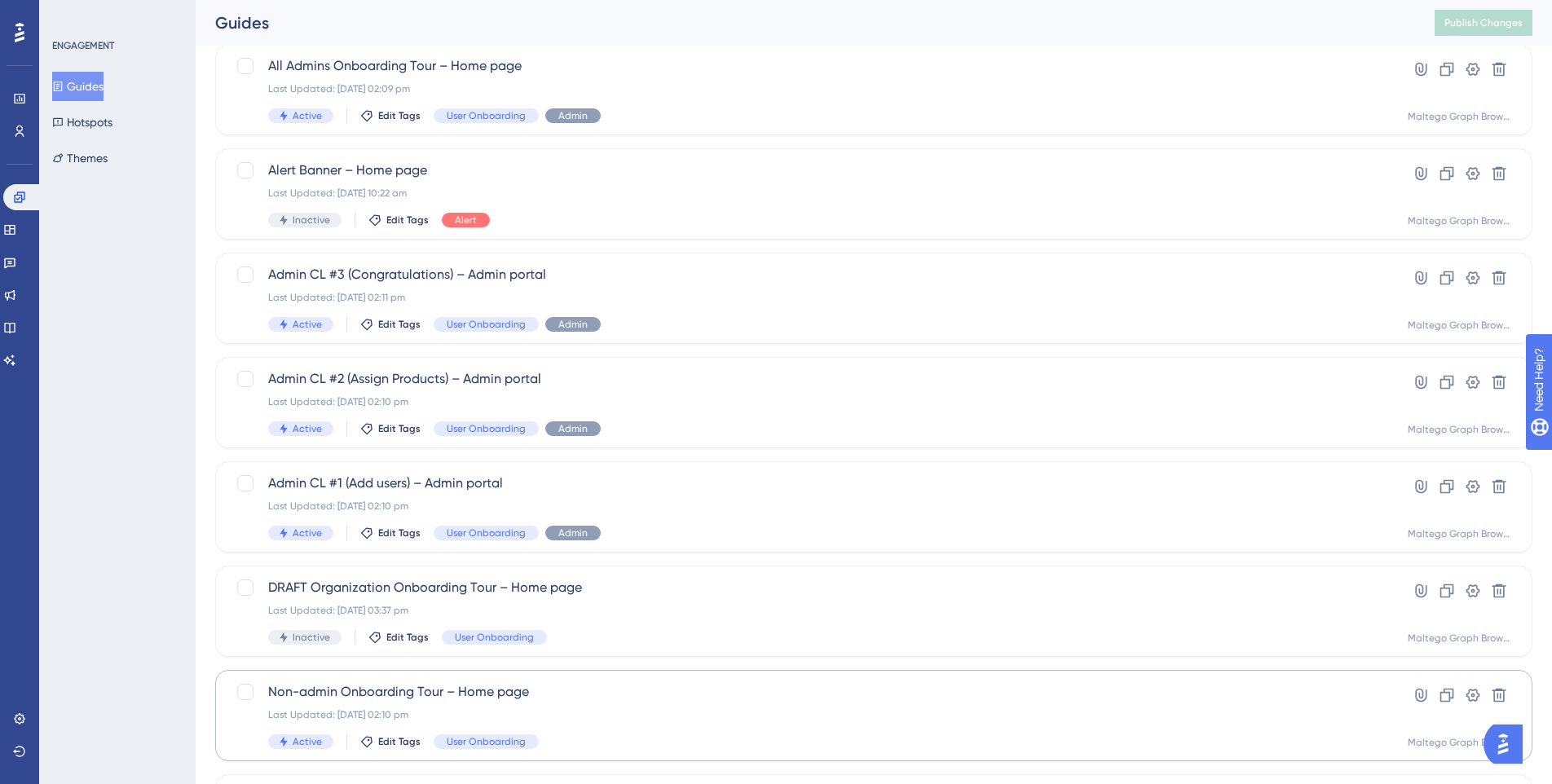
scroll to position [481, 0]
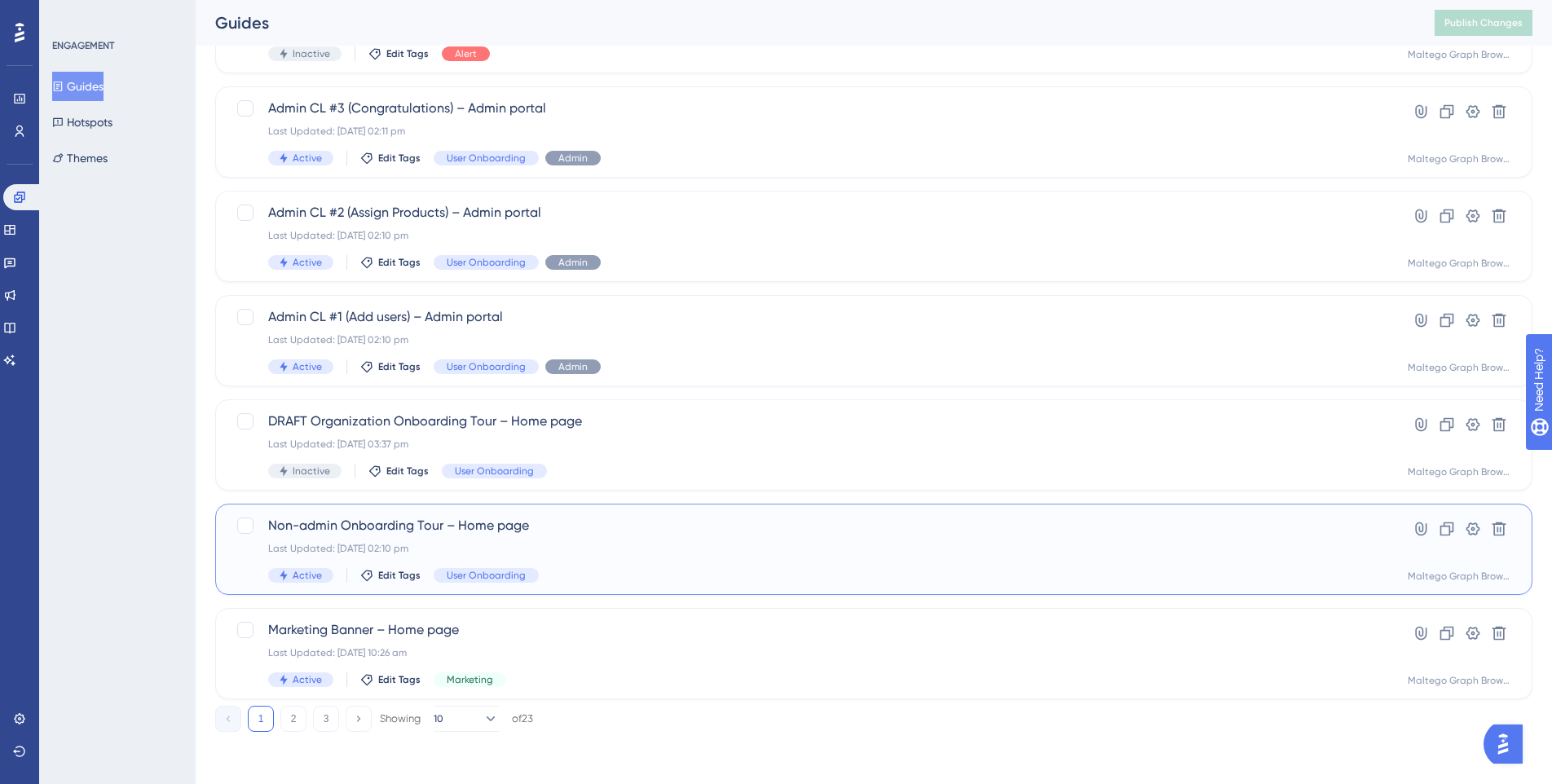
click at [691, 549] on div "Last Updated: [DATE] 02:10 pm" at bounding box center [808, 548] width 1081 height 13
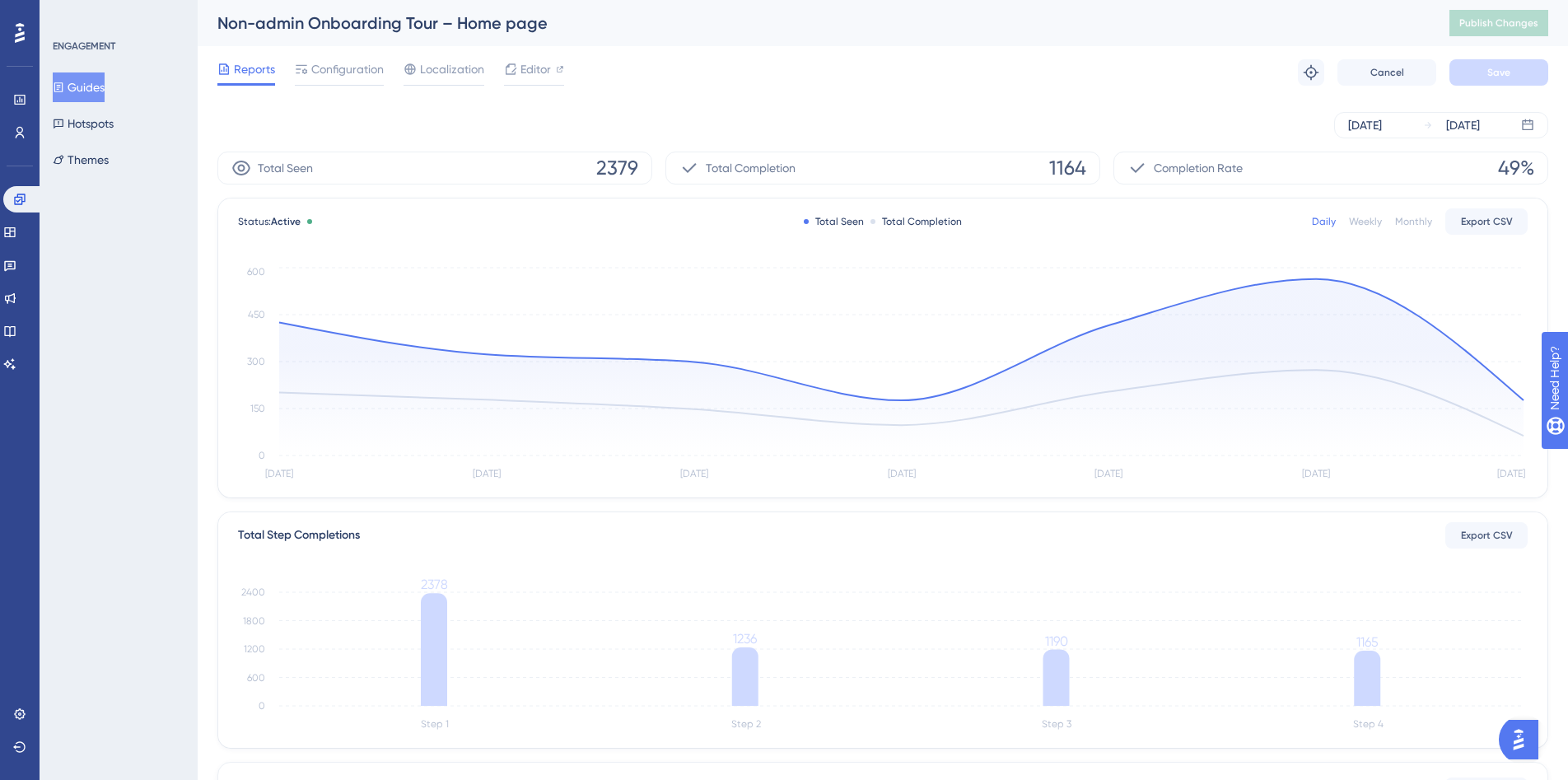
click at [90, 92] on button "Guides" at bounding box center [78, 88] width 52 height 30
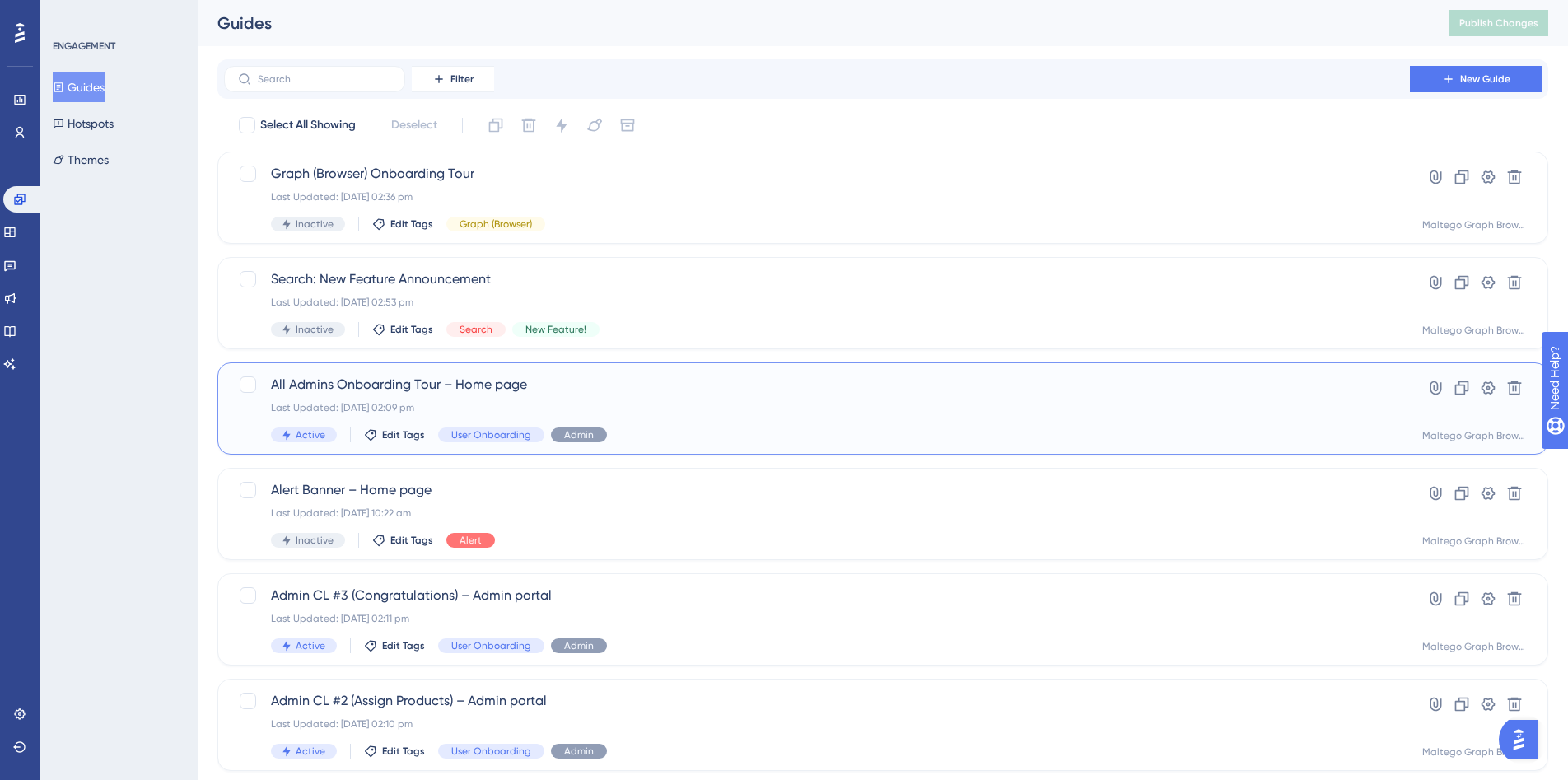
click at [743, 408] on div "Last Updated: [DATE] 02:09 pm" at bounding box center [816, 408] width 1092 height 13
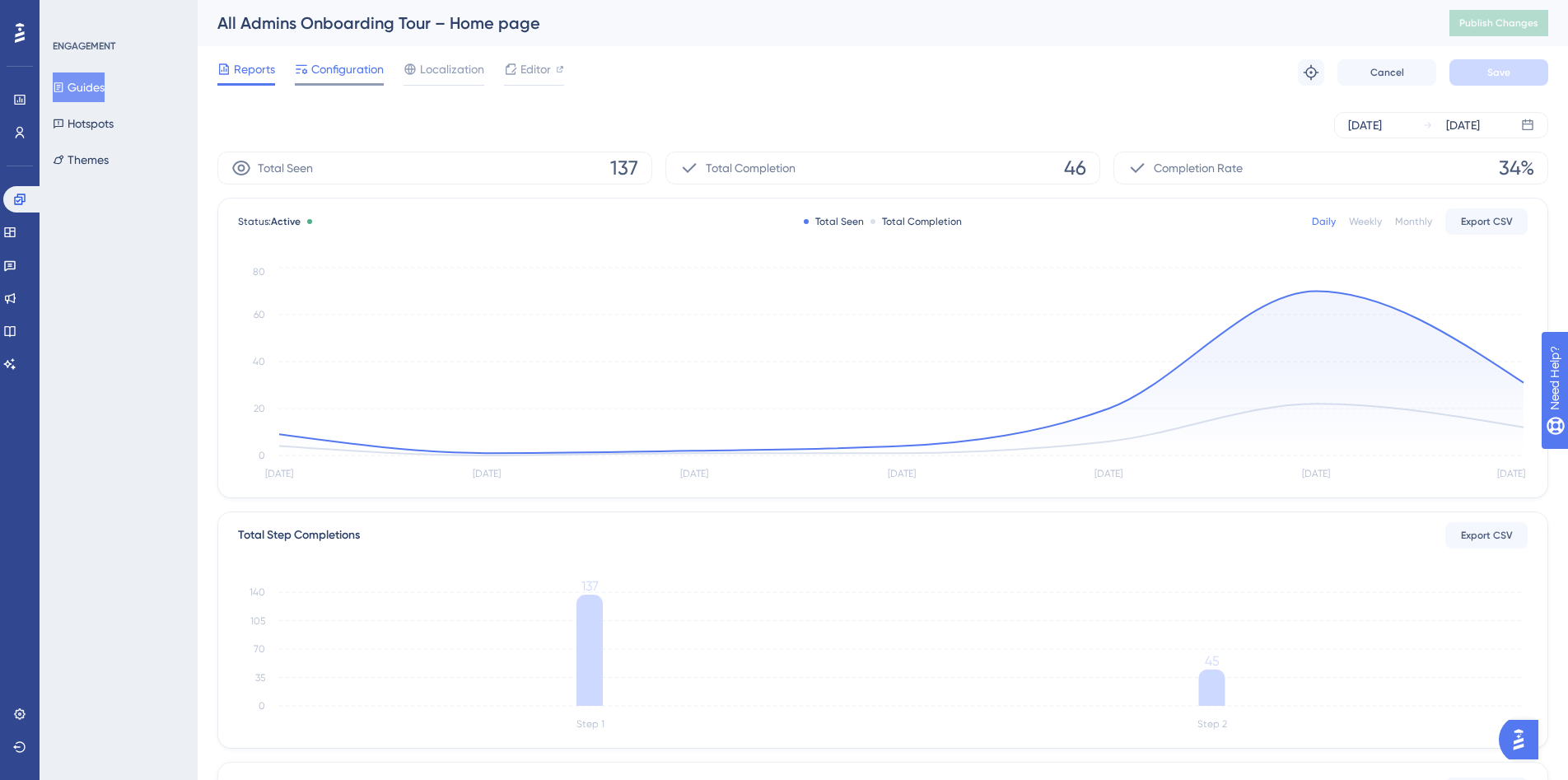
click at [355, 72] on span "Configuration" at bounding box center [347, 69] width 72 height 20
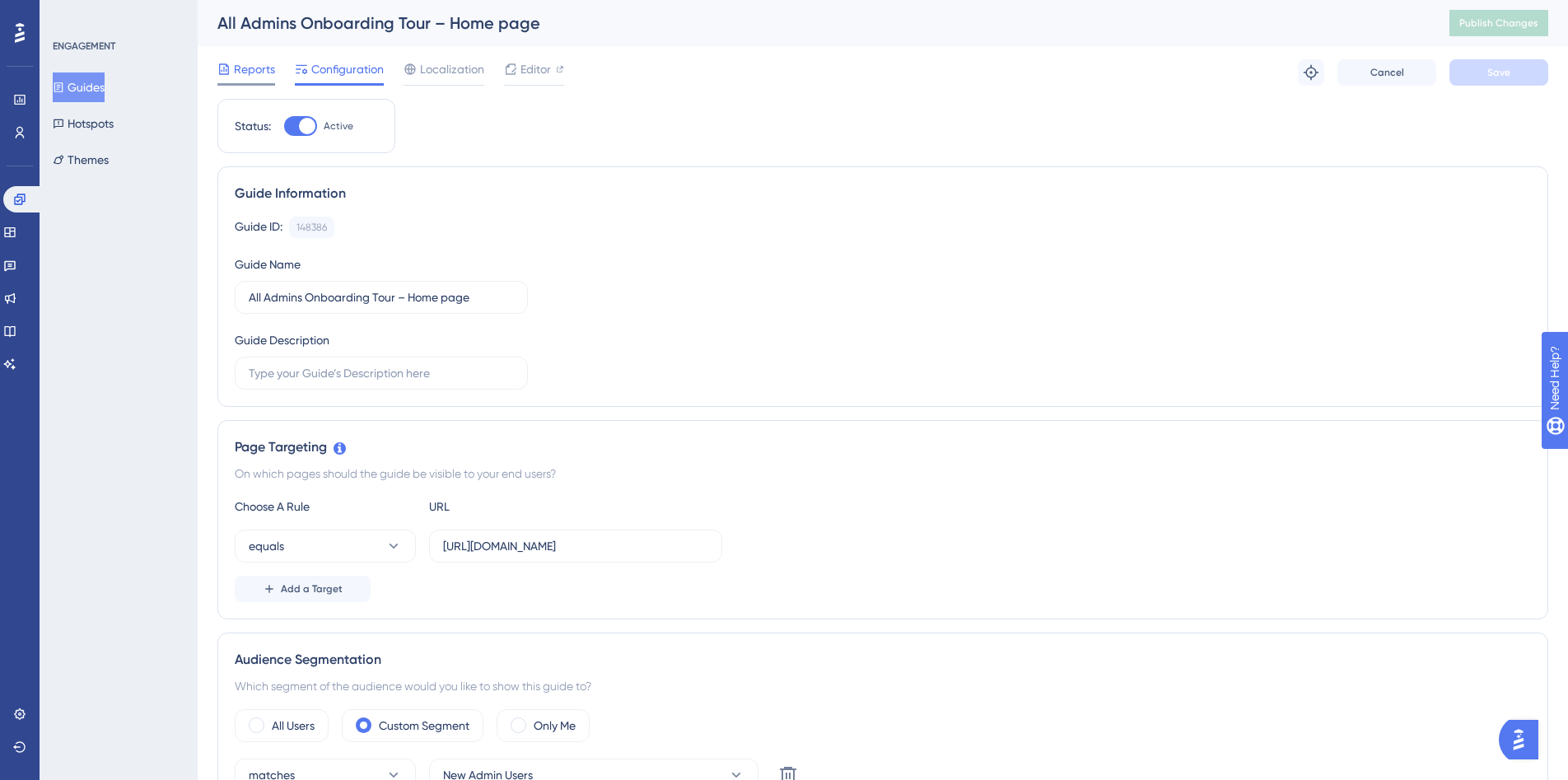
click at [241, 72] on span "Reports" at bounding box center [254, 69] width 41 height 20
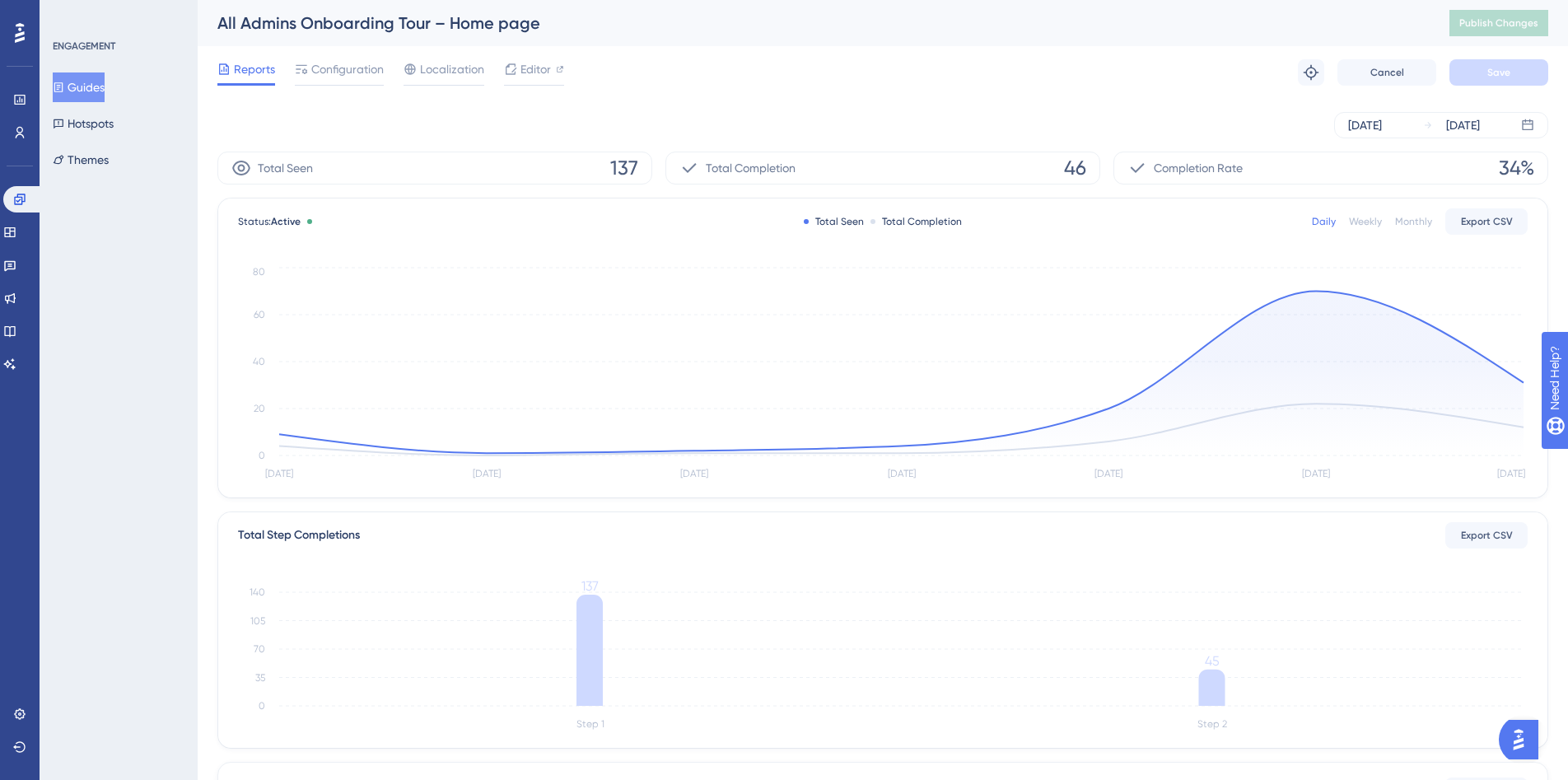
click at [75, 97] on button "Guides" at bounding box center [78, 88] width 52 height 30
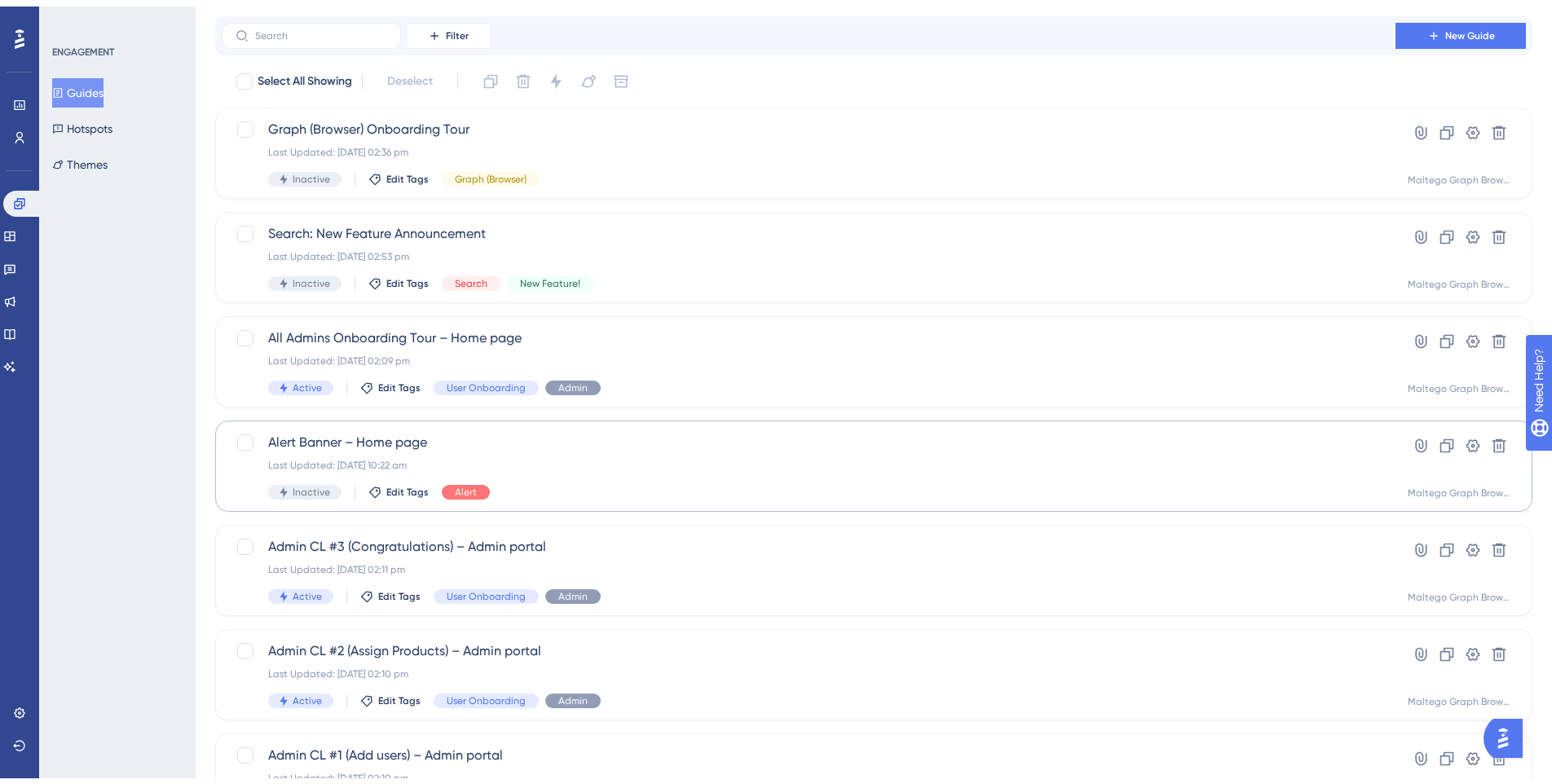
scroll to position [481, 0]
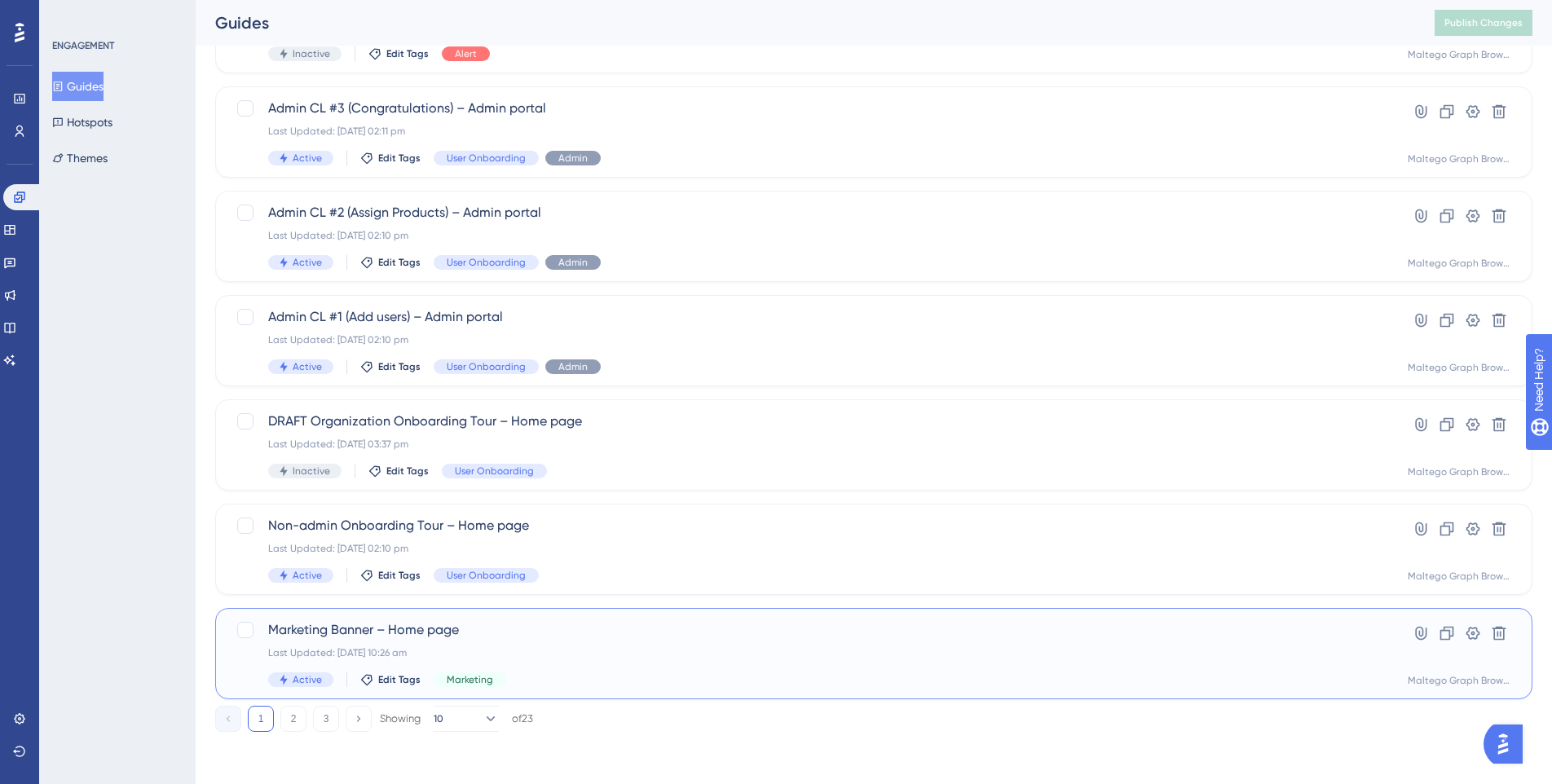
click at [594, 641] on div "Marketing Banner – Home page Last Updated: [DATE] 10:26 am Active Edit Tags Mar…" at bounding box center [808, 653] width 1081 height 67
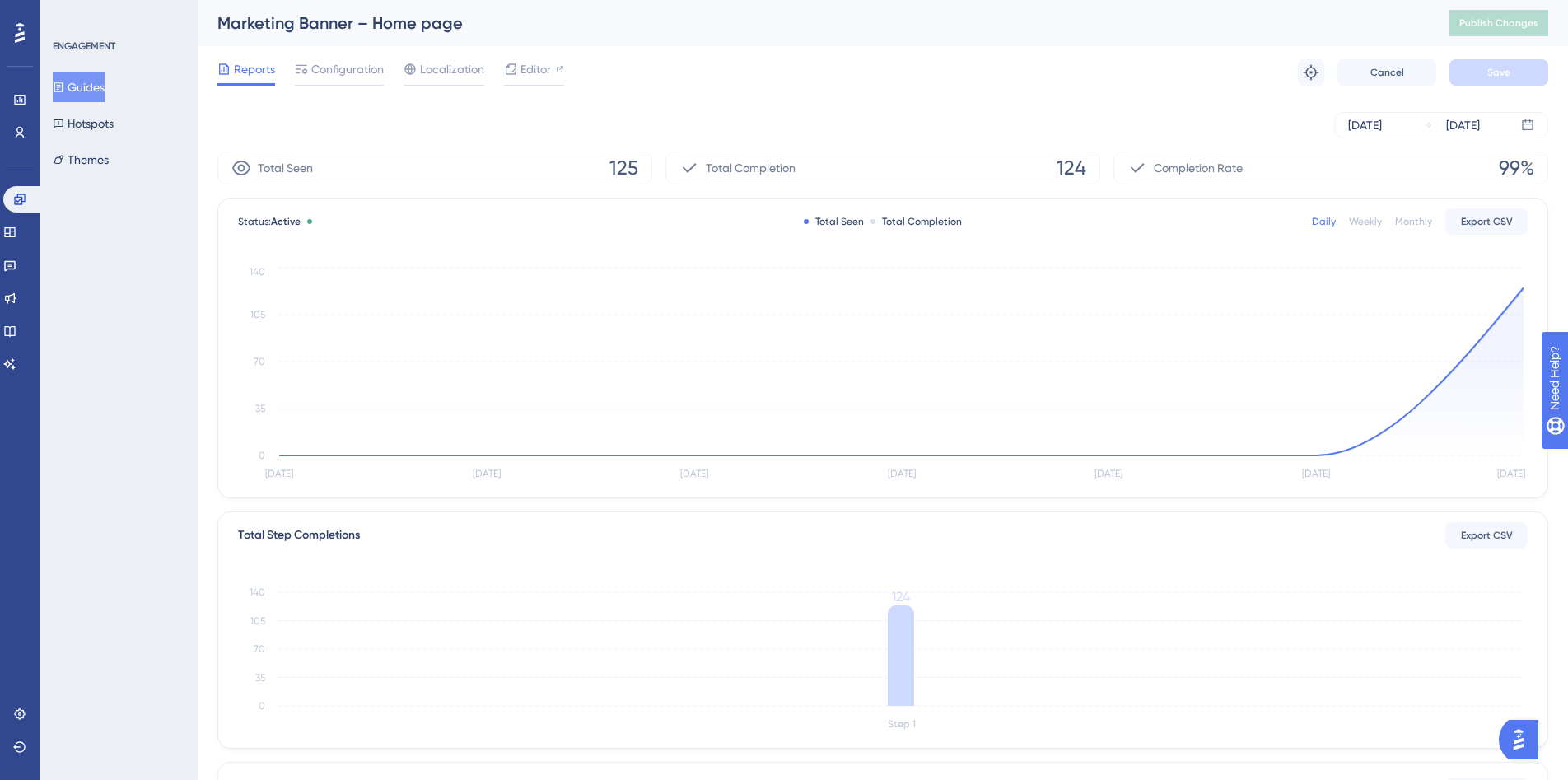
click at [89, 86] on button "Guides" at bounding box center [78, 88] width 52 height 30
